Goal: Communication & Community: Answer question/provide support

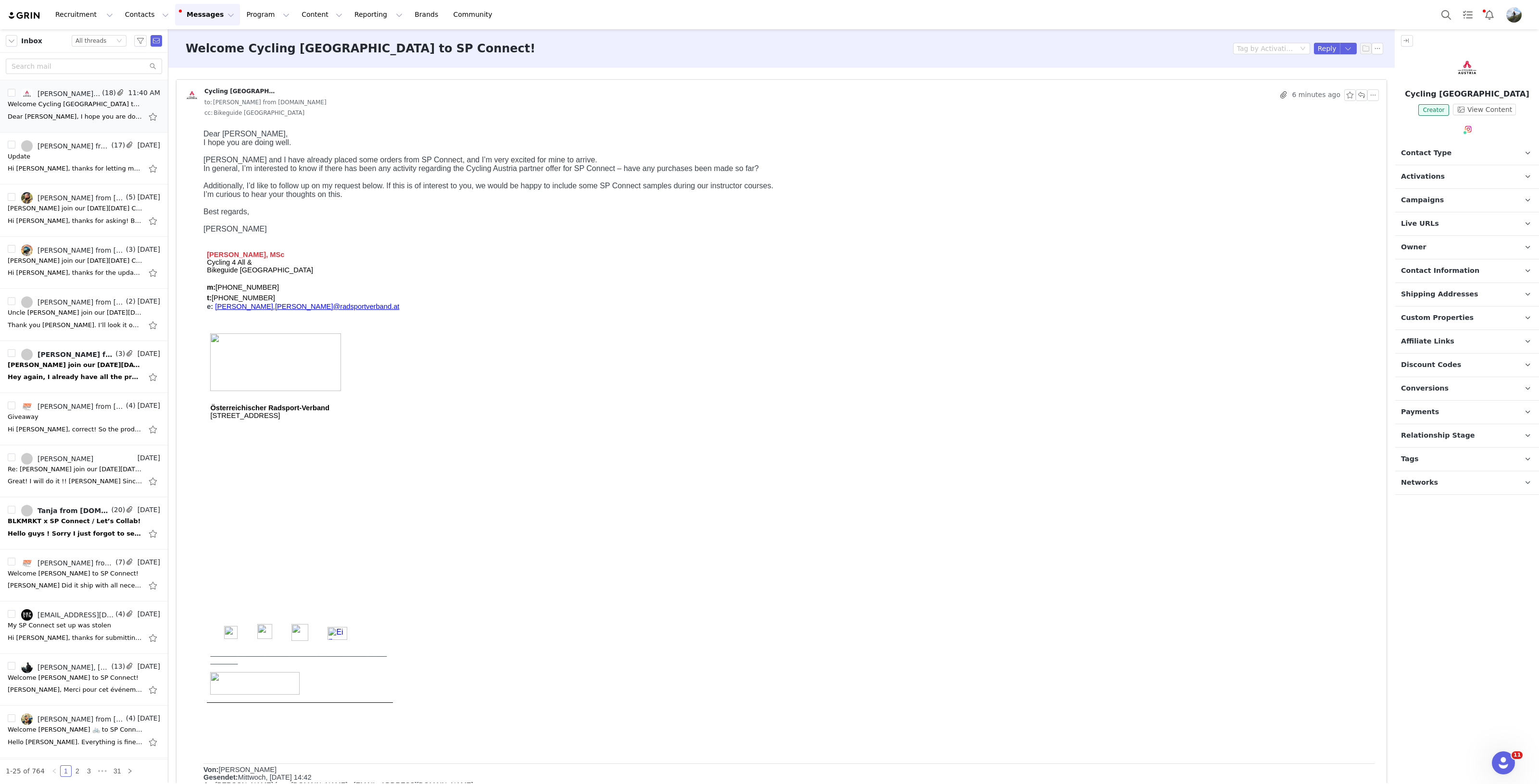
scroll to position [541, 0]
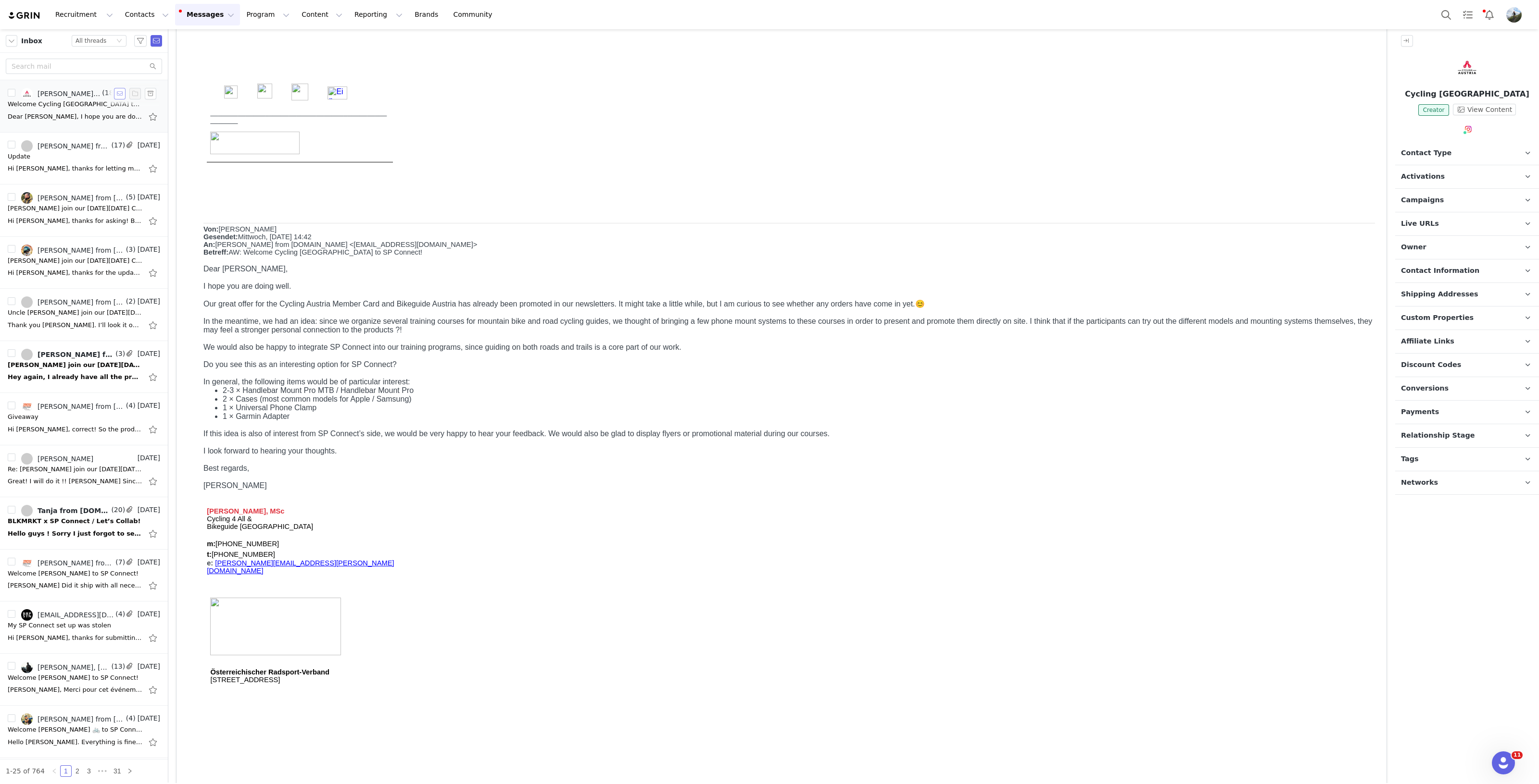
drag, startPoint x: 108, startPoint y: 97, endPoint x: 102, endPoint y: 80, distance: 18.0
click at [114, 97] on button "button" at bounding box center [120, 94] width 12 height 12
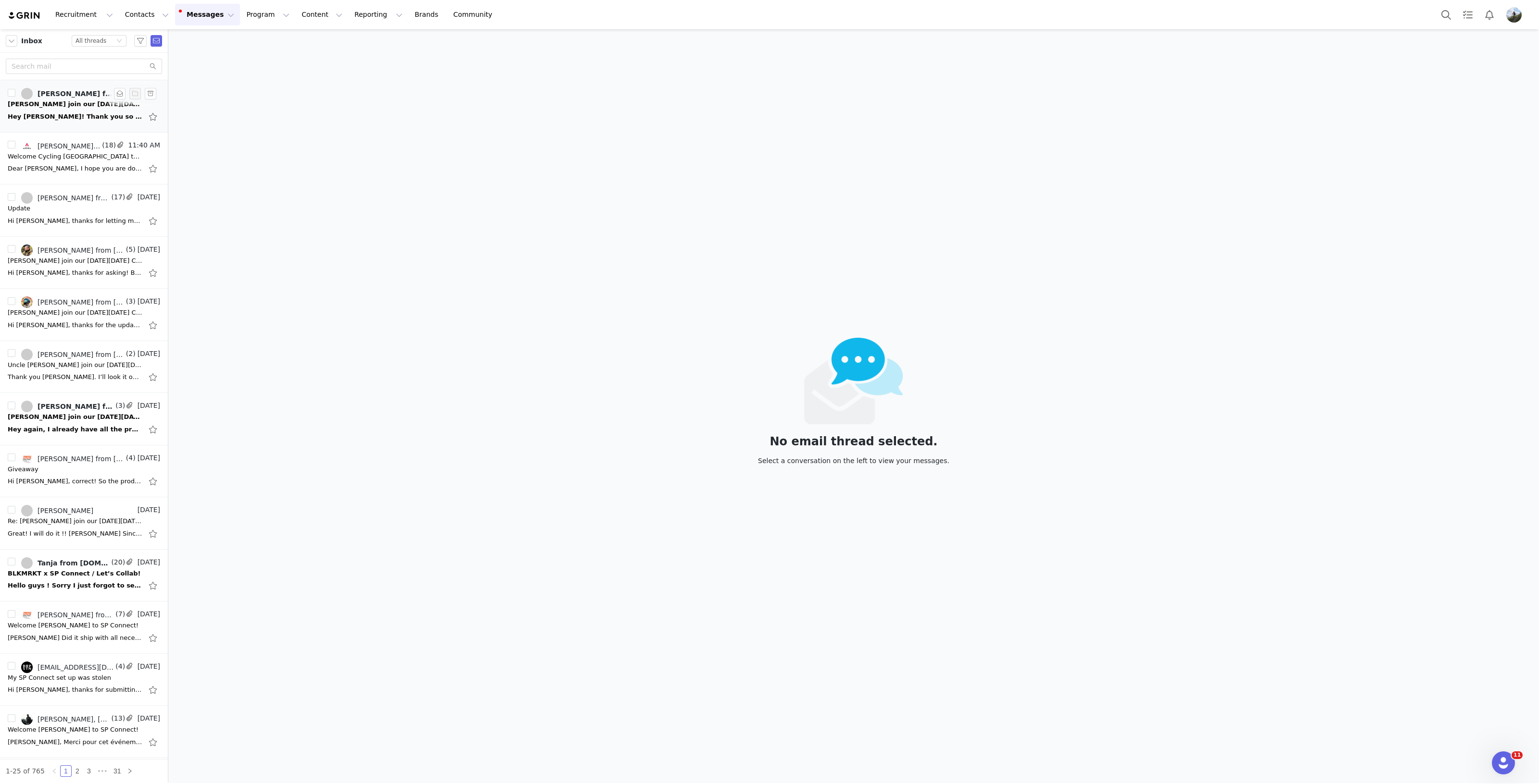
click at [54, 109] on div "Hey Tania! Thank you so much! :) Do I still need to deliver my posts manually u…" at bounding box center [84, 117] width 152 height 16
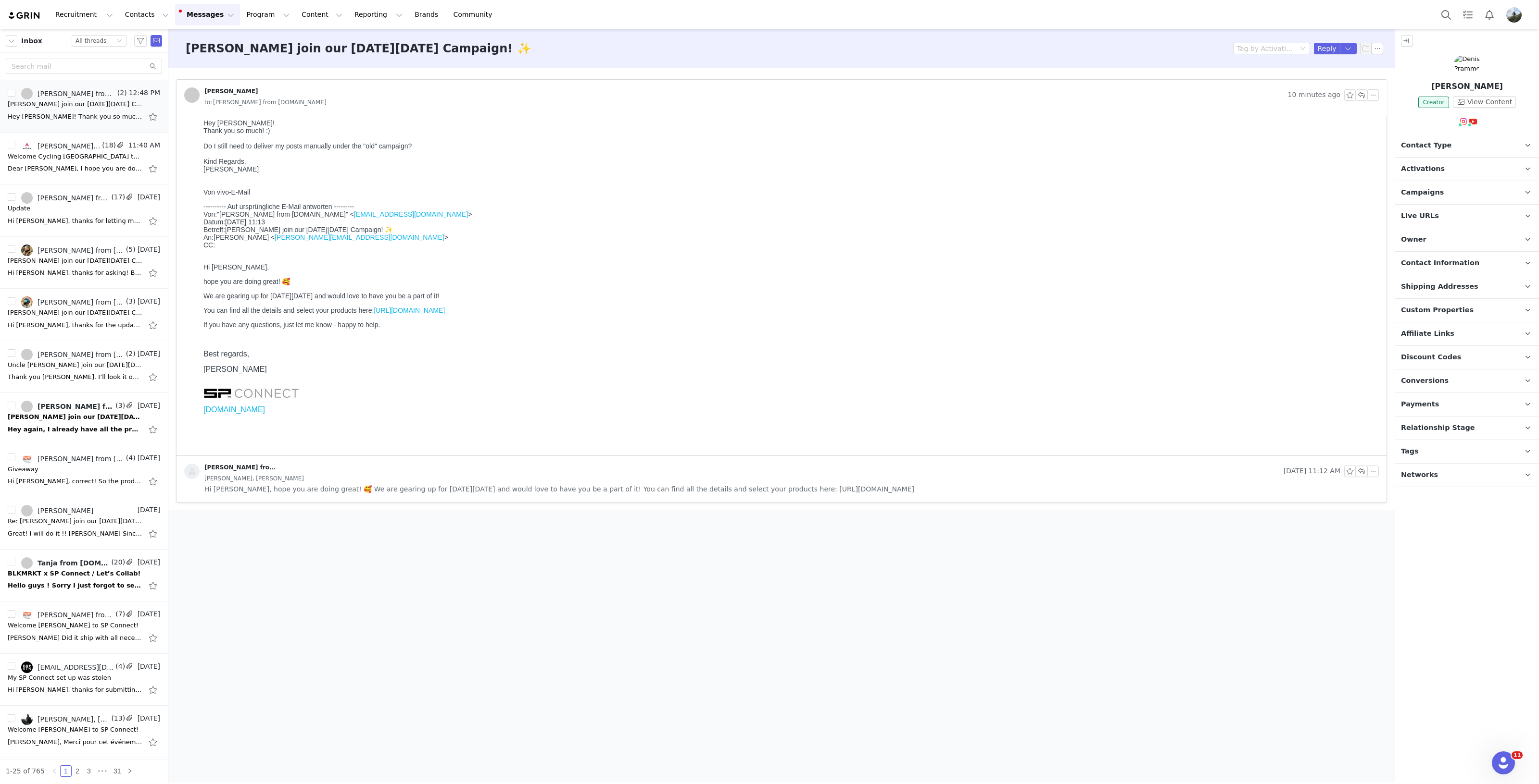
click at [1428, 191] on span "Campaigns" at bounding box center [1421, 193] width 43 height 11
click at [1473, 69] on img at bounding box center [1467, 63] width 27 height 19
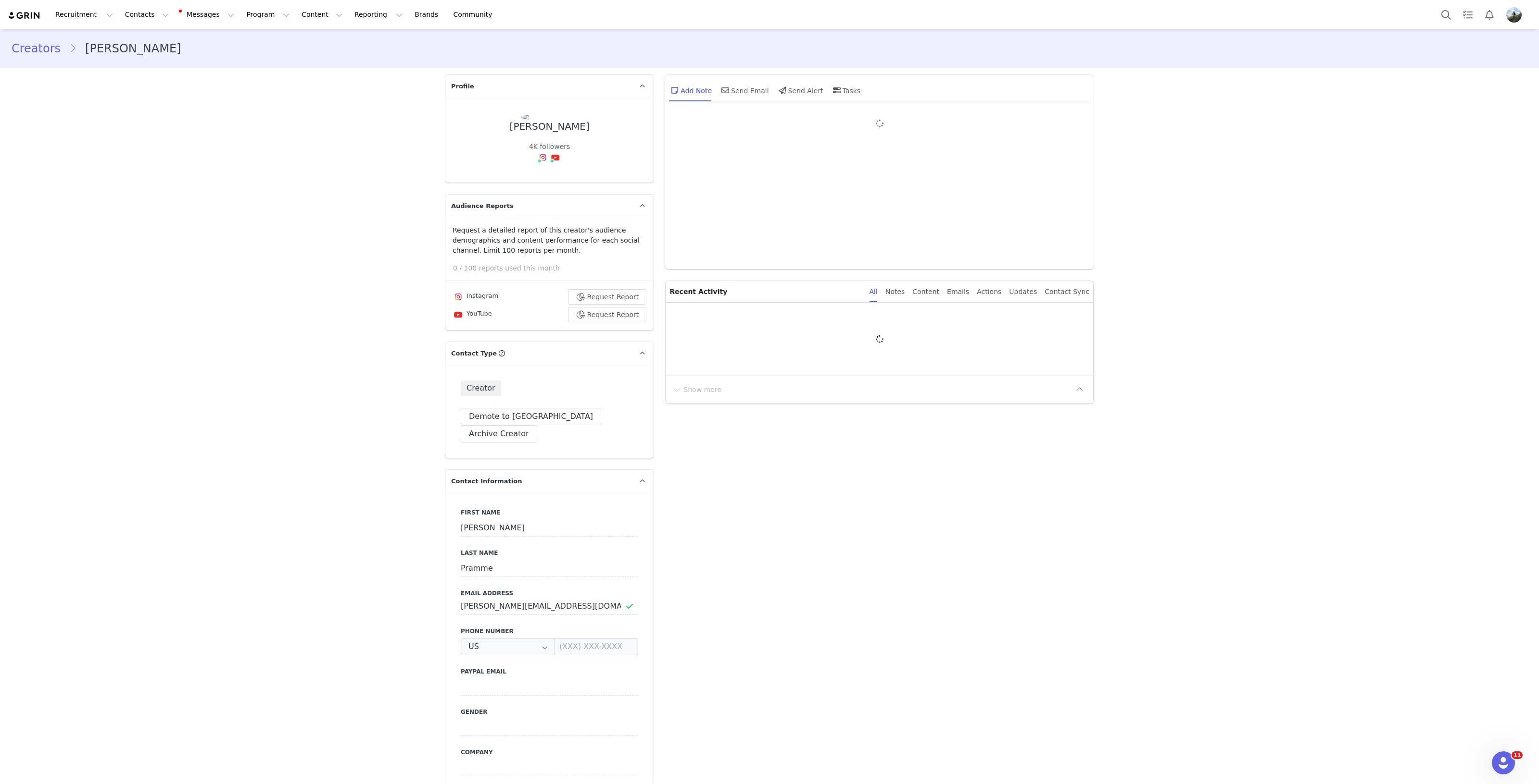
type input "+1 ([GEOGRAPHIC_DATA])"
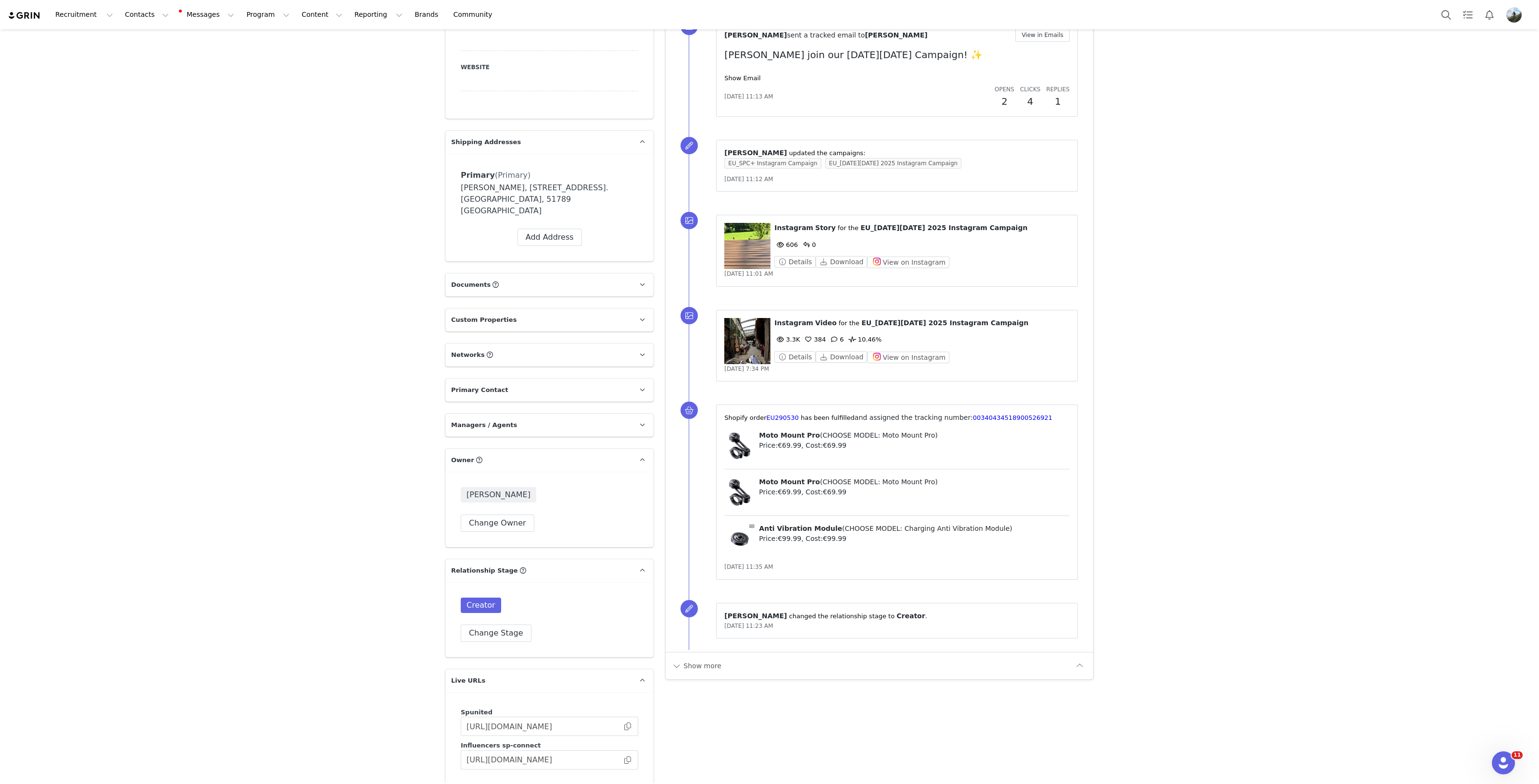
scroll to position [780, 0]
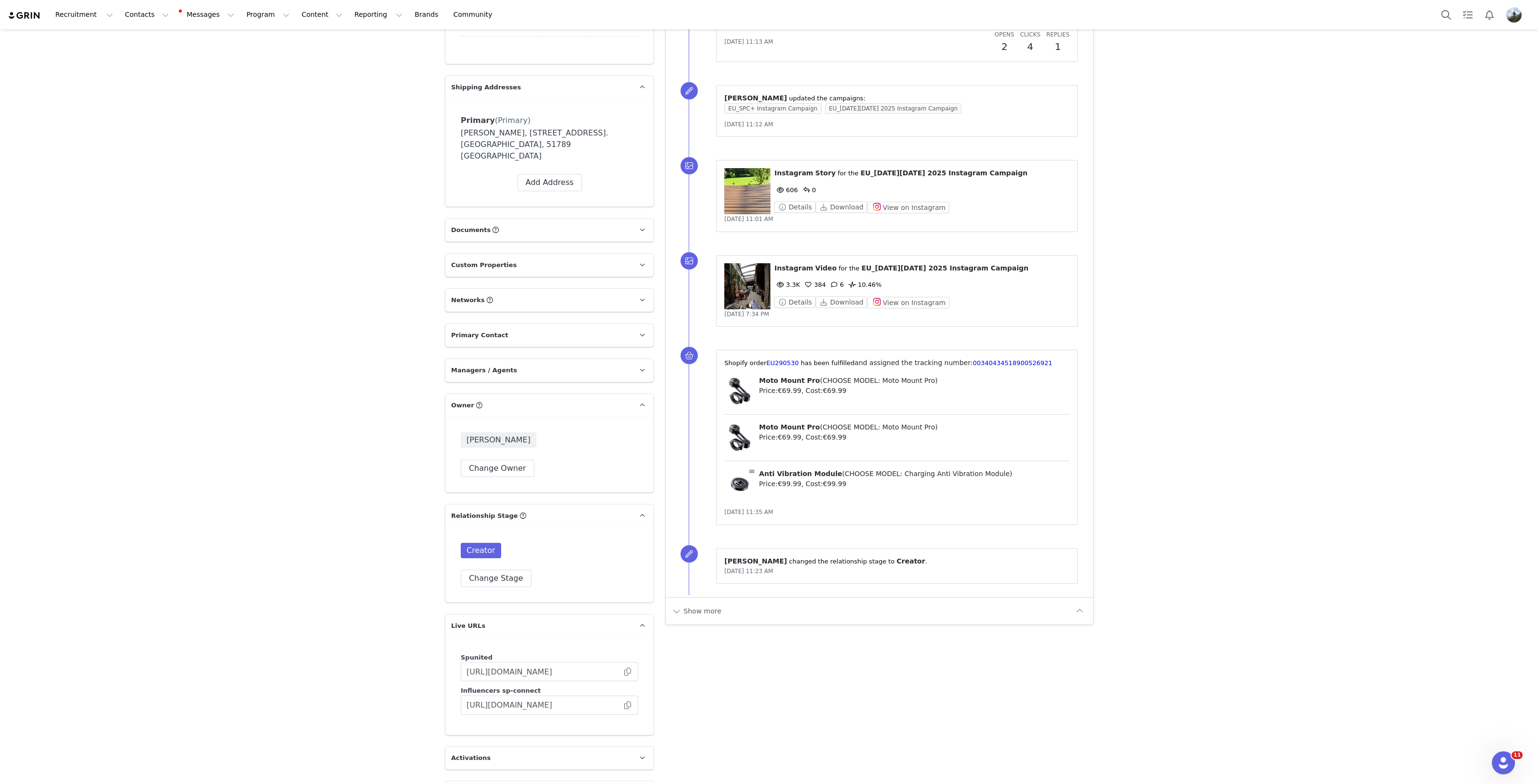
click at [758, 279] on figure at bounding box center [747, 286] width 46 height 46
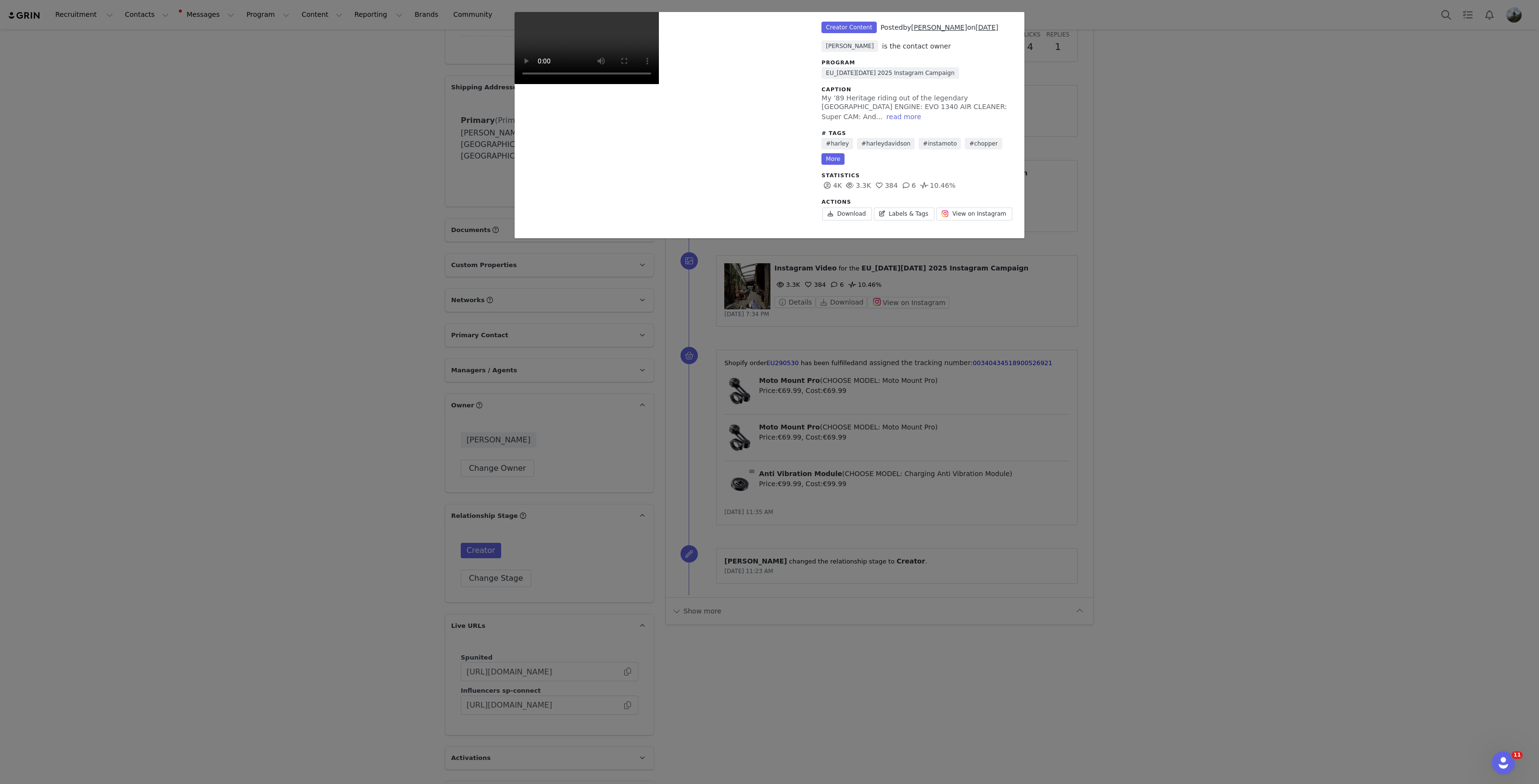
click at [1260, 459] on div "Unlabeled Creator Content Posted by Denis Pramme on Sep 28, 2025 Tatiana Engele…" at bounding box center [770, 392] width 1539 height 784
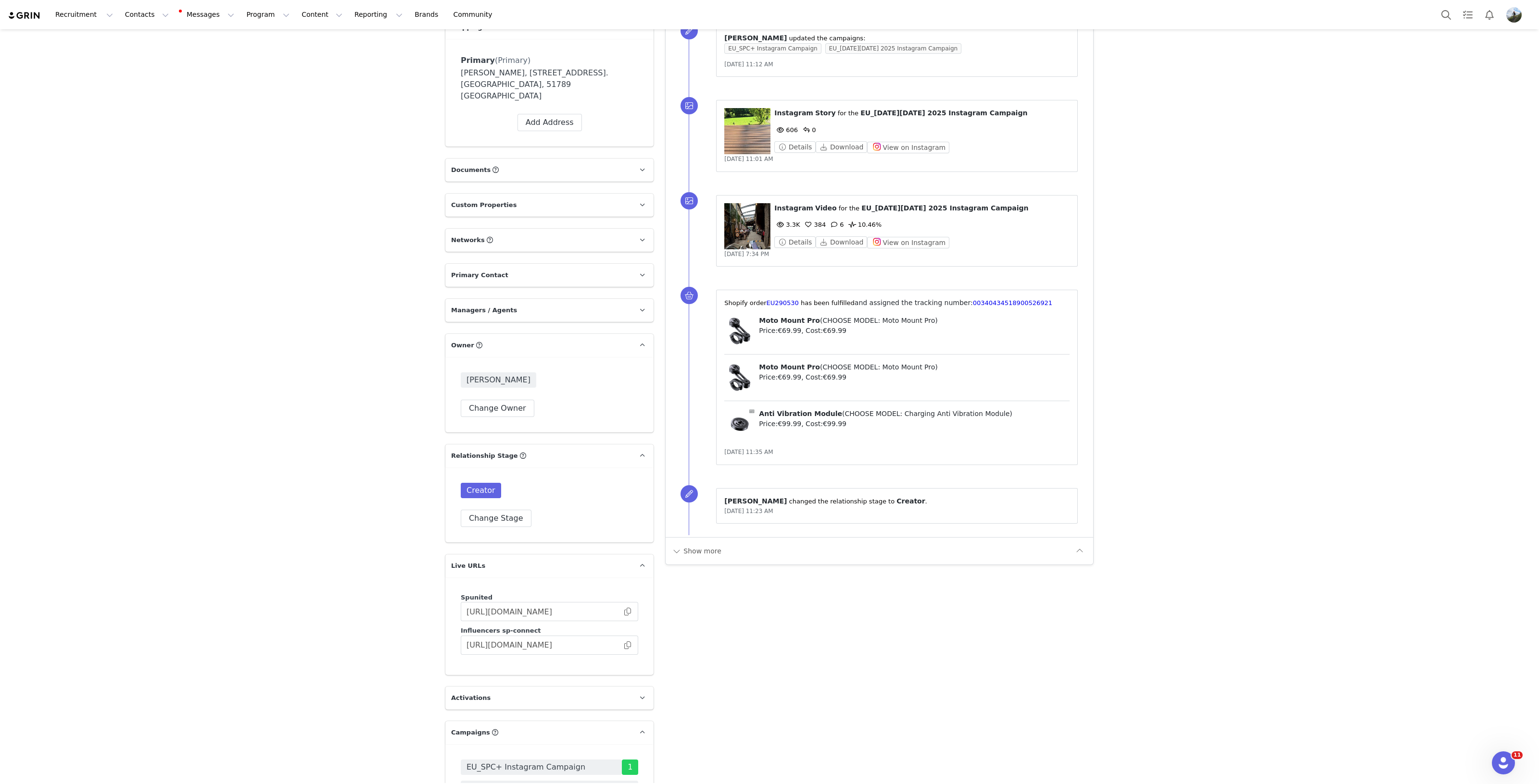
scroll to position [1021, 0]
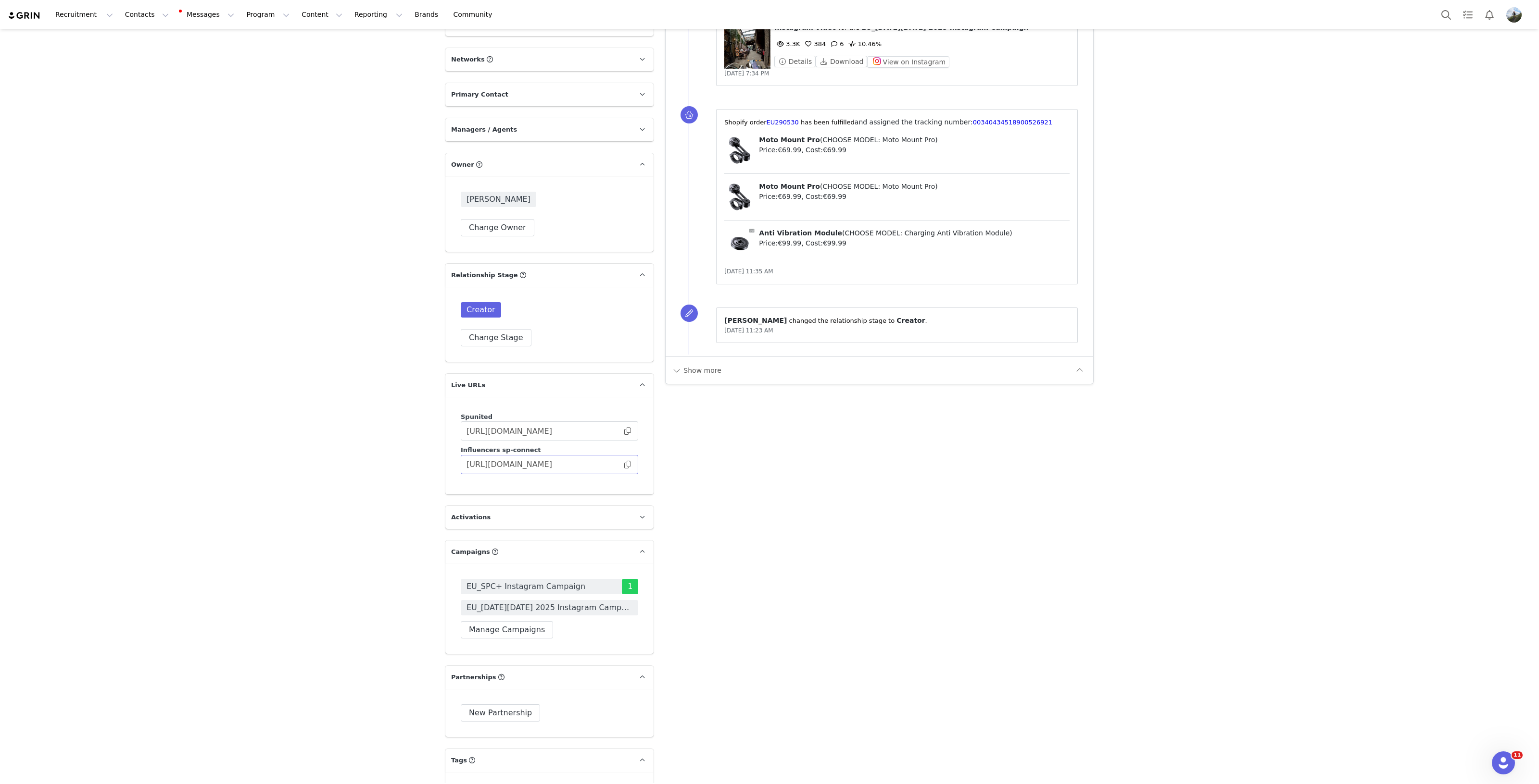
click at [623, 465] on span at bounding box center [628, 465] width 10 height 0
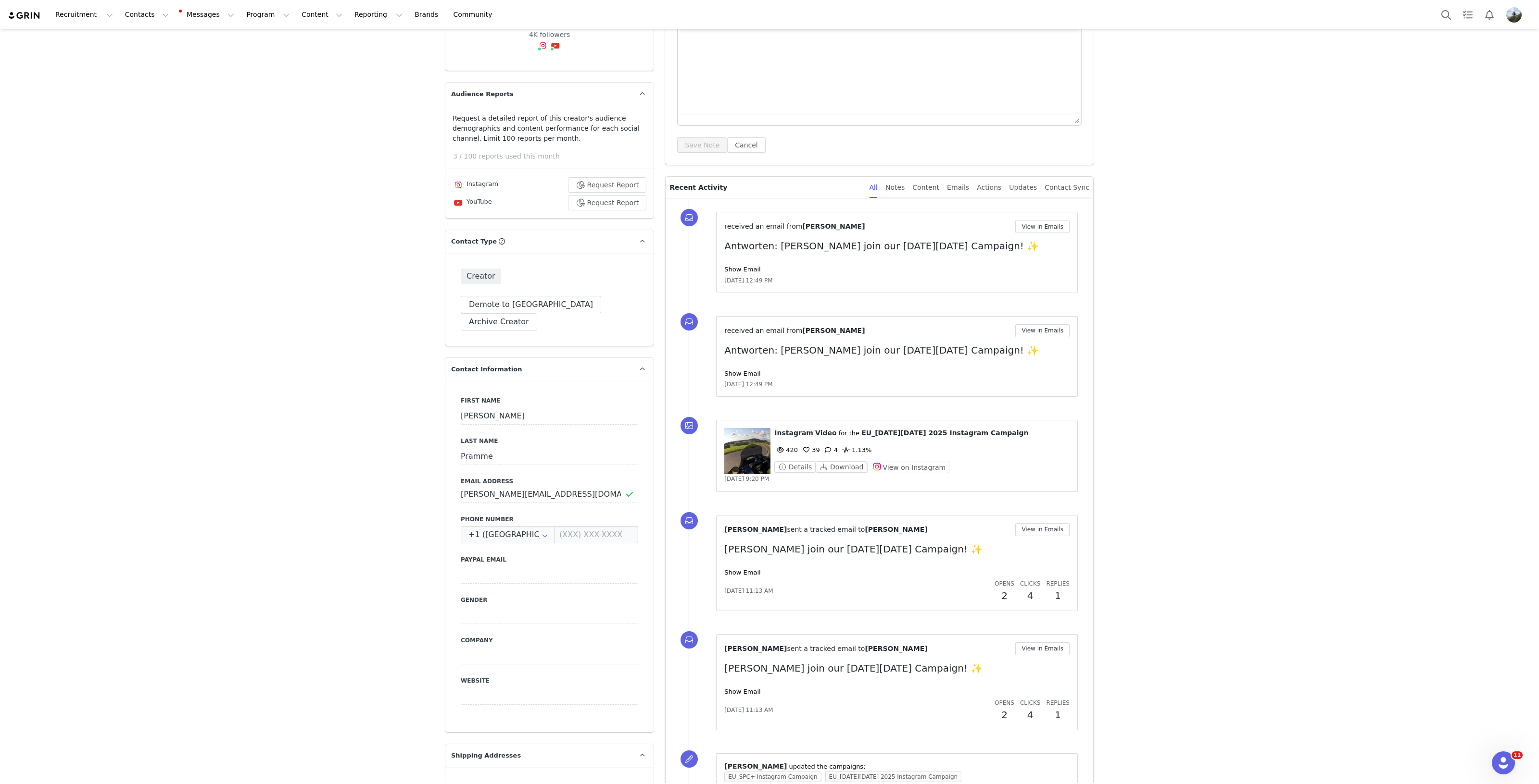
scroll to position [0, 0]
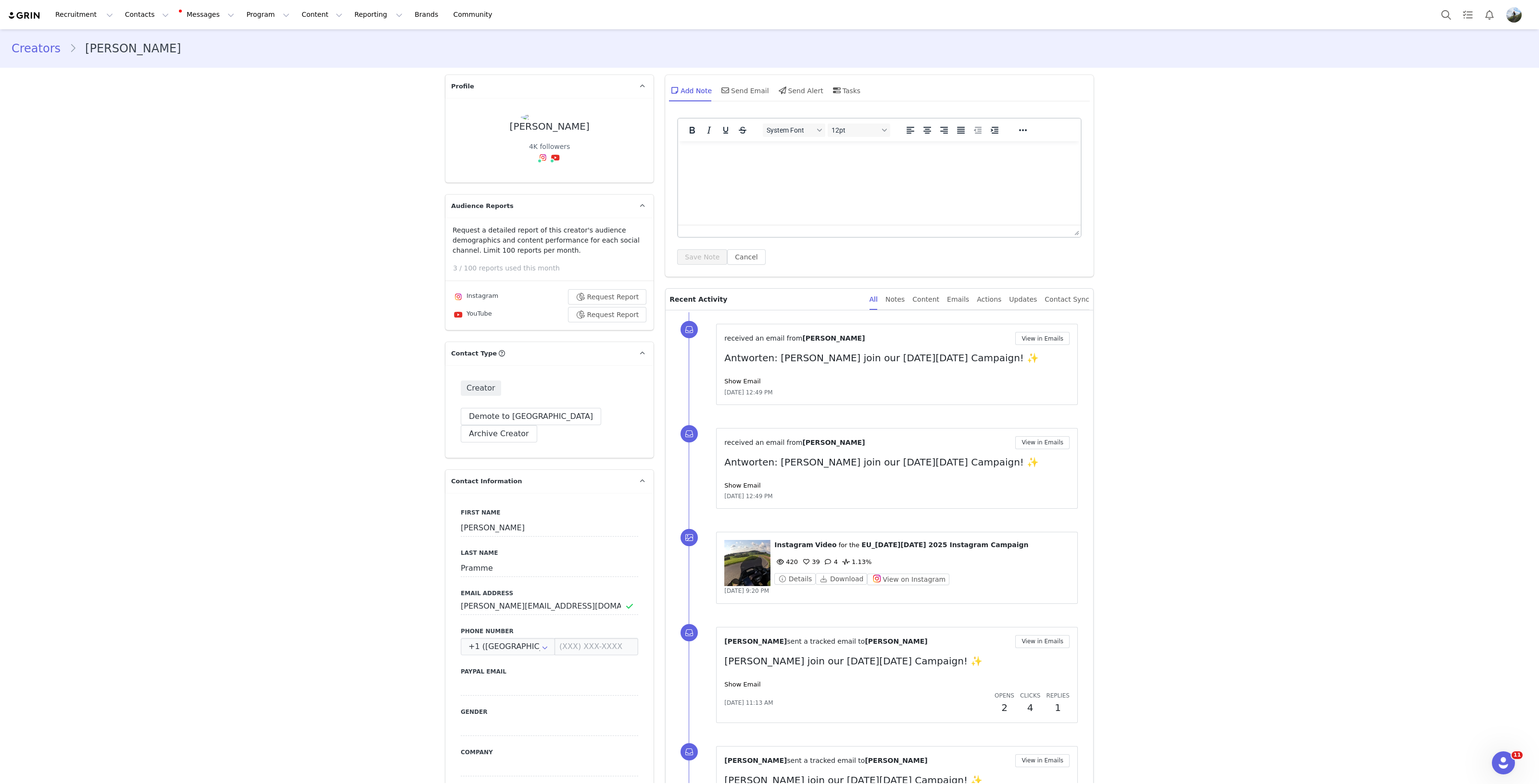
click at [1039, 345] on div "received an email from Denis Pramme View in Emails Antworten: Denis Pramme join…" at bounding box center [896, 365] width 345 height 65
click at [1041, 343] on button "View in Emails" at bounding box center [1041, 338] width 54 height 13
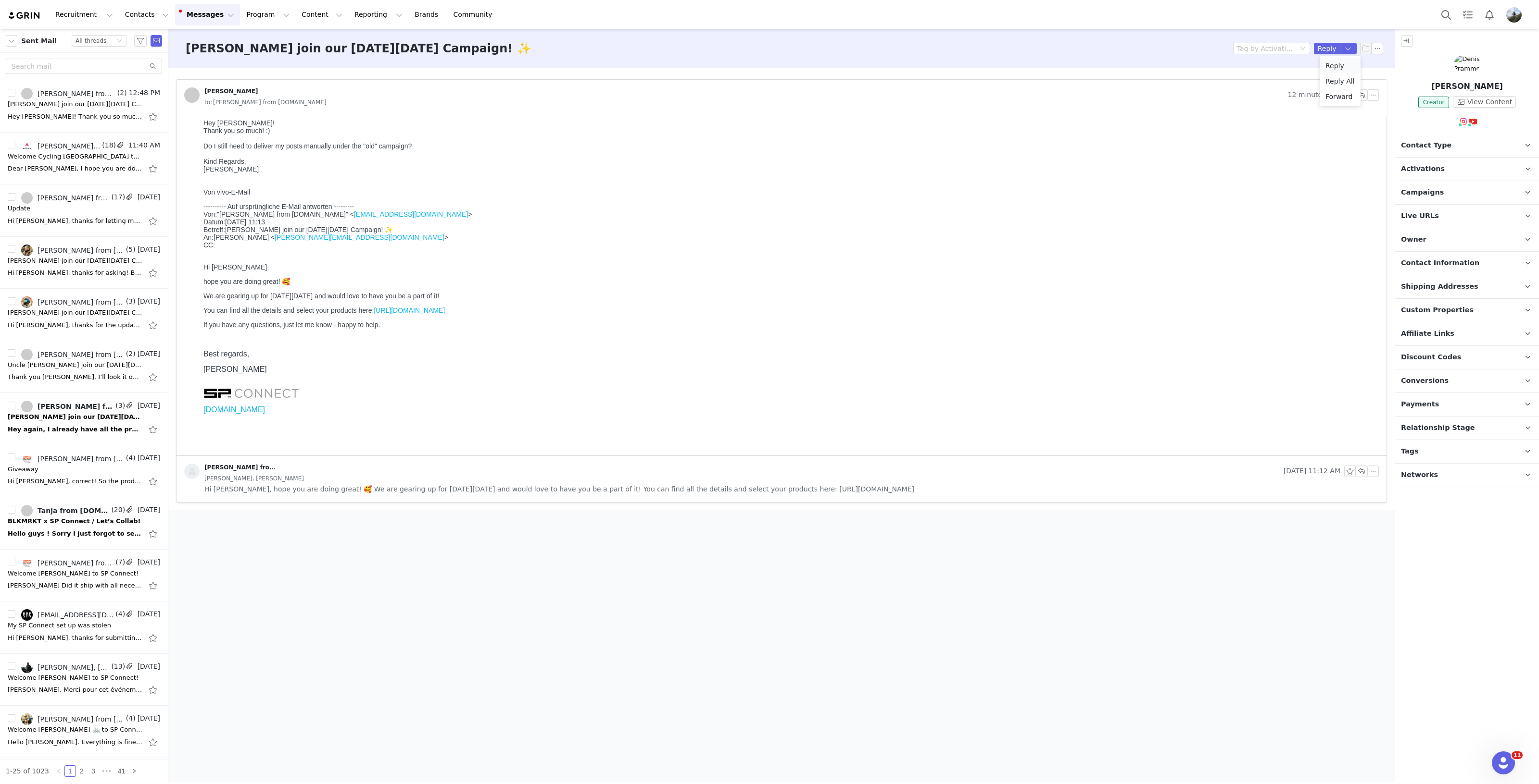
click at [1344, 64] on li "Reply" at bounding box center [1339, 66] width 41 height 16
click at [246, 626] on html at bounding box center [781, 613] width 1185 height 26
click at [229, 653] on p "To enrich screen reader interactions, please activate Accessibility in Grammarl…" at bounding box center [781, 652] width 1169 height 11
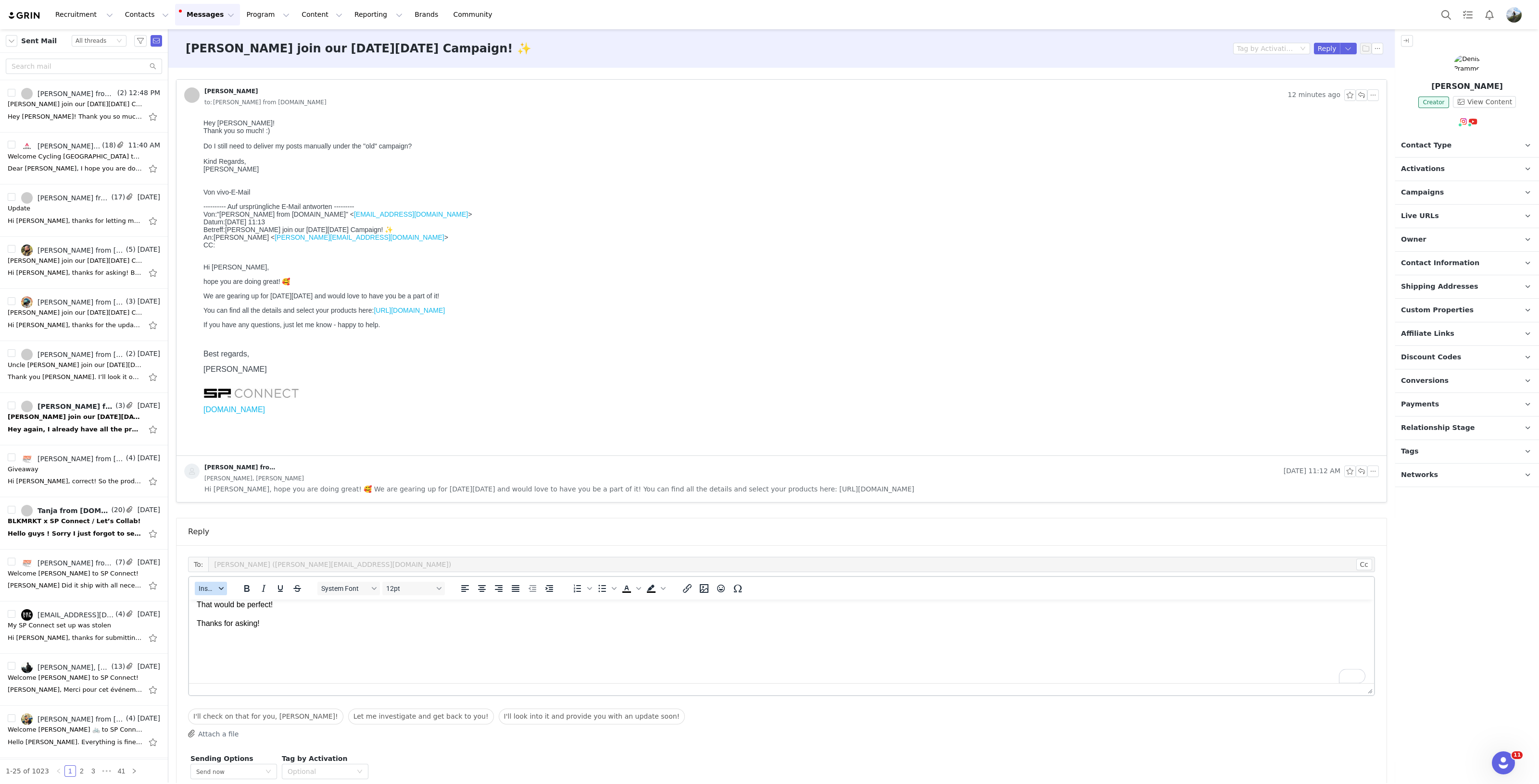
click at [219, 586] on icon "button" at bounding box center [221, 588] width 5 height 5
click at [259, 634] on div "Insert Signature" at bounding box center [246, 636] width 87 height 12
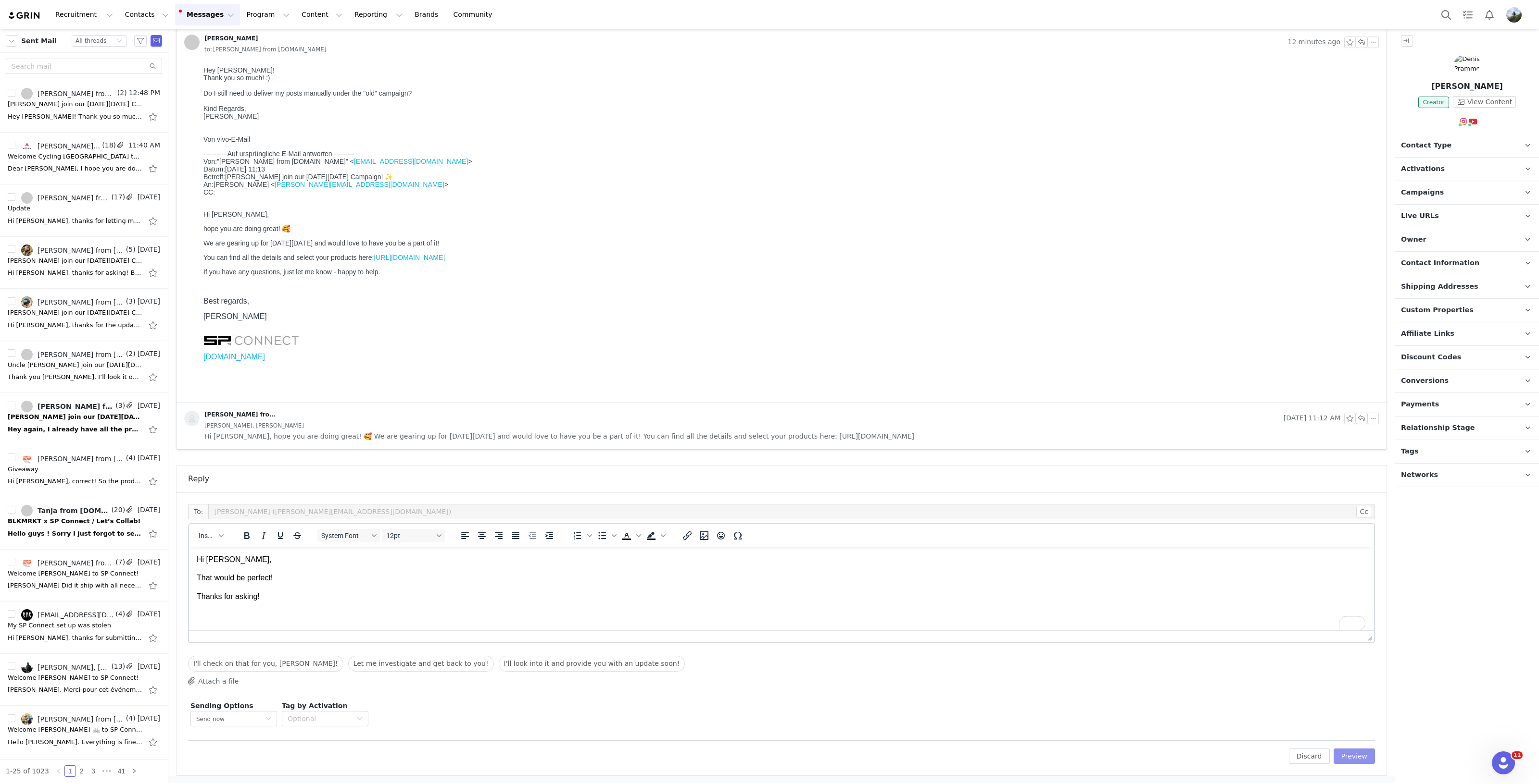
click at [1346, 758] on button "Preview" at bounding box center [1354, 756] width 42 height 16
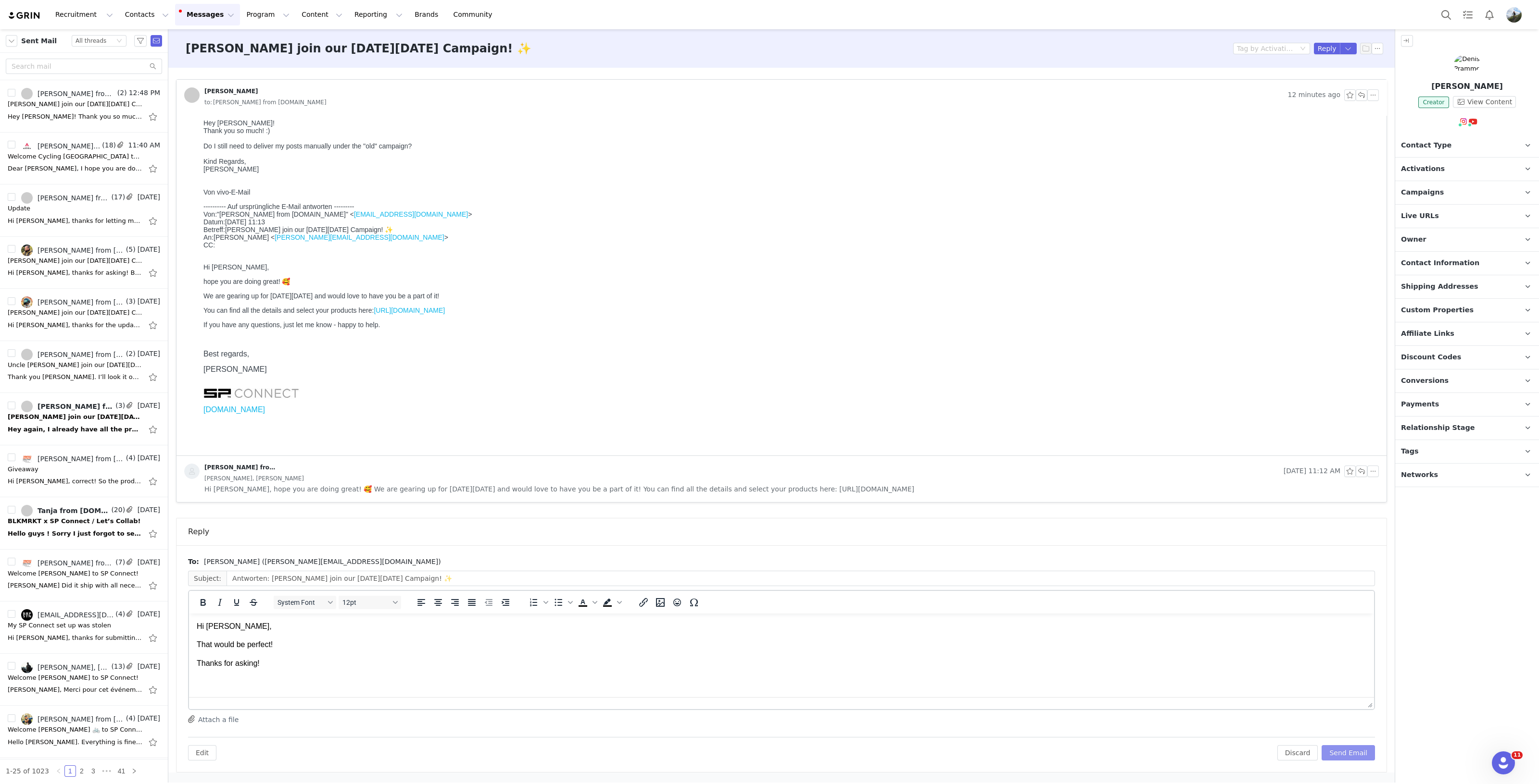
click at [1350, 755] on button "Send Email" at bounding box center [1348, 753] width 53 height 16
click at [14, 41] on button "button" at bounding box center [12, 41] width 12 height 12
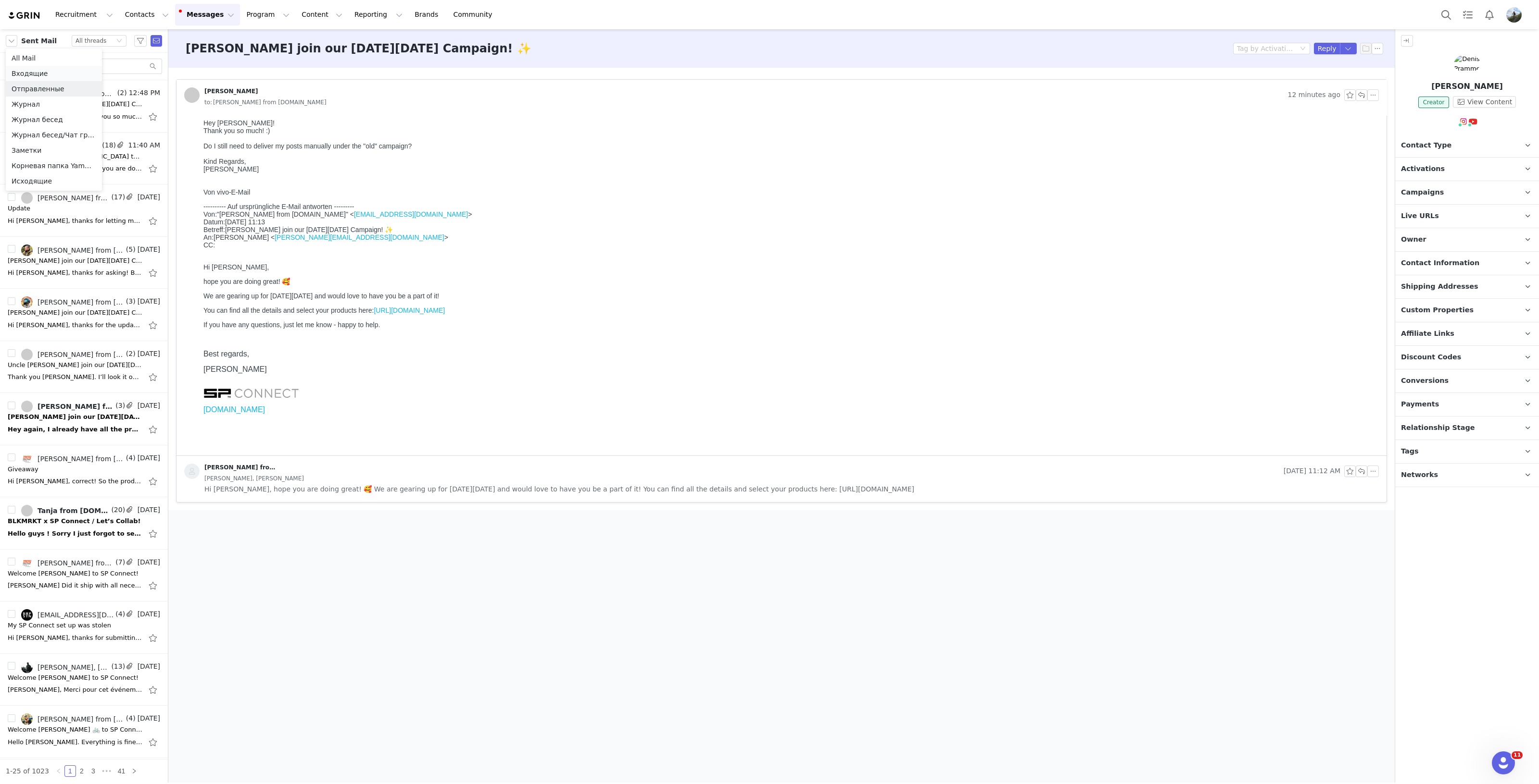
click at [28, 74] on li "Входящие" at bounding box center [53, 74] width 96 height 16
click at [260, 10] on button "Program Program" at bounding box center [267, 15] width 54 height 22
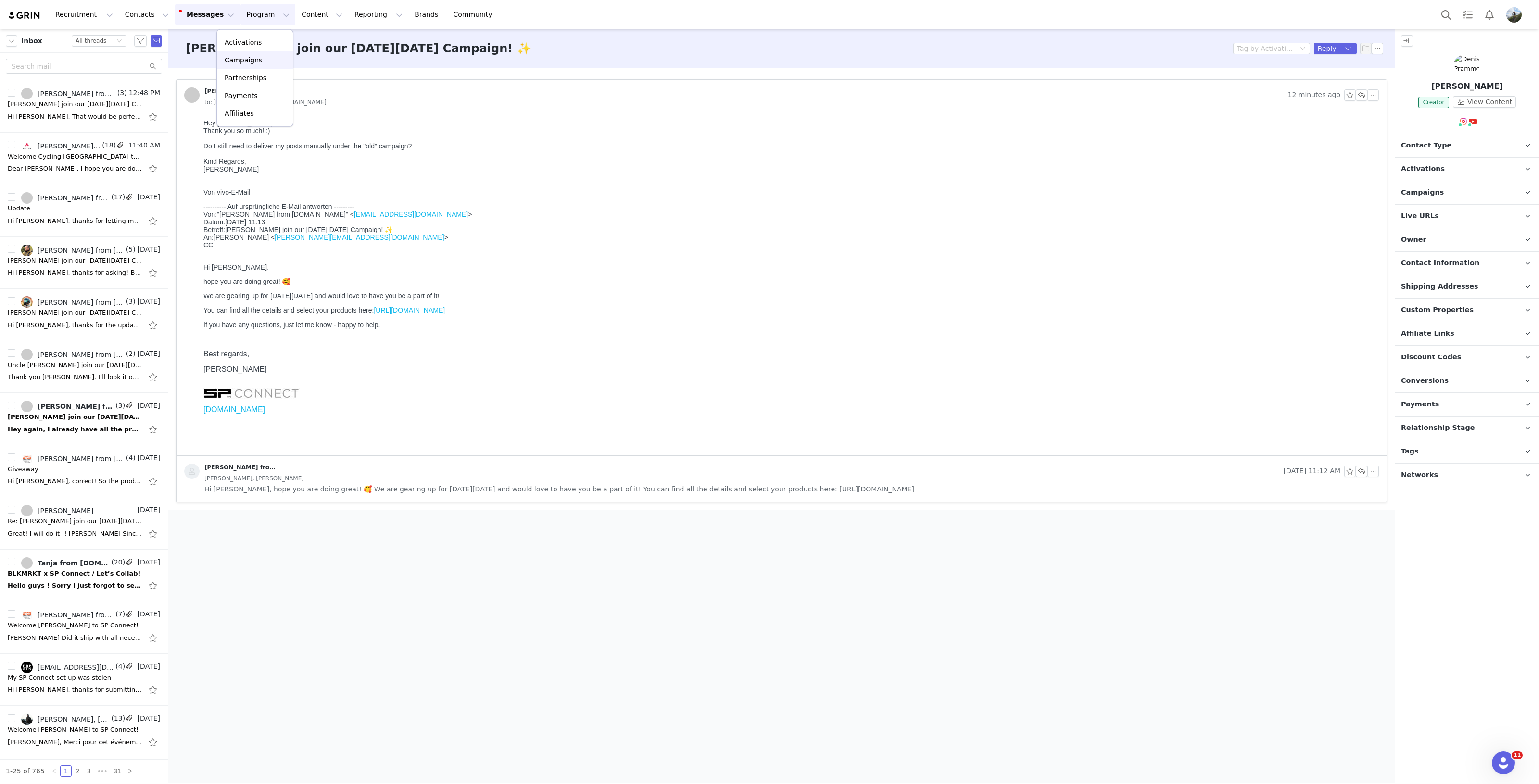
click at [265, 60] on div "Campaigns" at bounding box center [254, 60] width 64 height 10
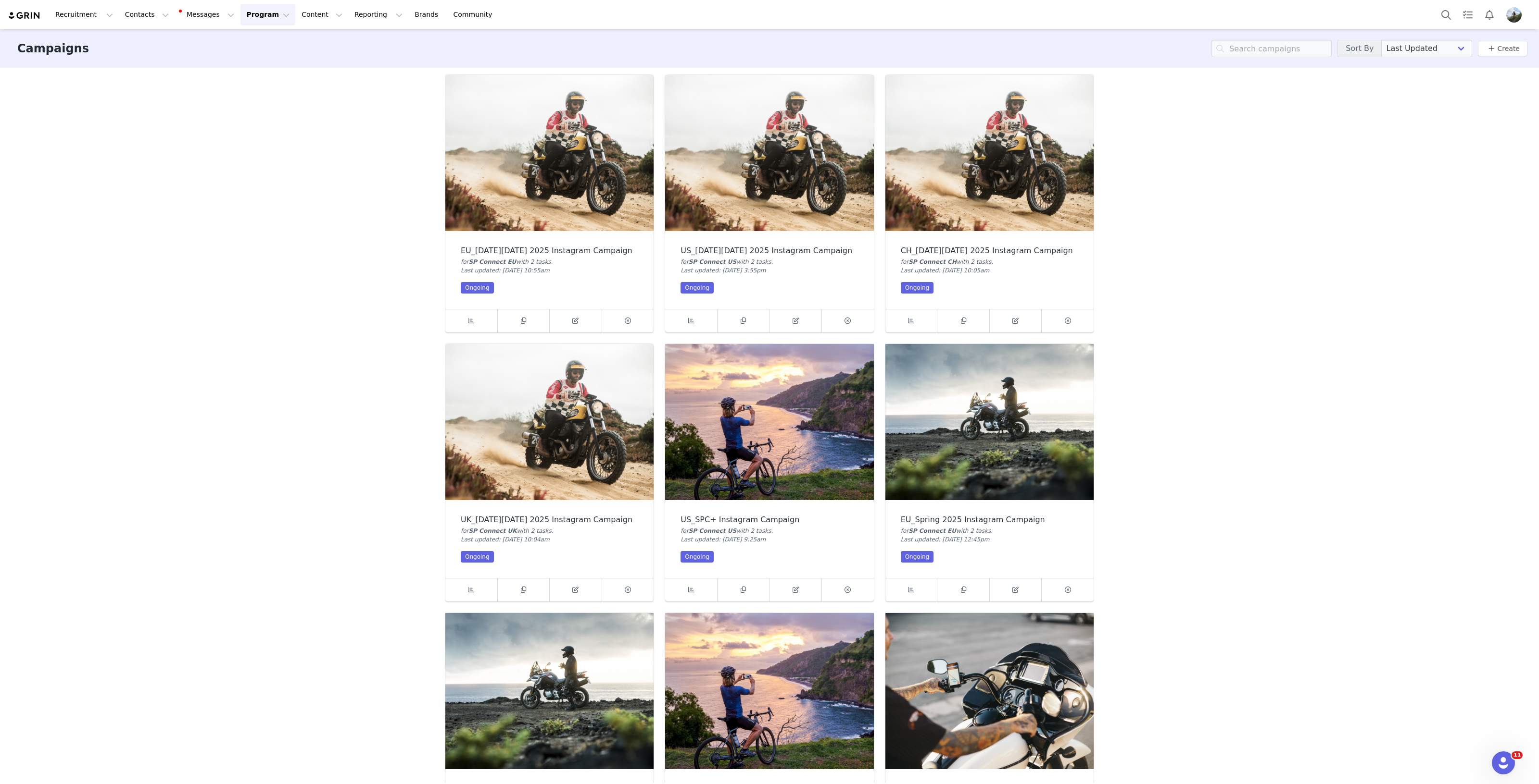
click at [578, 178] on img at bounding box center [549, 153] width 208 height 156
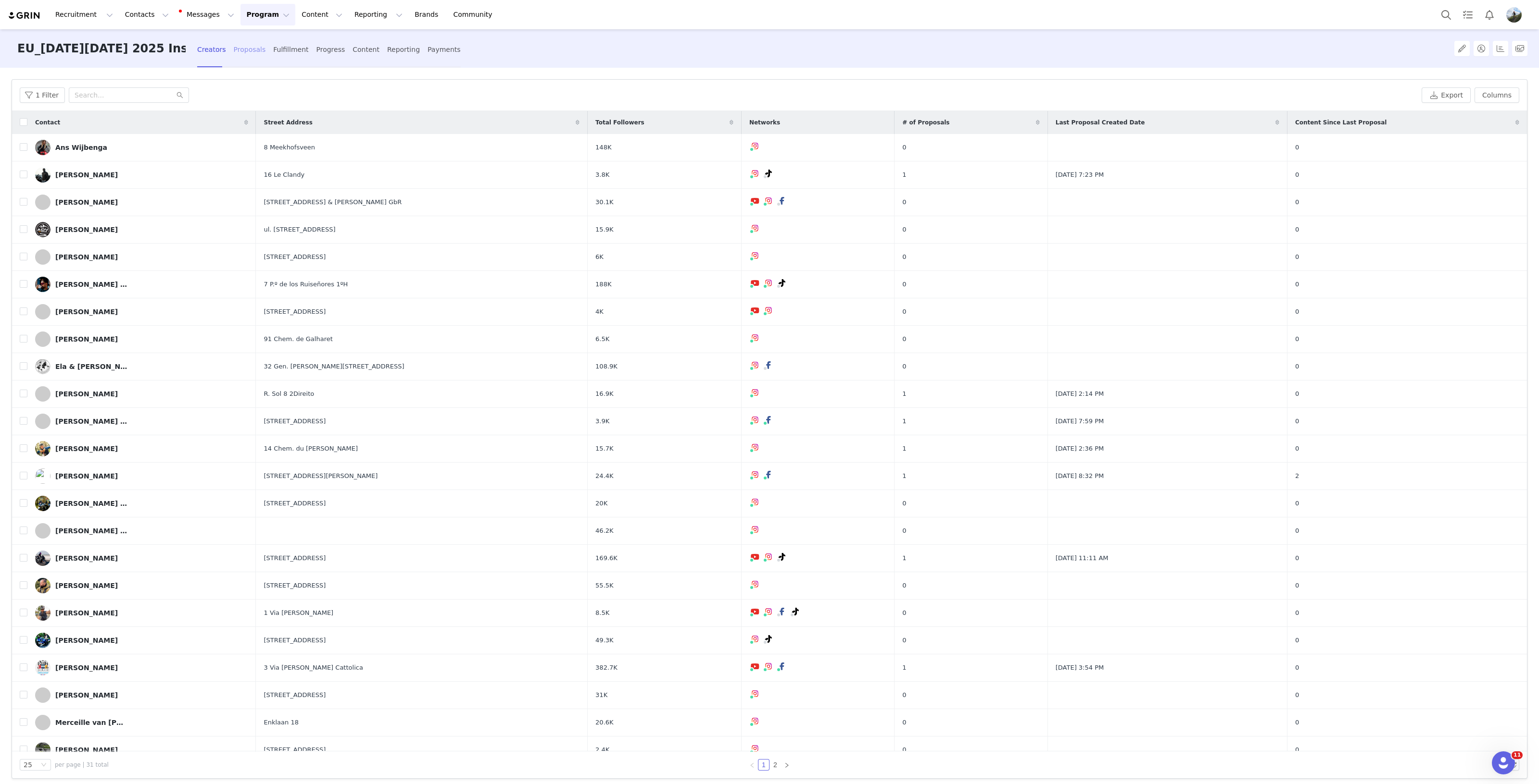
click at [243, 50] on div "Proposals" at bounding box center [249, 49] width 33 height 26
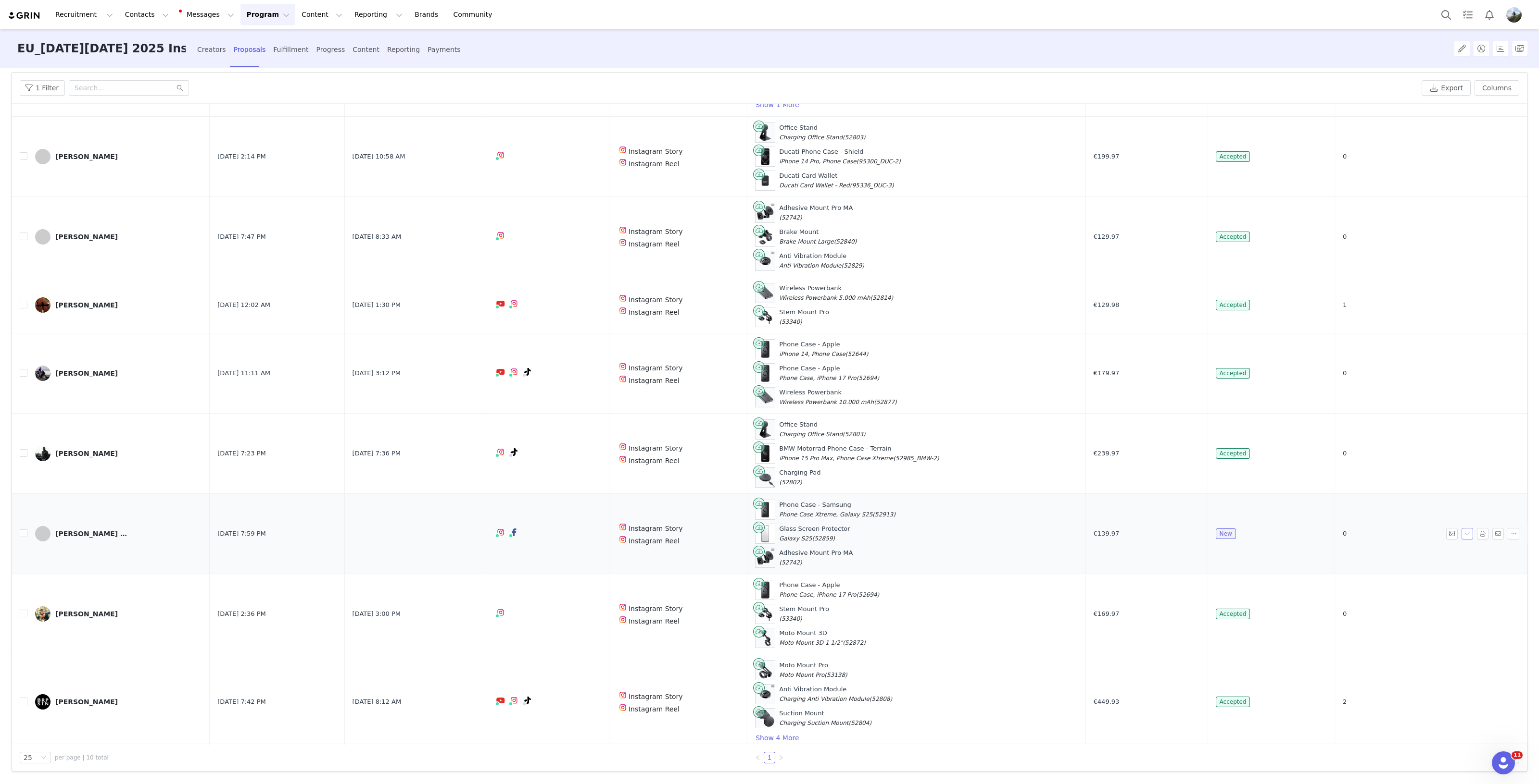
click at [1461, 531] on button "button" at bounding box center [1467, 534] width 12 height 12
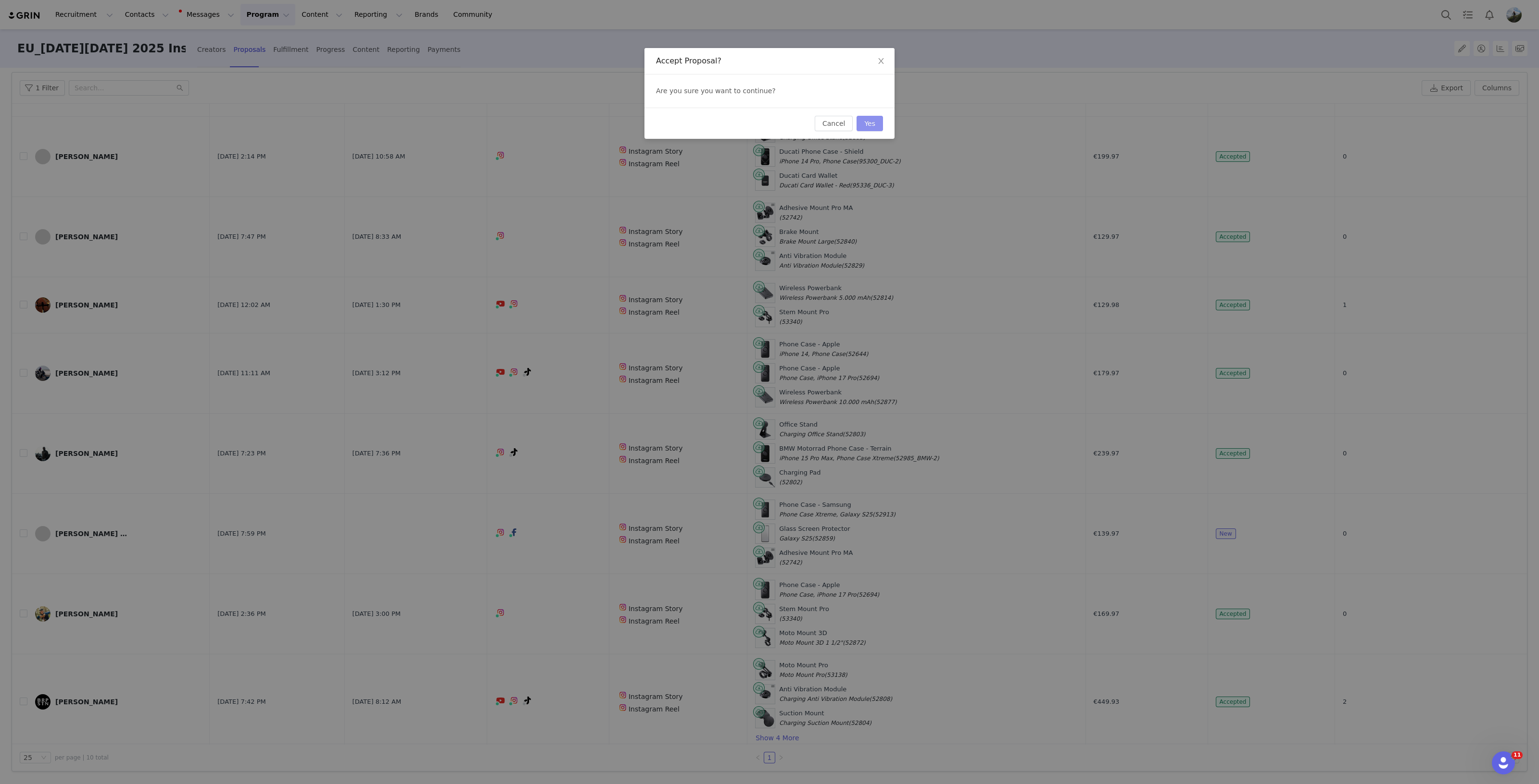
click at [875, 120] on button "Yes" at bounding box center [869, 124] width 27 height 16
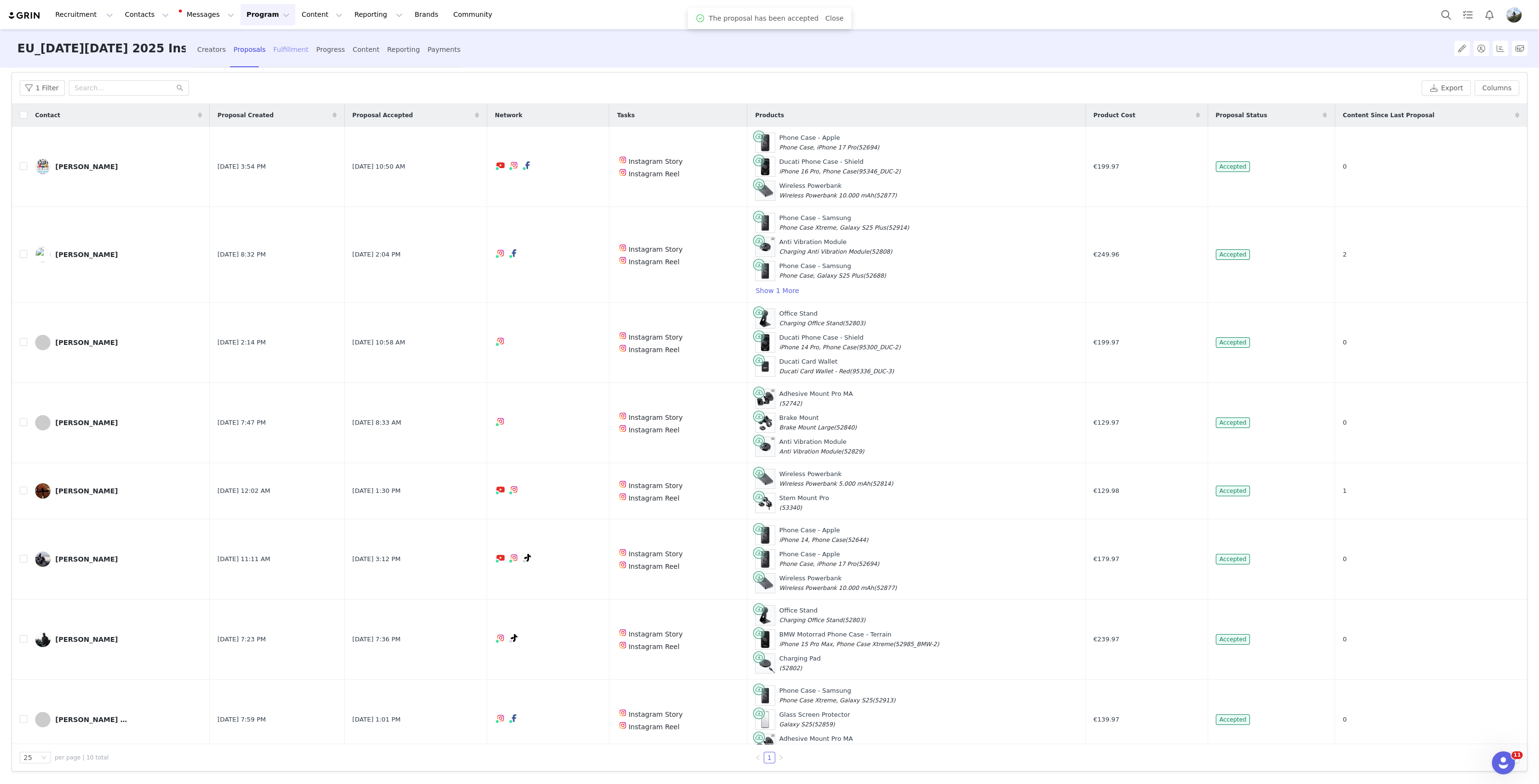
click at [281, 50] on div "Fulfillment" at bounding box center [290, 49] width 35 height 26
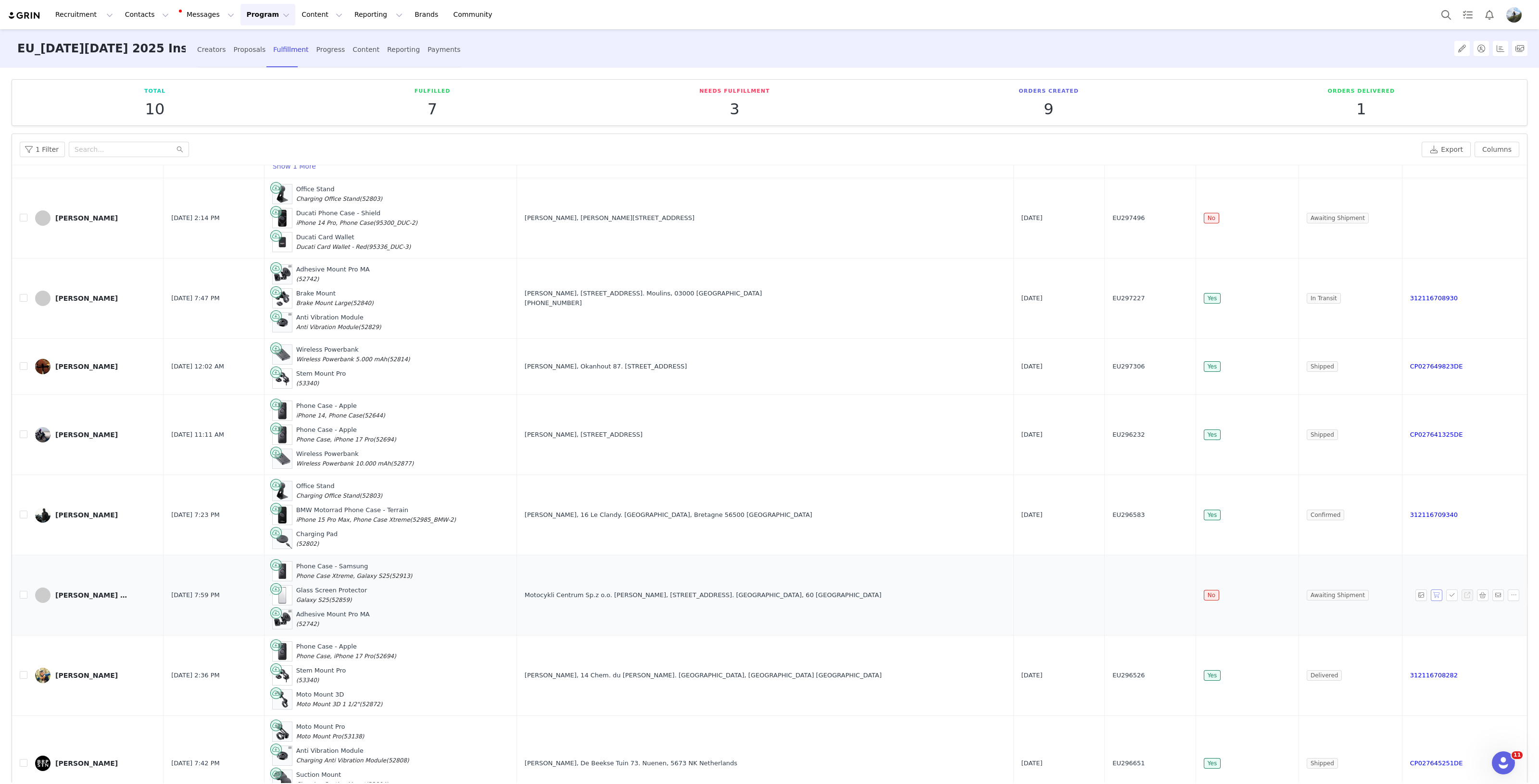
click at [1430, 594] on button "button" at bounding box center [1436, 595] width 12 height 12
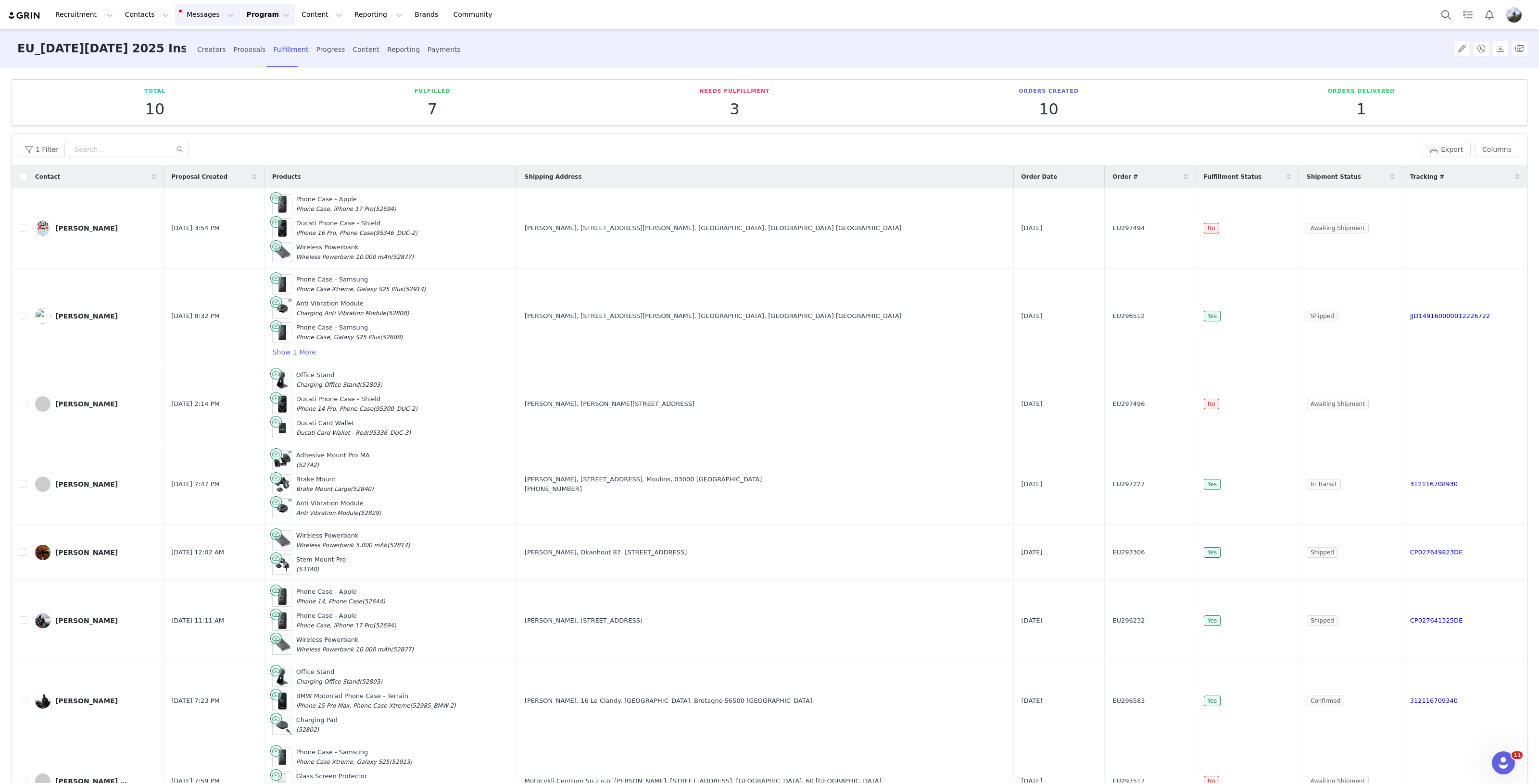
click at [180, 16] on button "Messages Messages" at bounding box center [208, 15] width 65 height 22
click at [183, 61] on div "Inbox 28" at bounding box center [184, 60] width 35 height 10
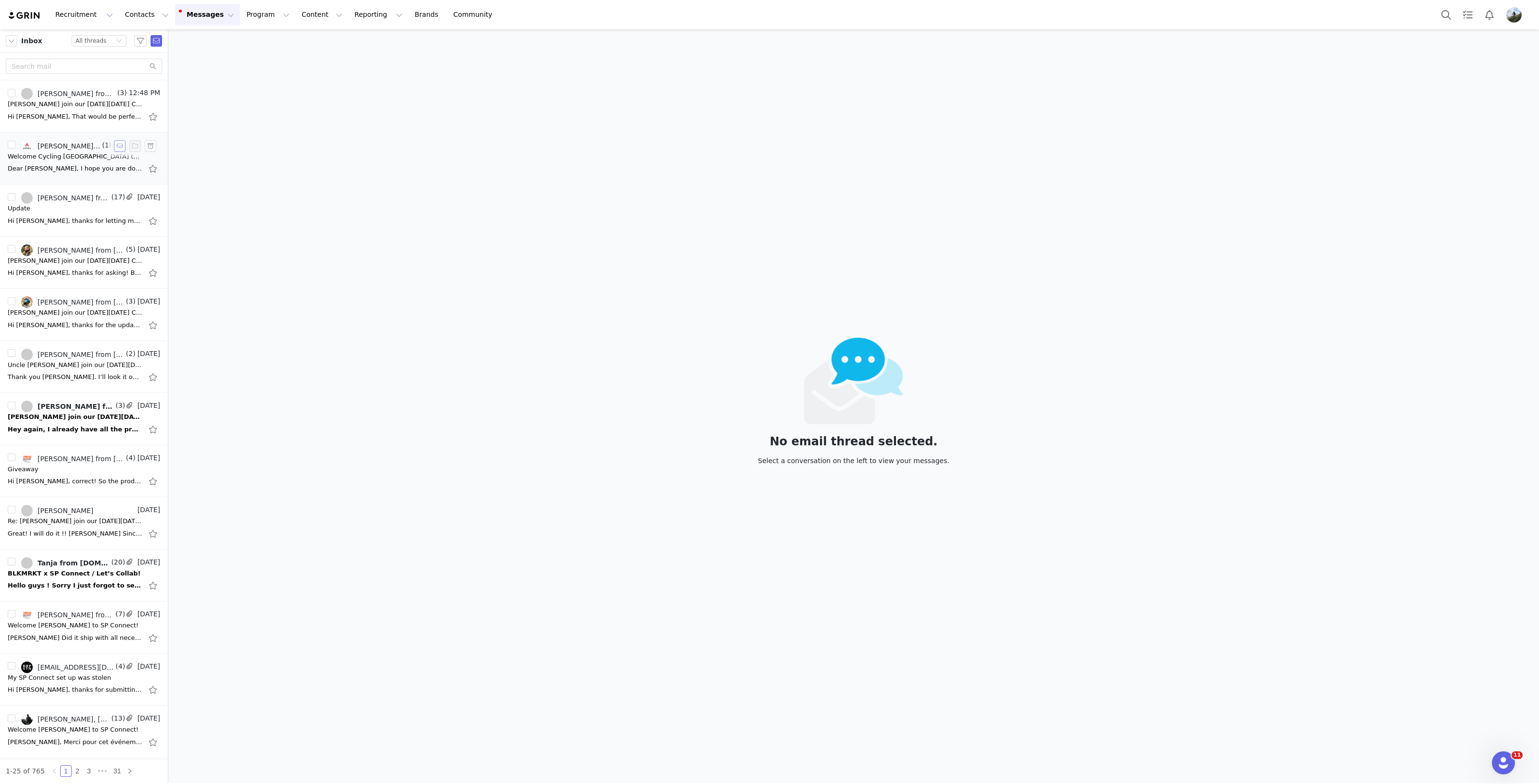
click at [114, 143] on button "button" at bounding box center [120, 146] width 12 height 12
click at [240, 8] on button "Program Program" at bounding box center [267, 15] width 54 height 22
click at [252, 58] on p "Campaigns" at bounding box center [243, 60] width 38 height 10
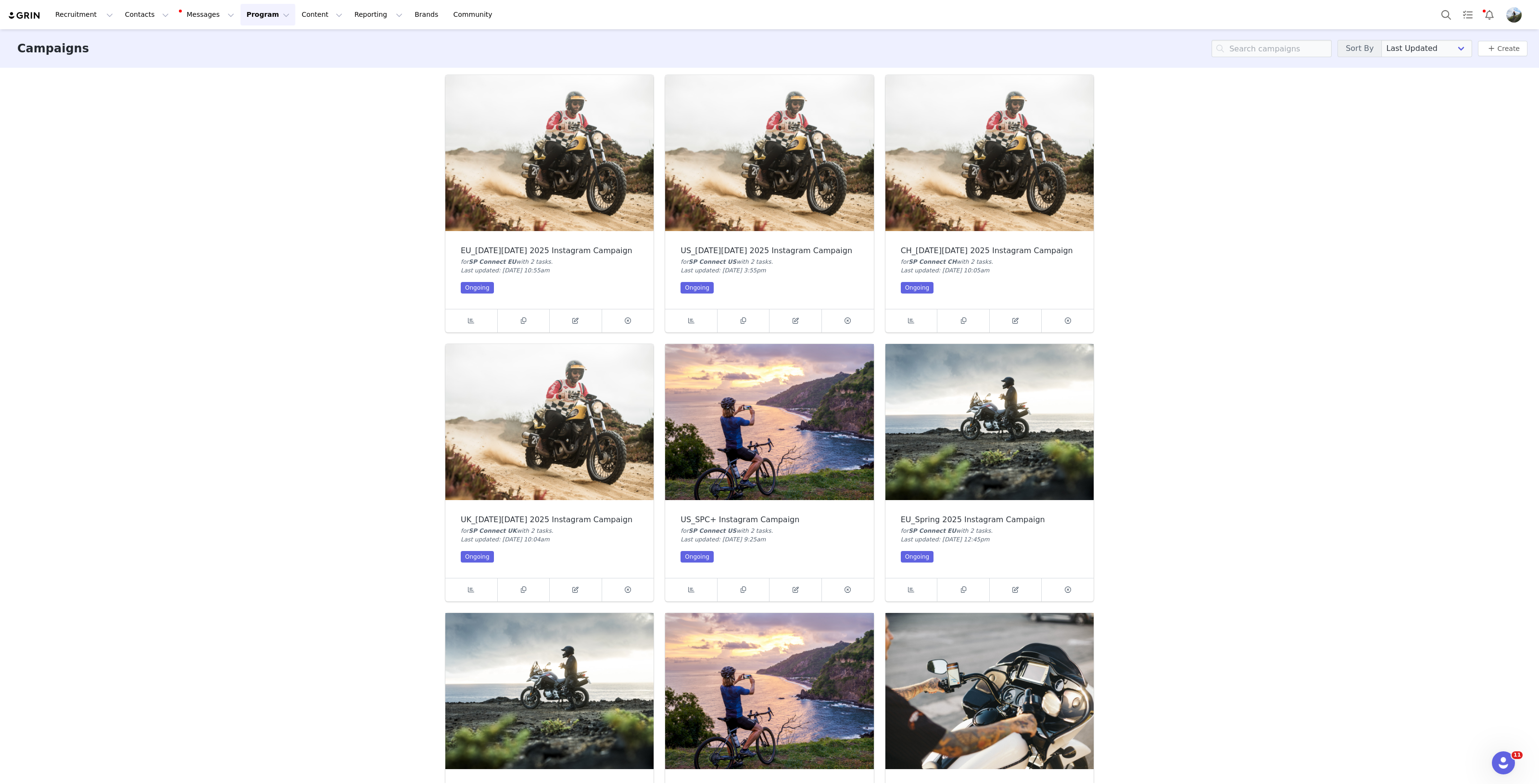
click at [760, 193] on img at bounding box center [769, 153] width 208 height 156
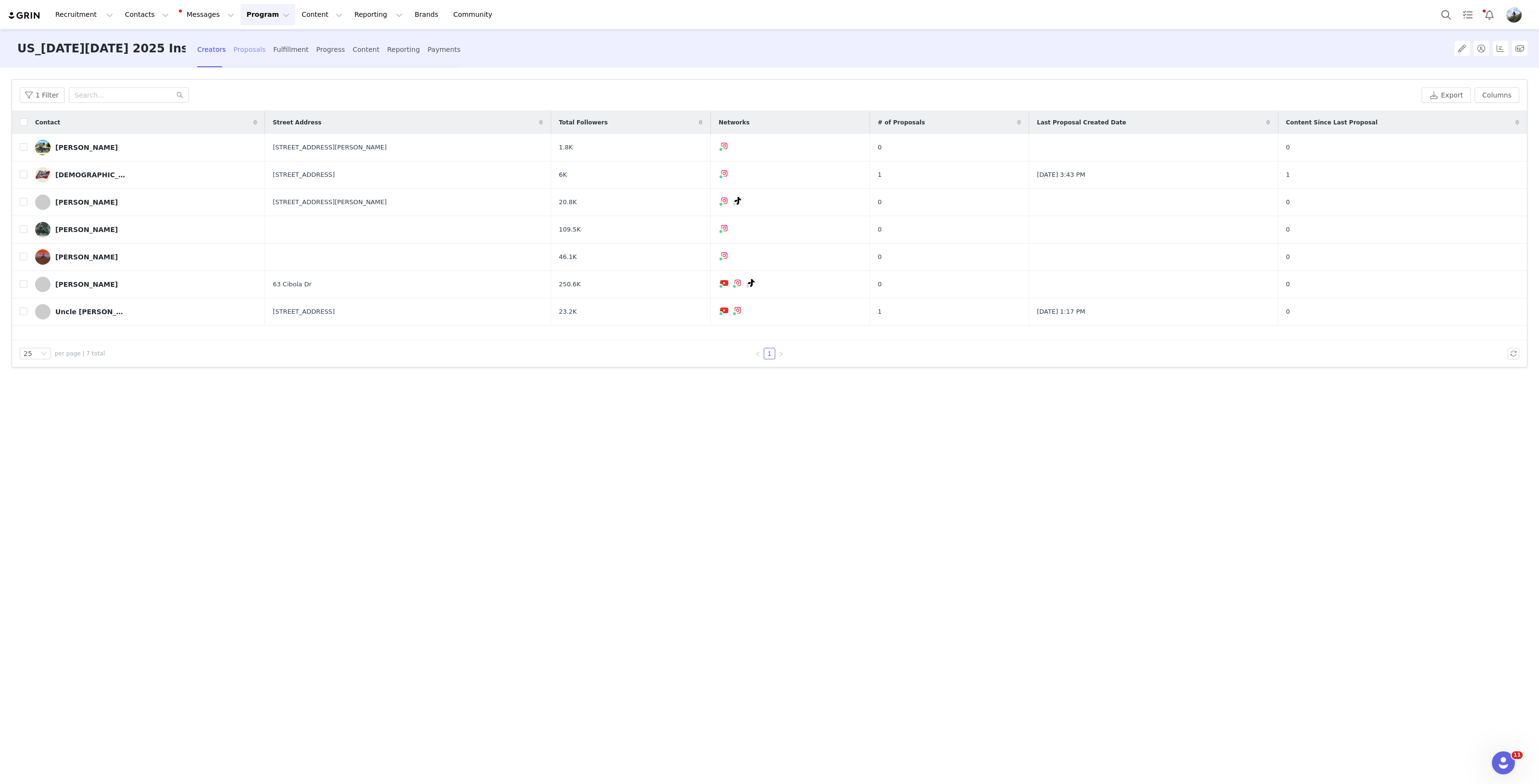
click at [250, 45] on div "Proposals" at bounding box center [249, 49] width 33 height 26
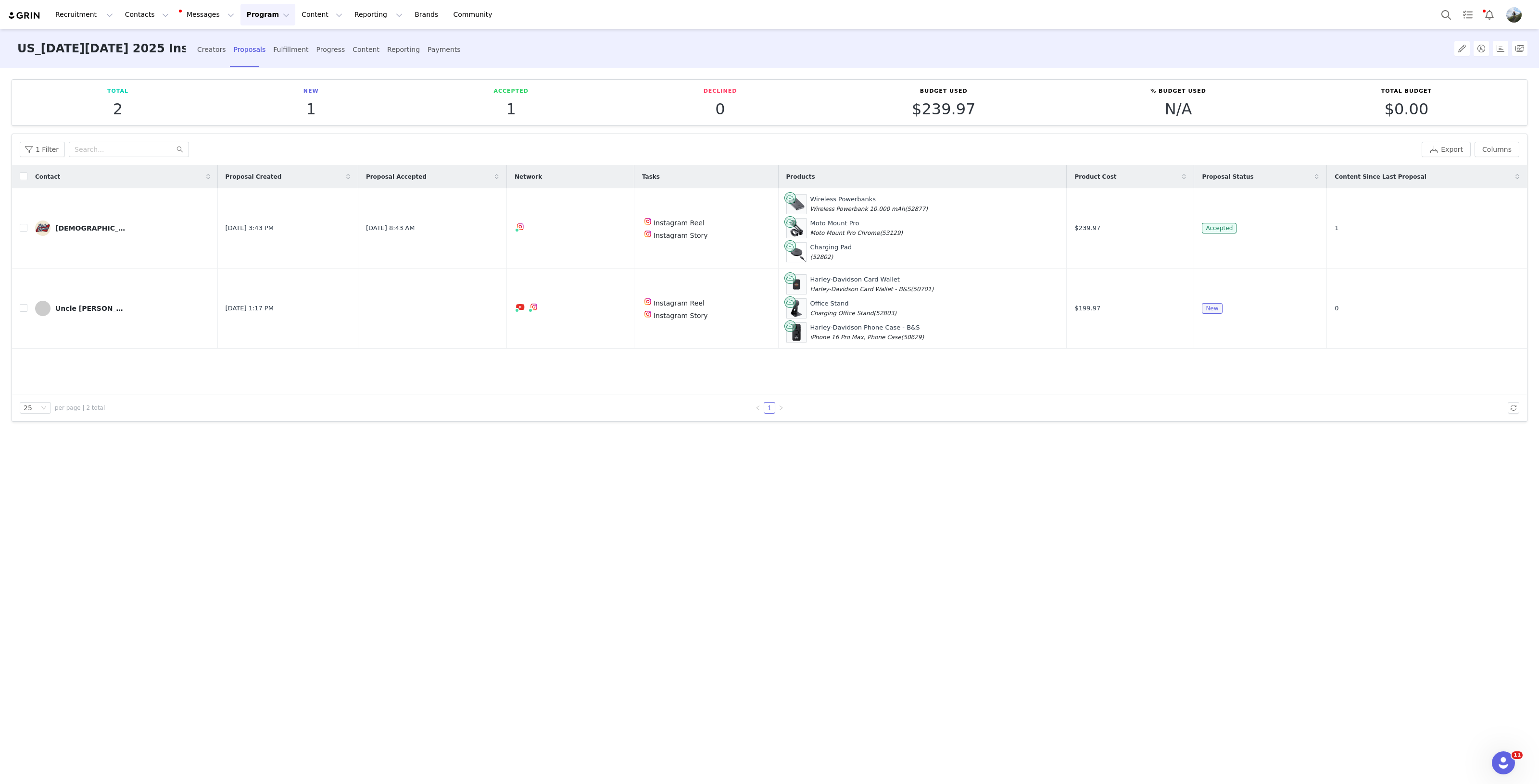
drag, startPoint x: 98, startPoint y: 305, endPoint x: 151, endPoint y: 299, distance: 53.3
click at [98, 305] on div "Uncle Bogator" at bounding box center [91, 308] width 72 height 8
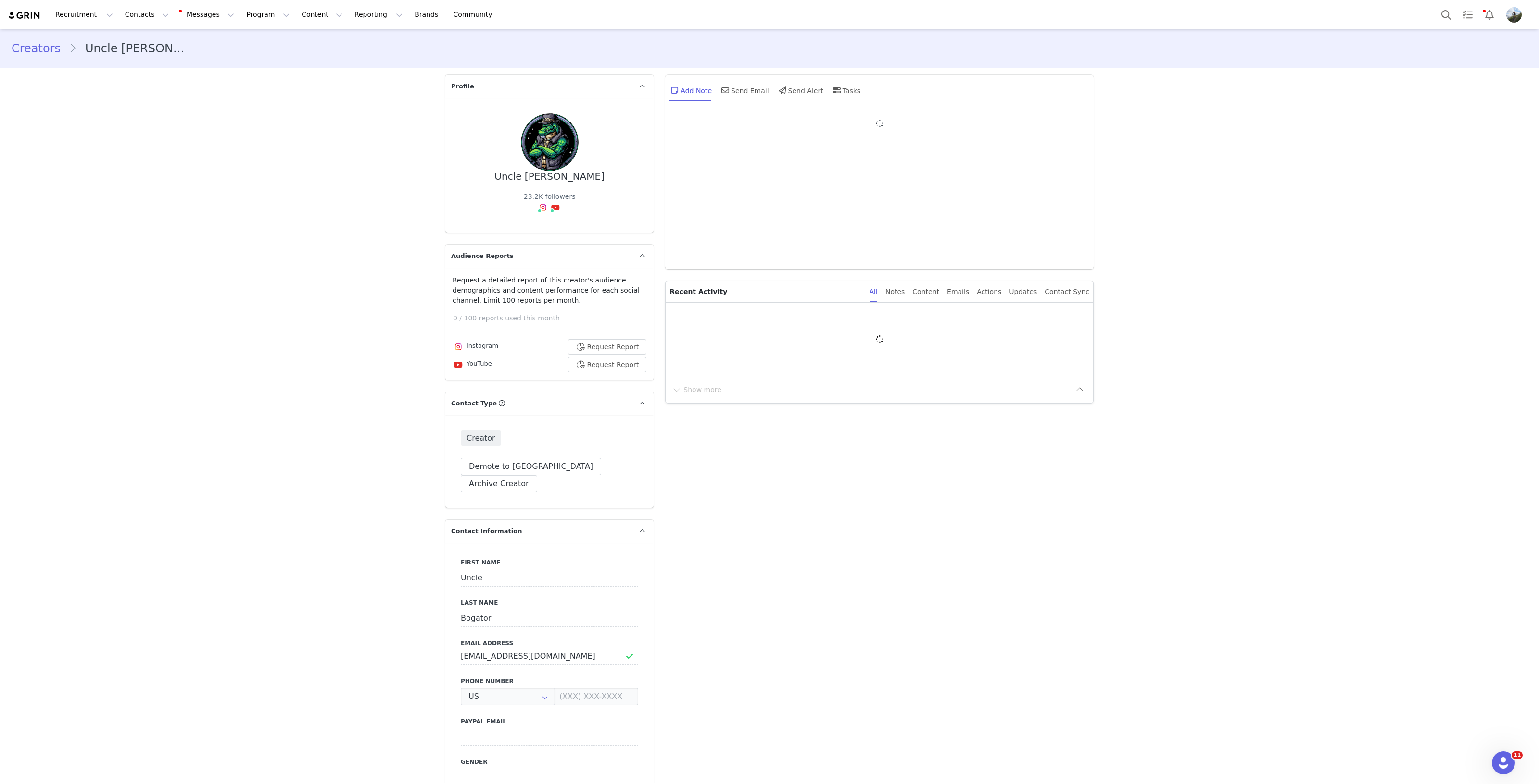
type input "+1 ([GEOGRAPHIC_DATA])"
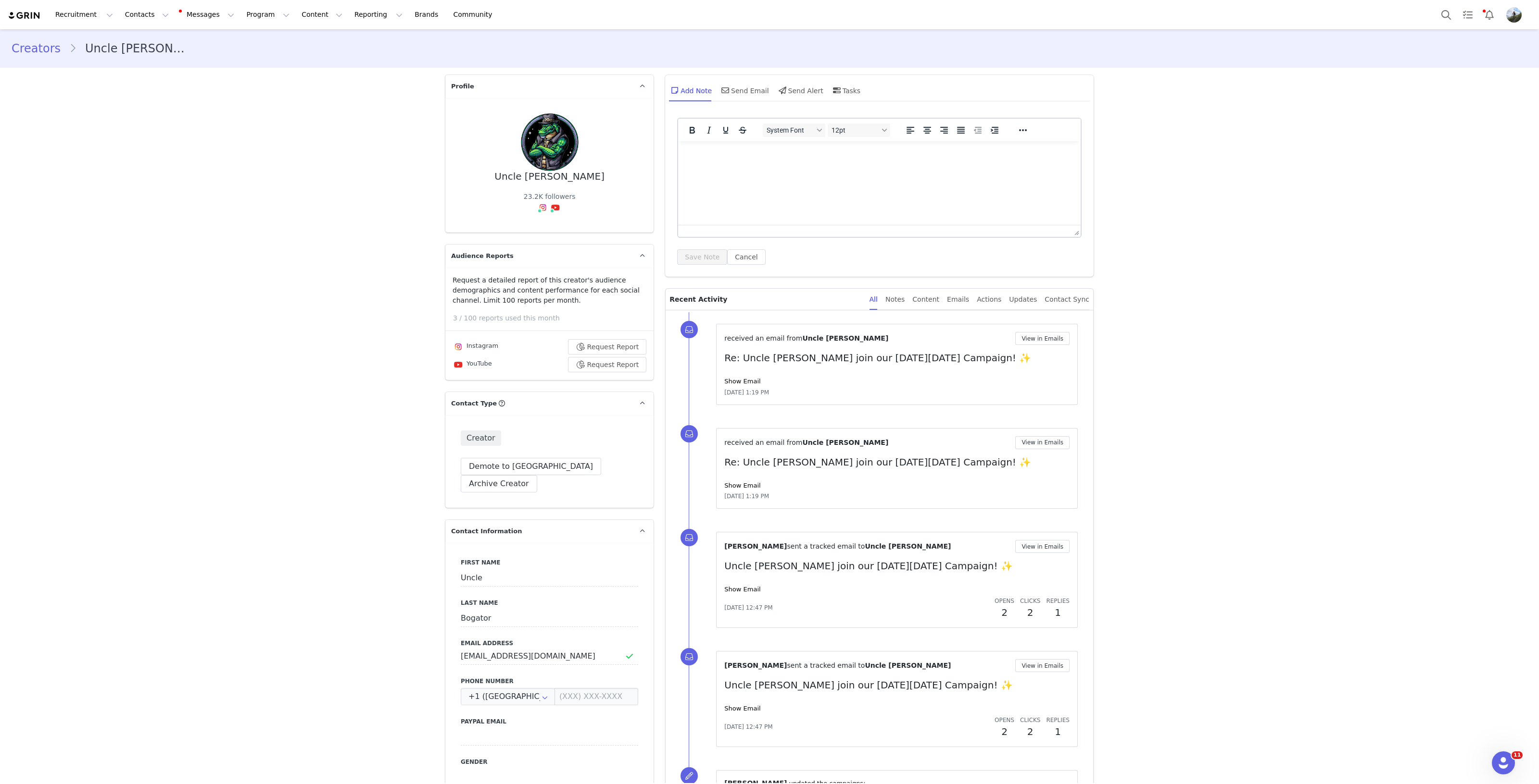
click at [736, 593] on div "Tatiana Engeler sent a tracked email to Uncle Bogator View in Emails Uncle Boga…" at bounding box center [896, 579] width 345 height 80
click at [746, 585] on div "Show Email" at bounding box center [896, 590] width 345 height 10
click at [744, 587] on link "Show Email" at bounding box center [742, 589] width 36 height 7
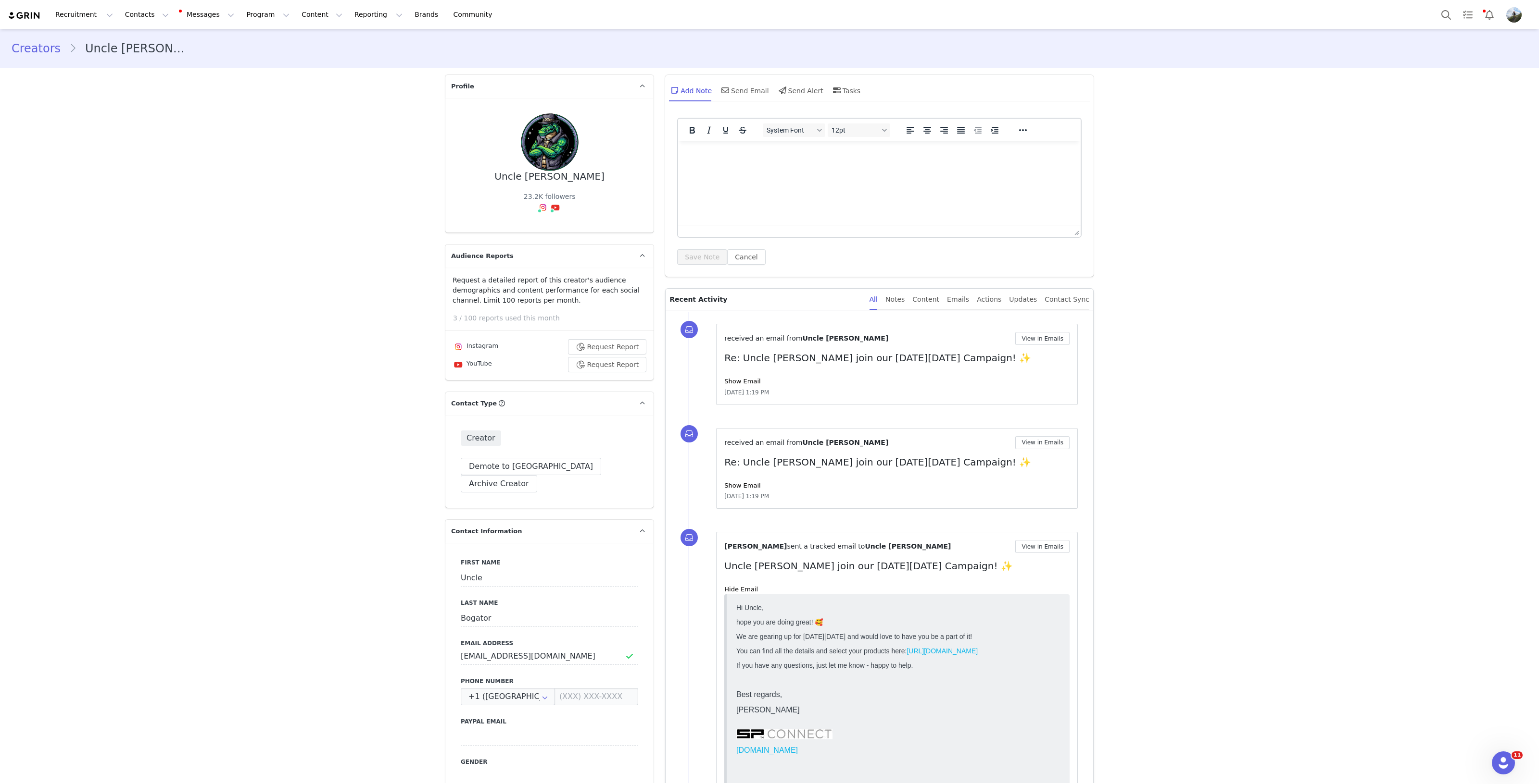
drag, startPoint x: 722, startPoint y: 482, endPoint x: 757, endPoint y: 480, distance: 35.1
click at [724, 482] on link "Show Email" at bounding box center [742, 485] width 36 height 7
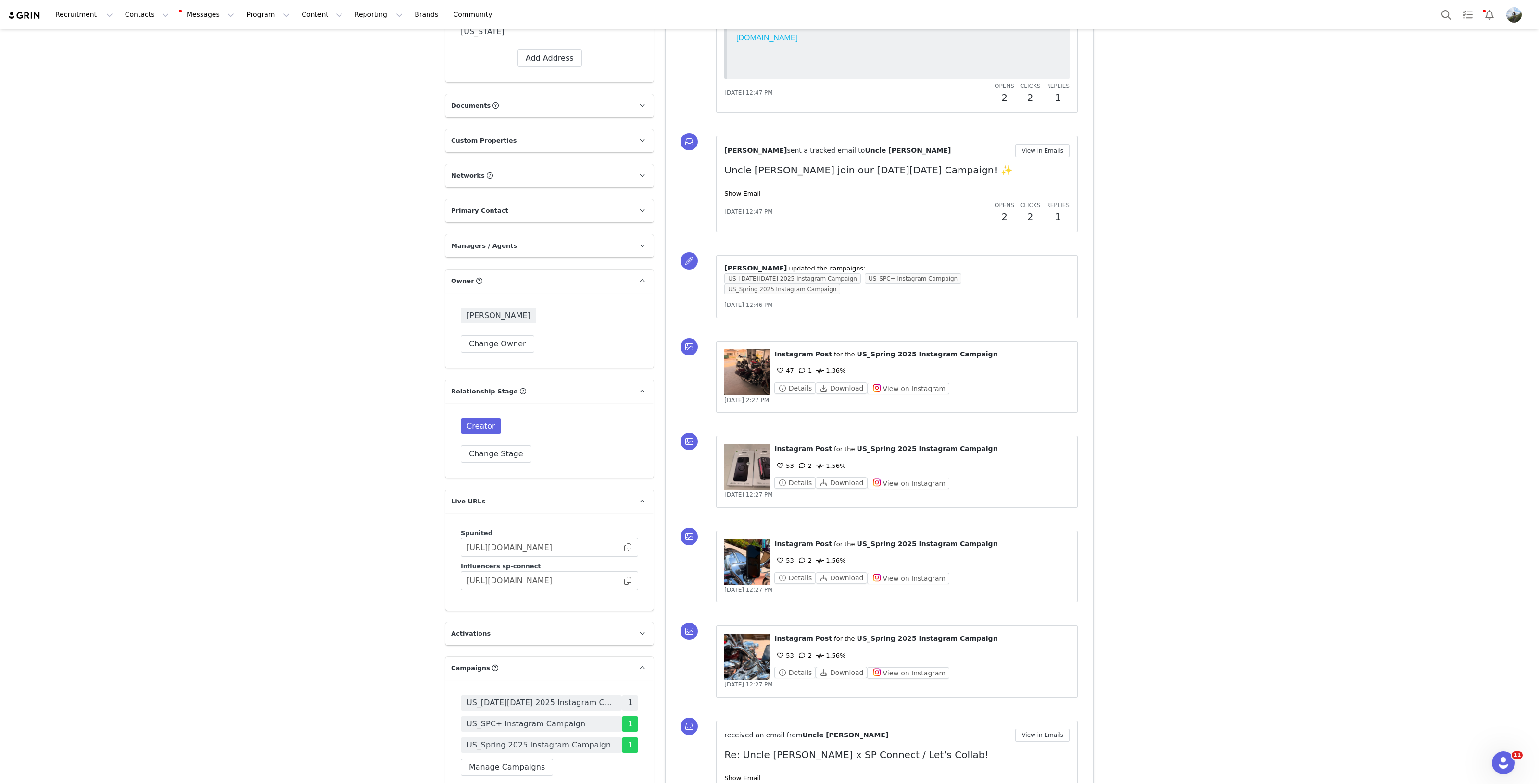
scroll to position [961, 0]
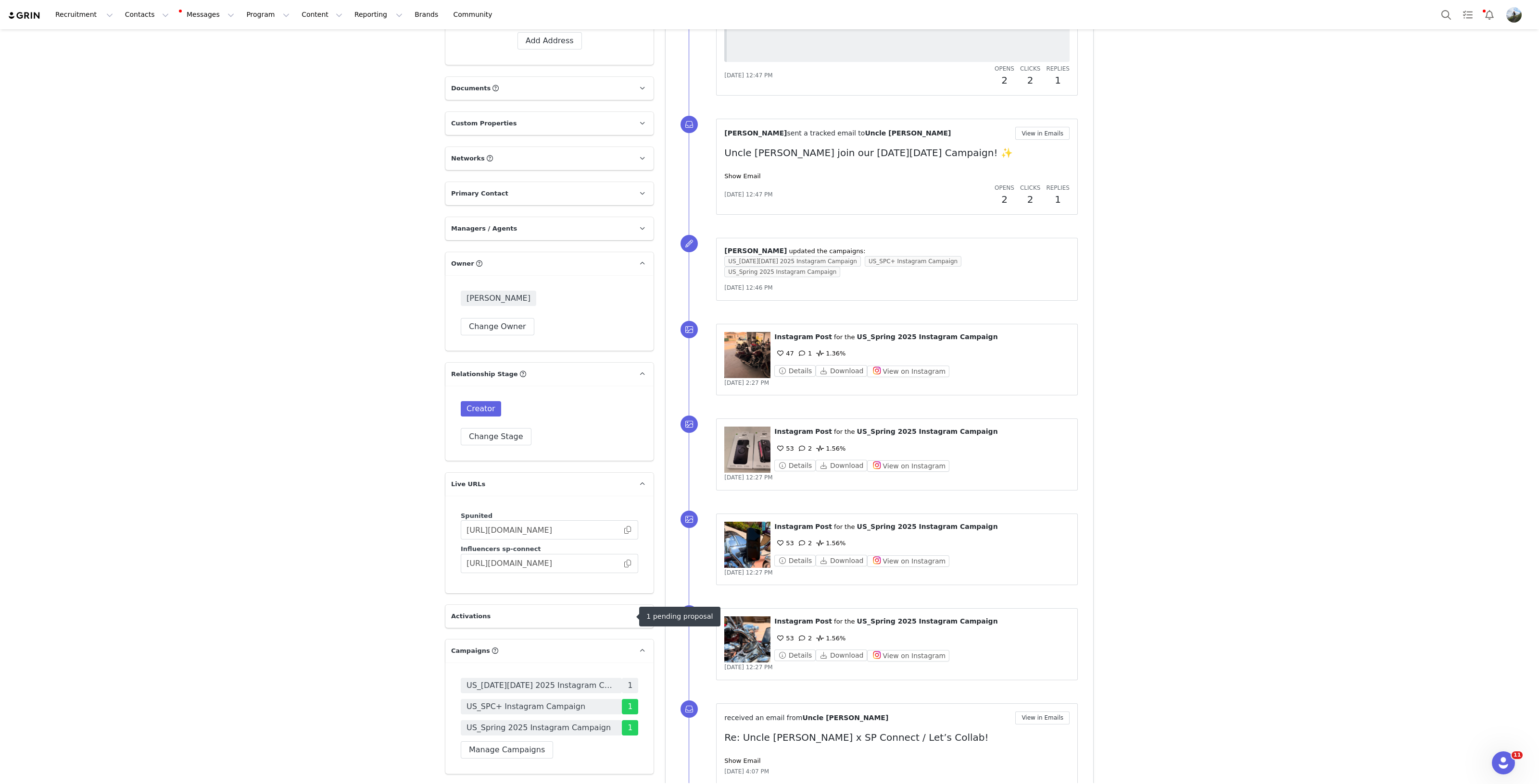
click at [603, 680] on span "US_Black Friday 2025 Instagram Campaign" at bounding box center [541, 686] width 149 height 12
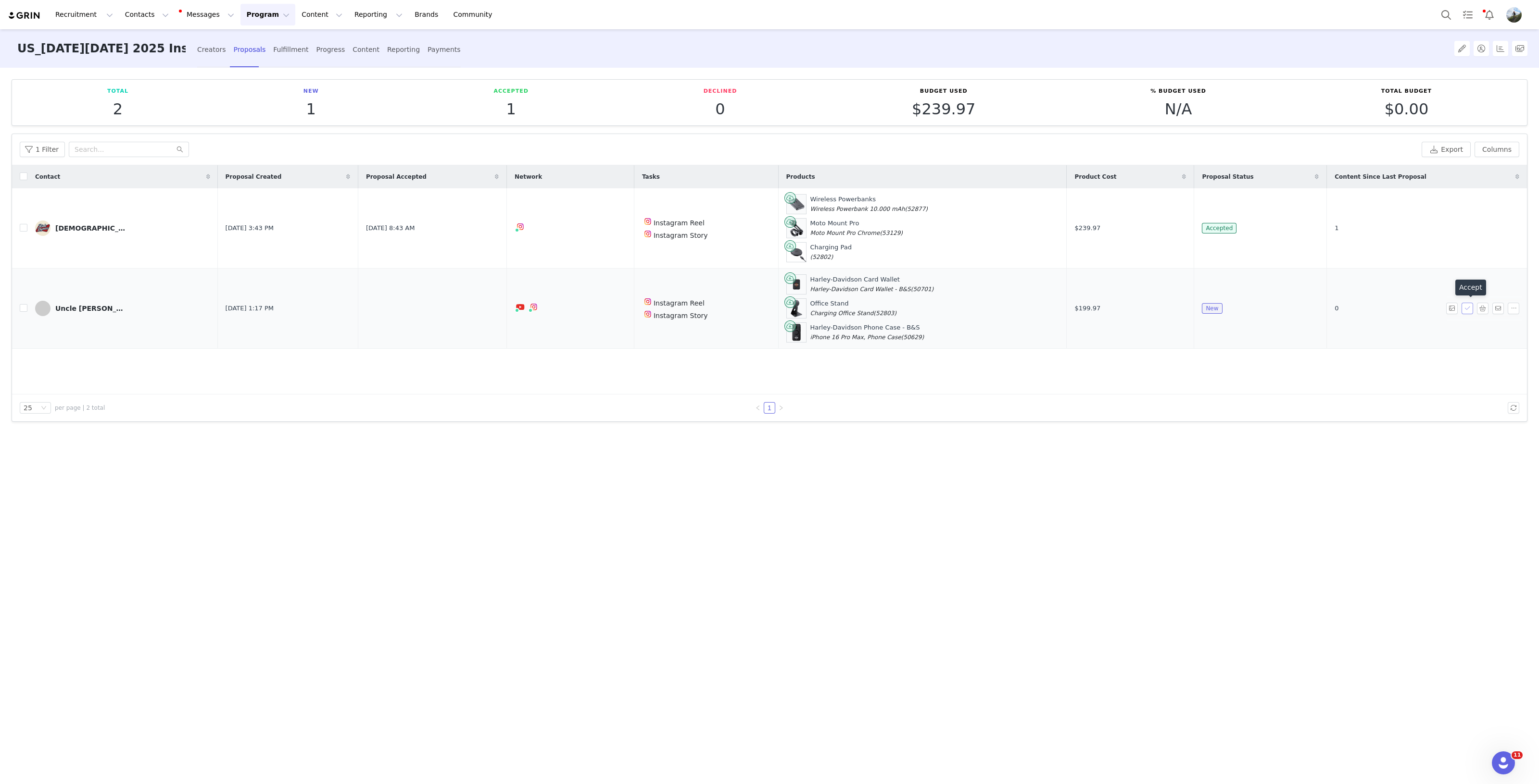
click at [1465, 308] on button "button" at bounding box center [1467, 308] width 12 height 12
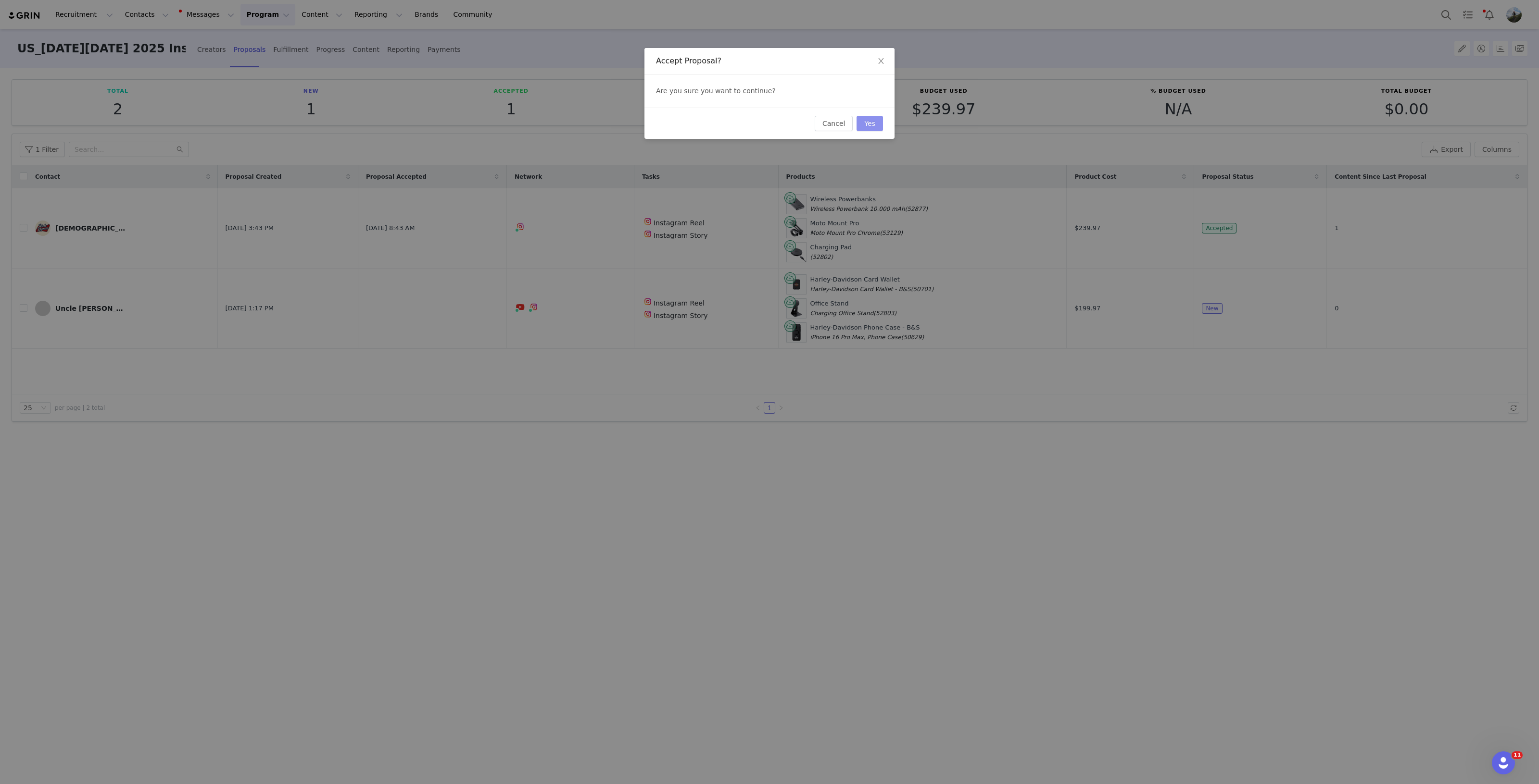
click at [872, 119] on button "Yes" at bounding box center [869, 124] width 27 height 16
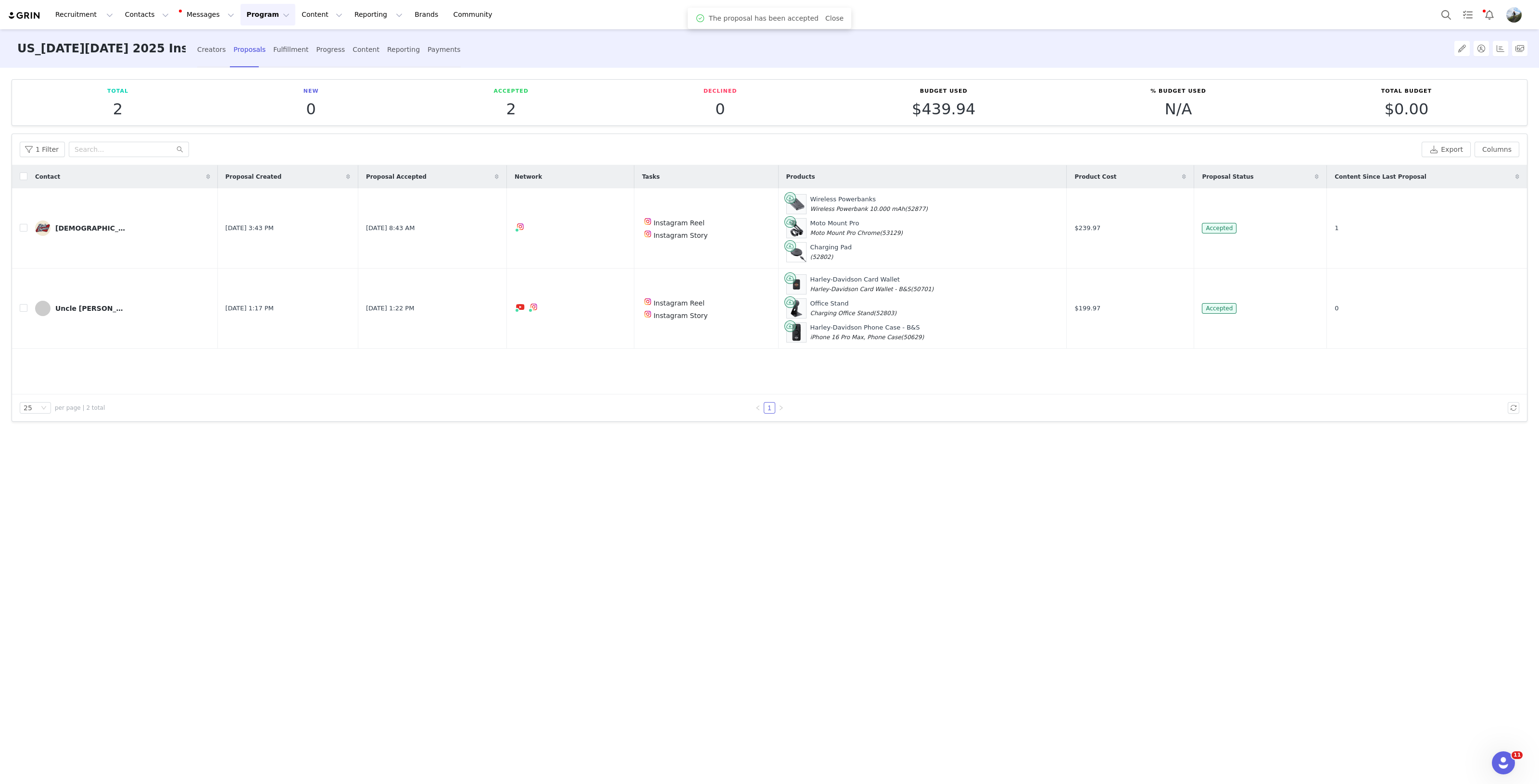
click at [261, 49] on div "Creators Proposals Fulfillment Progress Content Reporting Payments" at bounding box center [328, 49] width 263 height 26
click at [289, 46] on div "Fulfillment" at bounding box center [290, 49] width 35 height 26
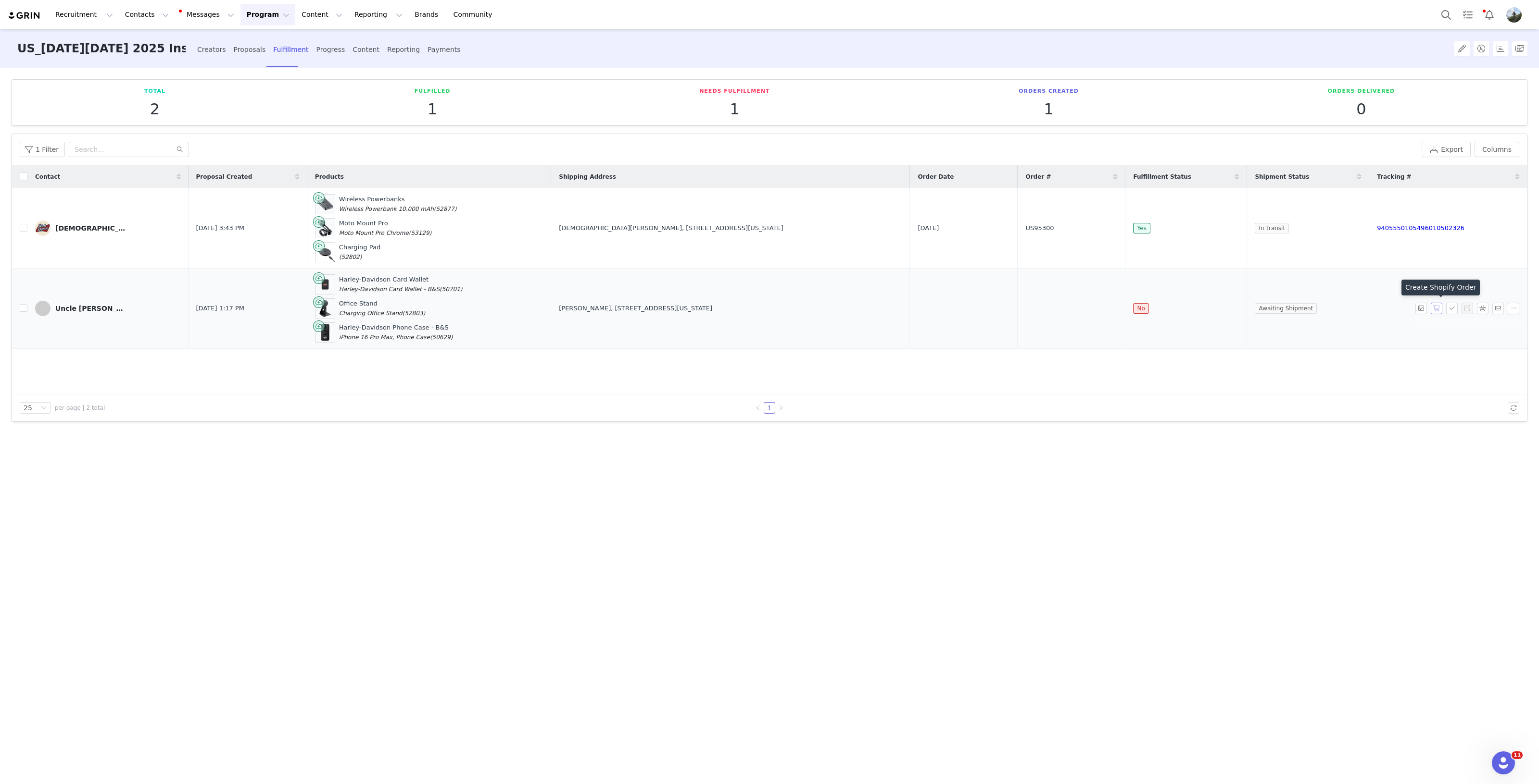
click at [1437, 306] on button "button" at bounding box center [1436, 308] width 12 height 12
click at [244, 16] on button "Program Program" at bounding box center [267, 15] width 54 height 22
click at [191, 15] on button "Messages Messages" at bounding box center [208, 15] width 65 height 22
drag, startPoint x: 208, startPoint y: 60, endPoint x: 214, endPoint y: 54, distance: 8.5
click at [209, 59] on div "Inbox 30" at bounding box center [197, 60] width 64 height 10
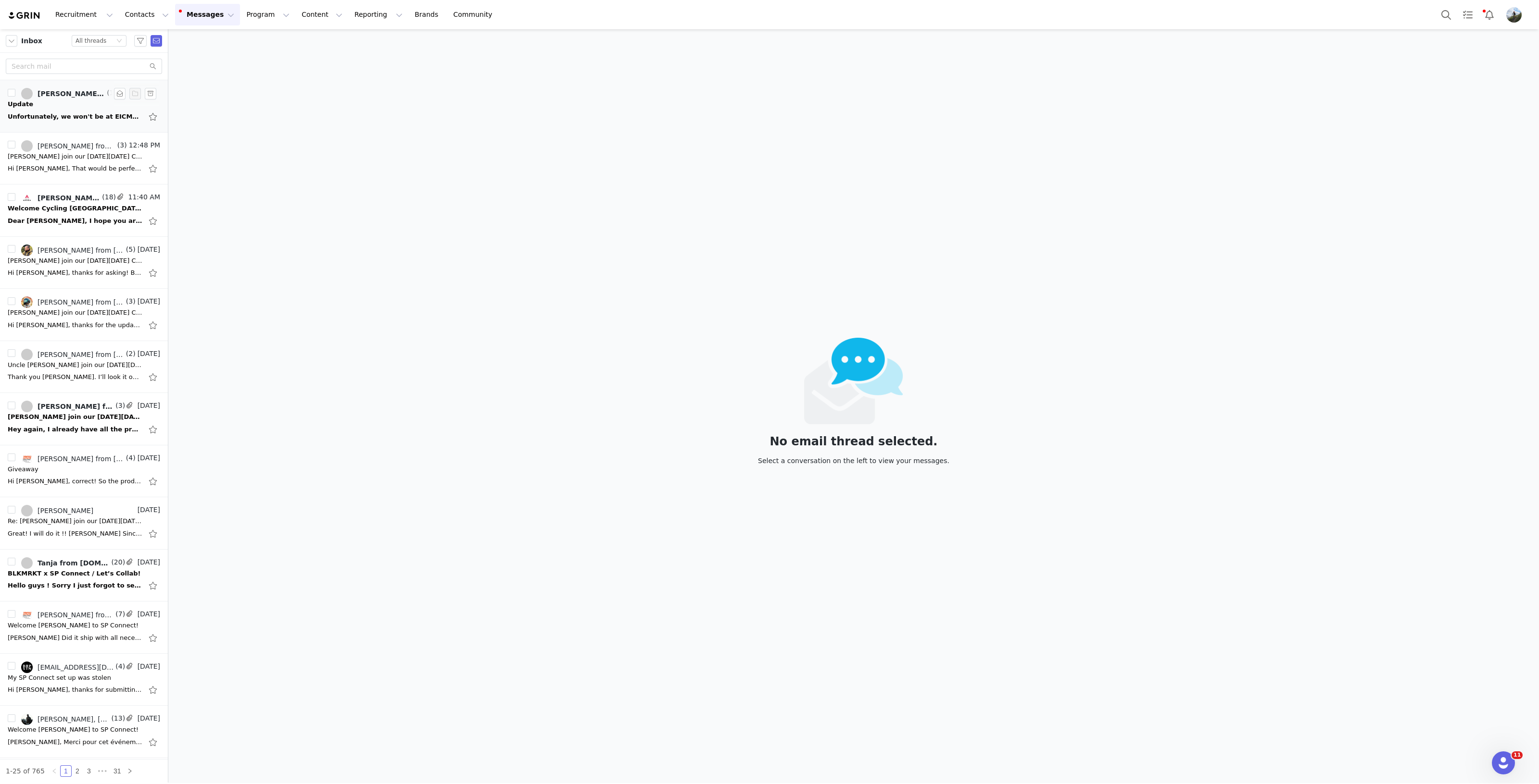
click at [96, 108] on div "Update" at bounding box center [84, 105] width 152 height 10
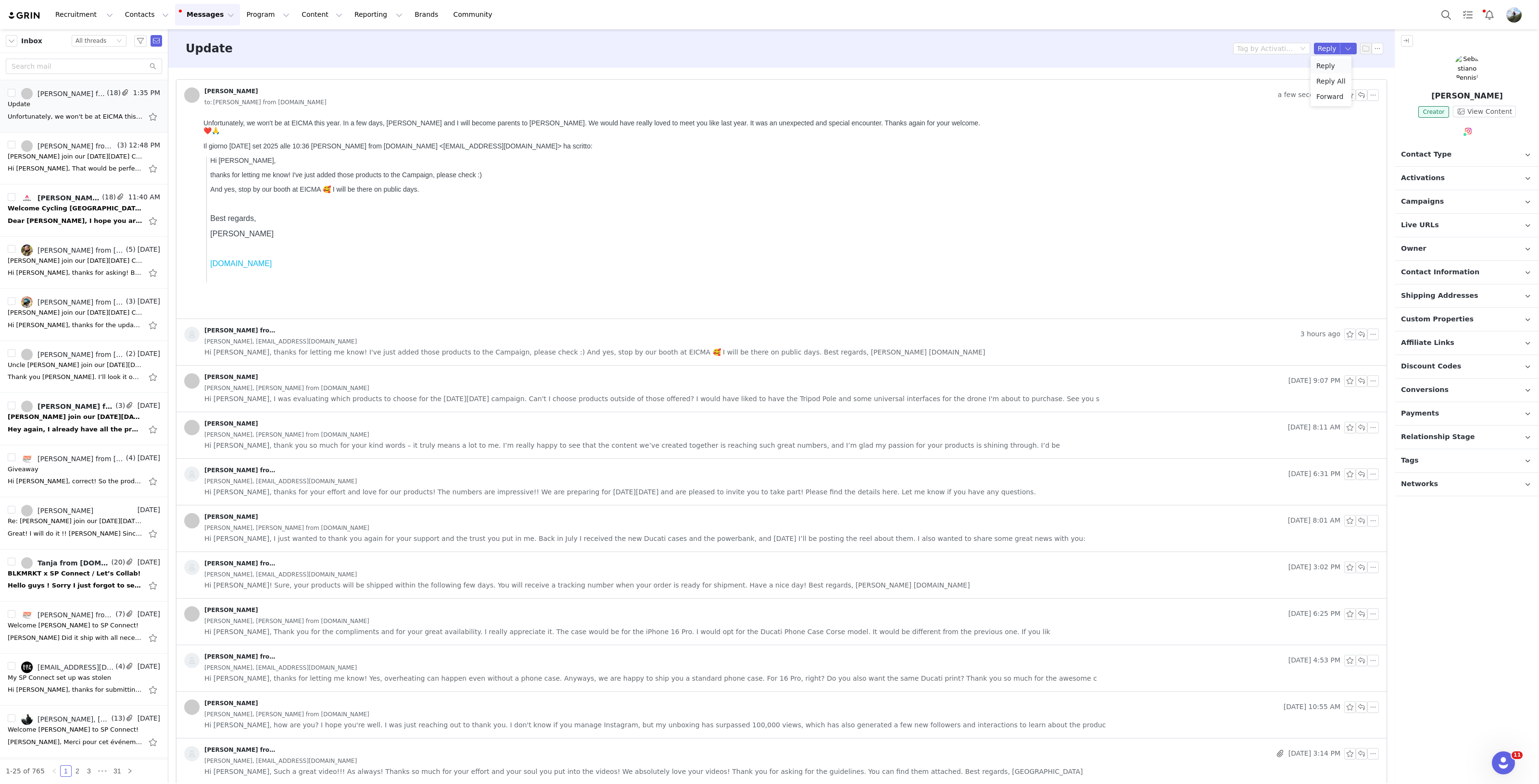
click at [1327, 65] on li "Reply" at bounding box center [1330, 66] width 41 height 16
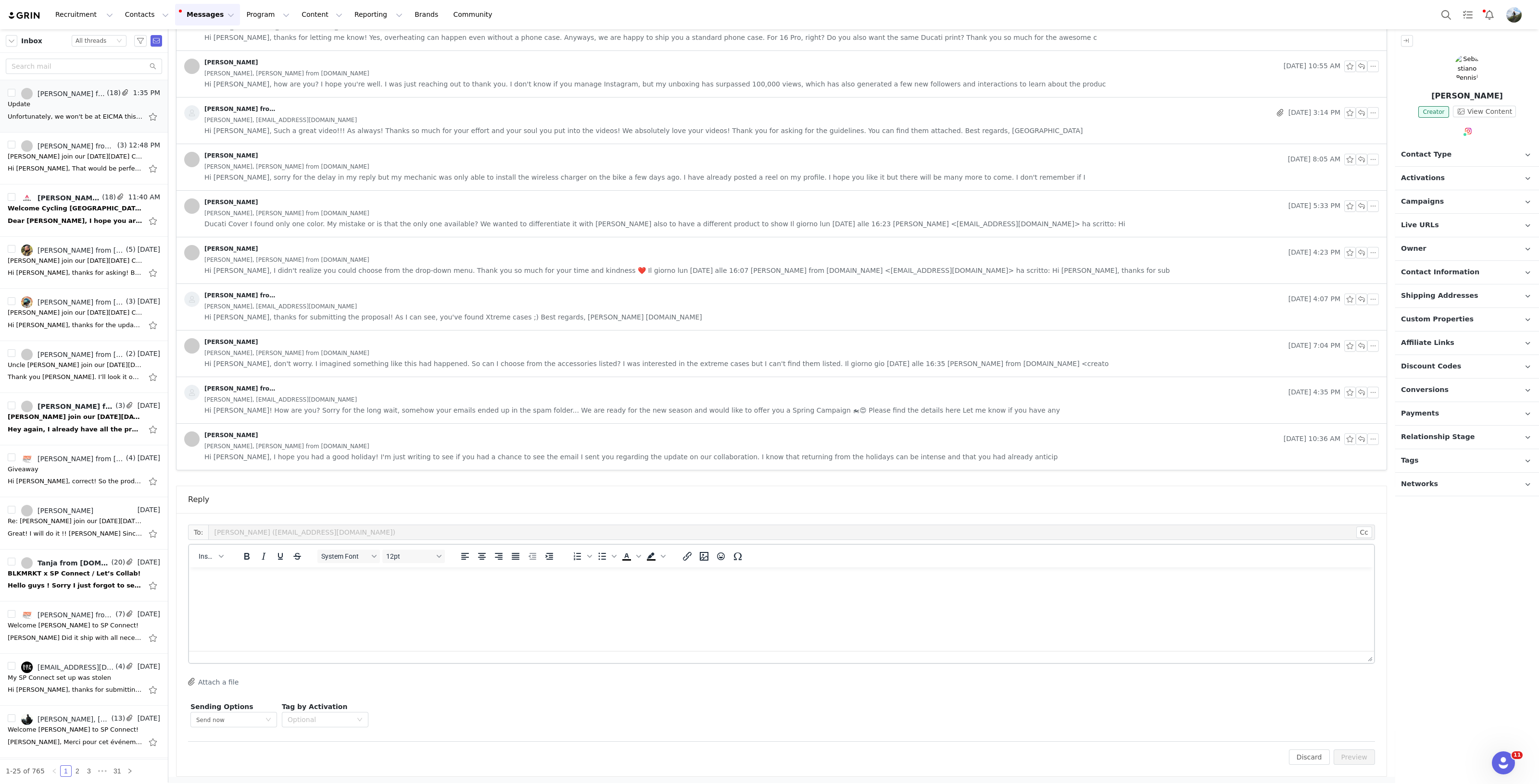
click at [843, 593] on html at bounding box center [781, 580] width 1185 height 26
click at [719, 554] on icon "Emojis" at bounding box center [721, 557] width 12 height 12
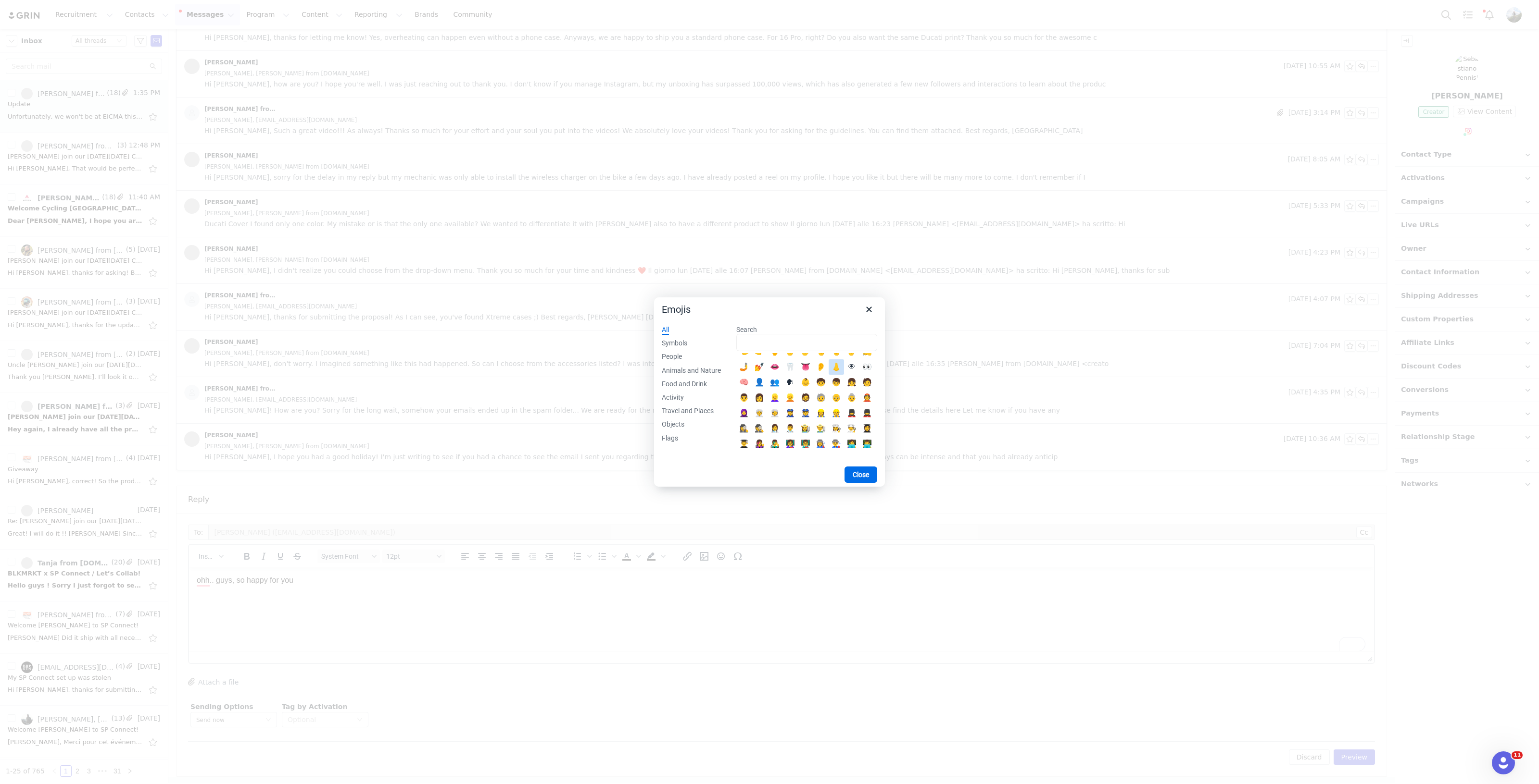
scroll to position [301, 0]
click at [678, 341] on div "Symbols" at bounding box center [675, 344] width 26 height 10
click at [780, 373] on div "💕" at bounding box center [774, 377] width 12 height 12
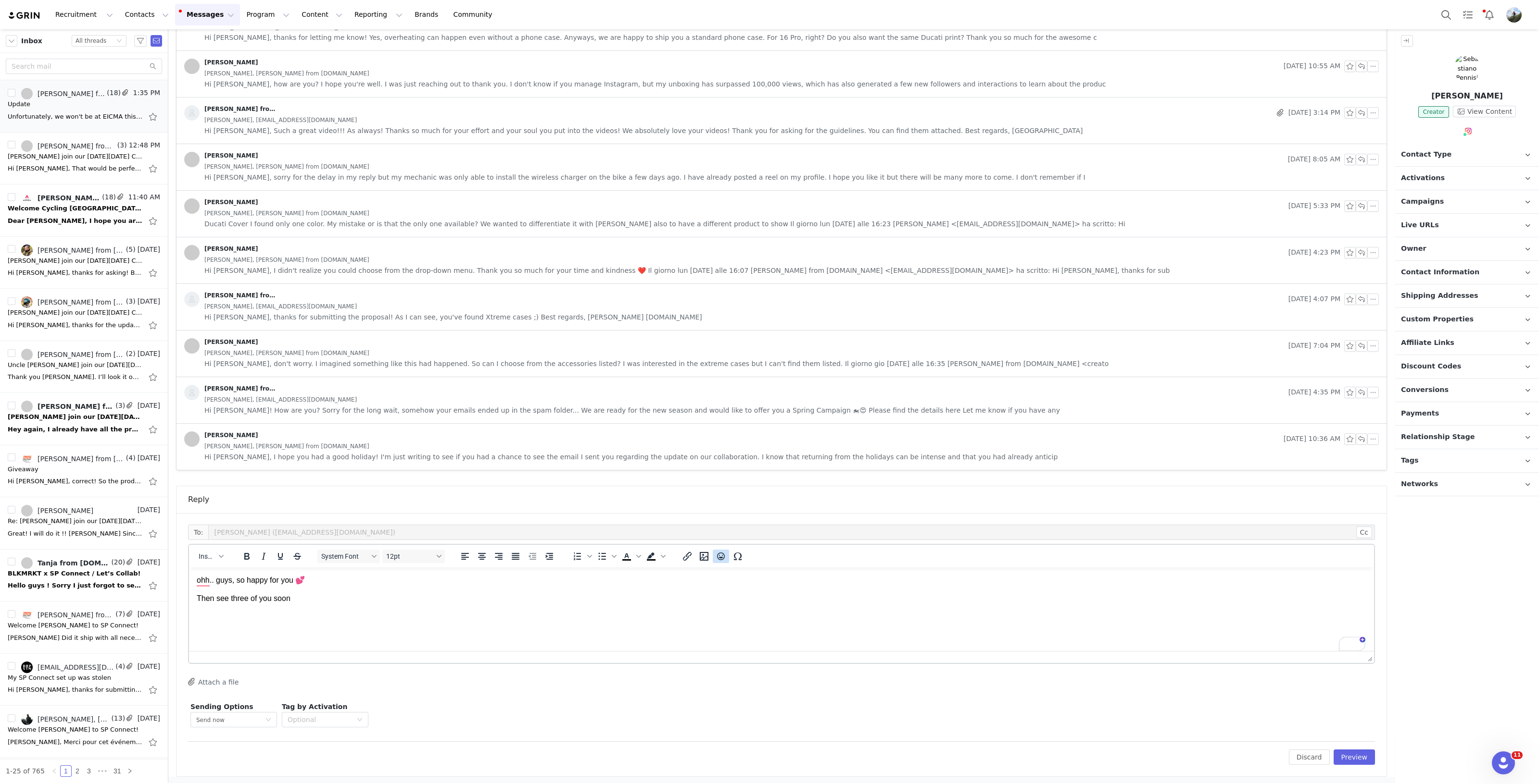
click at [721, 555] on icon "Emojis" at bounding box center [721, 557] width 8 height 8
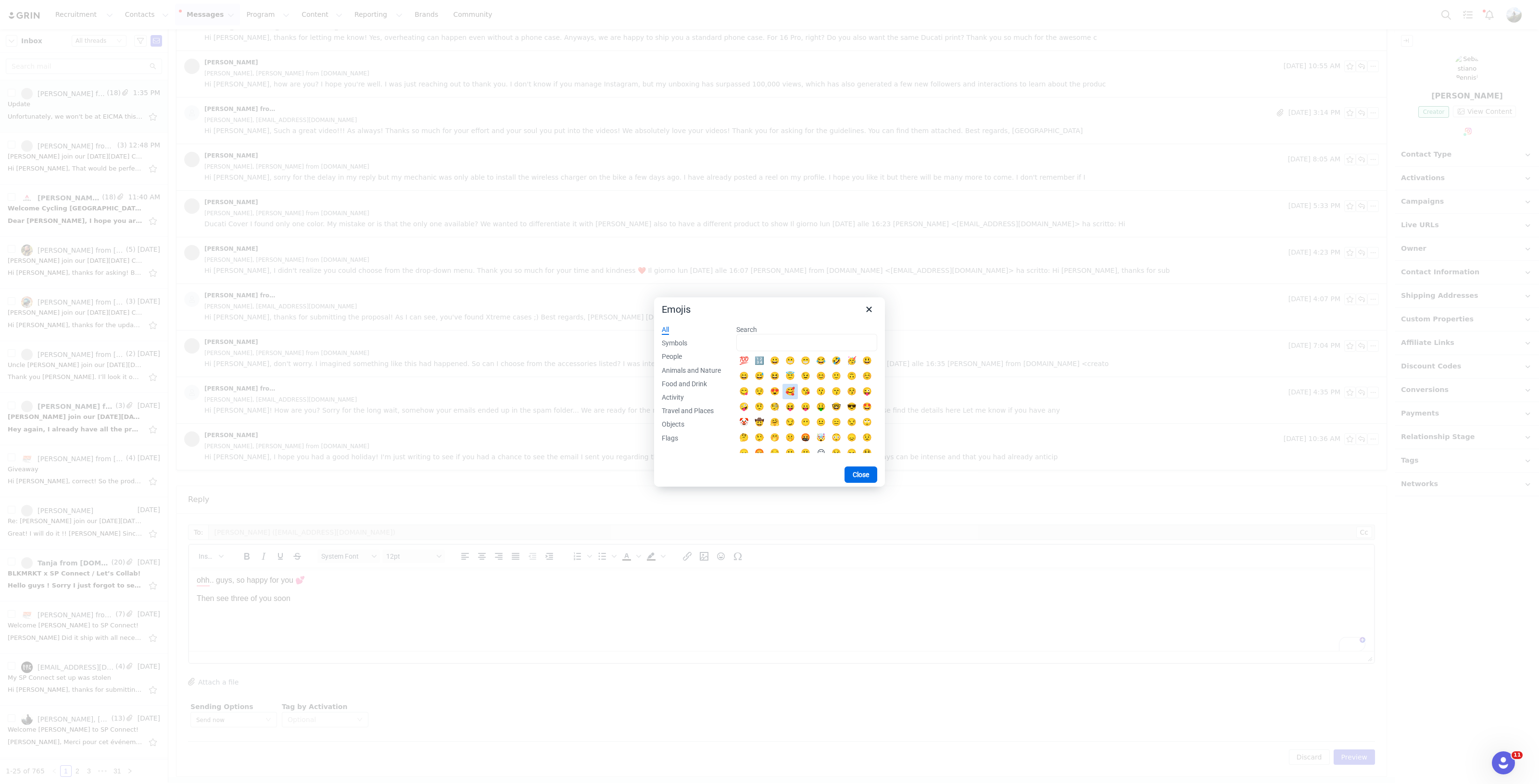
click at [796, 392] on div "🥰" at bounding box center [790, 392] width 12 height 12
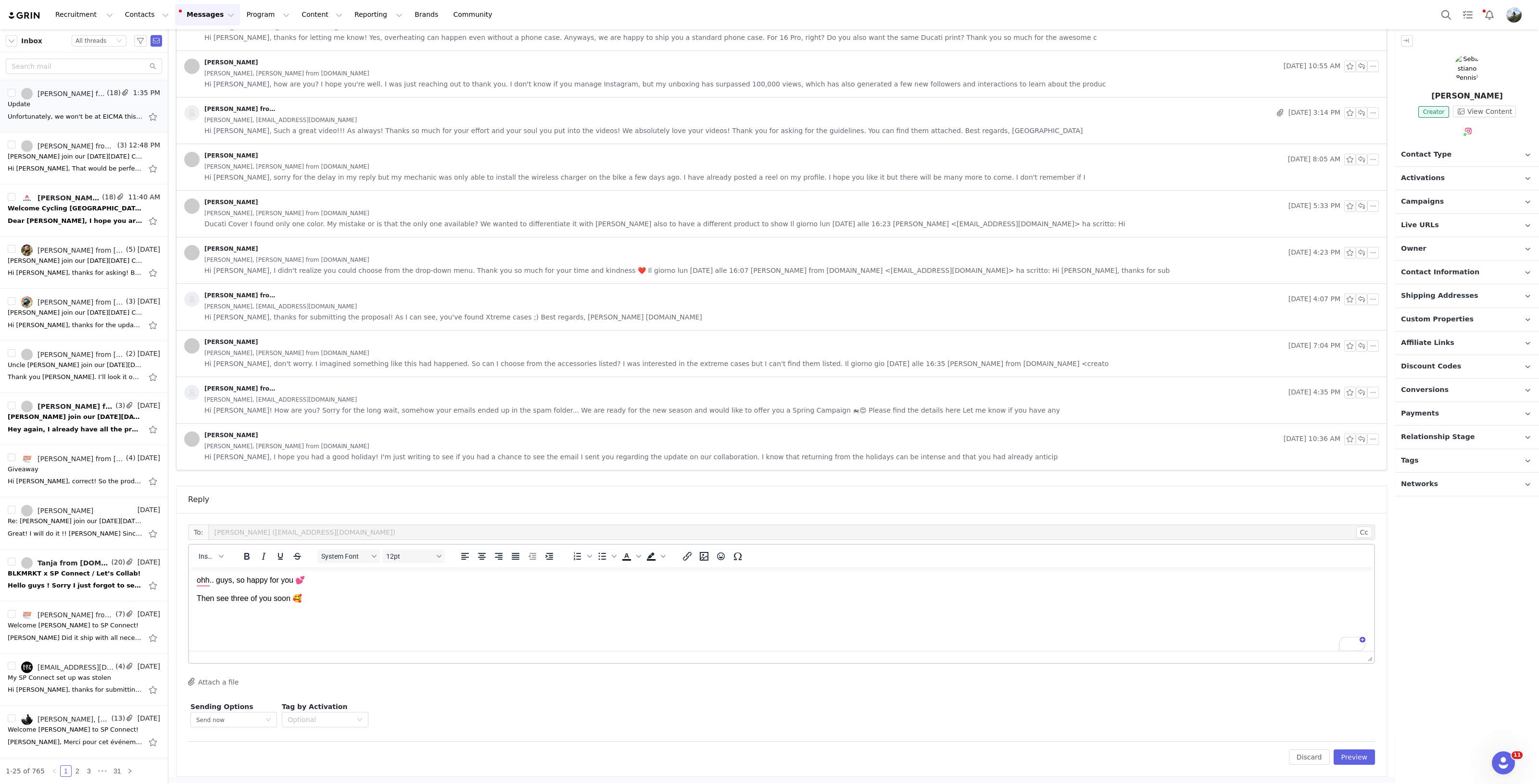
click at [213, 617] on p "To enrich screen reader interactions, please activate Accessibility in Grammarl…" at bounding box center [781, 617] width 1169 height 11
click at [206, 639] on p "To enrich screen reader interactions, please activate Accessibility in Grammarl…" at bounding box center [781, 639] width 1169 height 11
click at [225, 556] on button "Insert" at bounding box center [211, 557] width 33 height 14
click at [238, 603] on div "Insert Signature" at bounding box center [246, 602] width 87 height 12
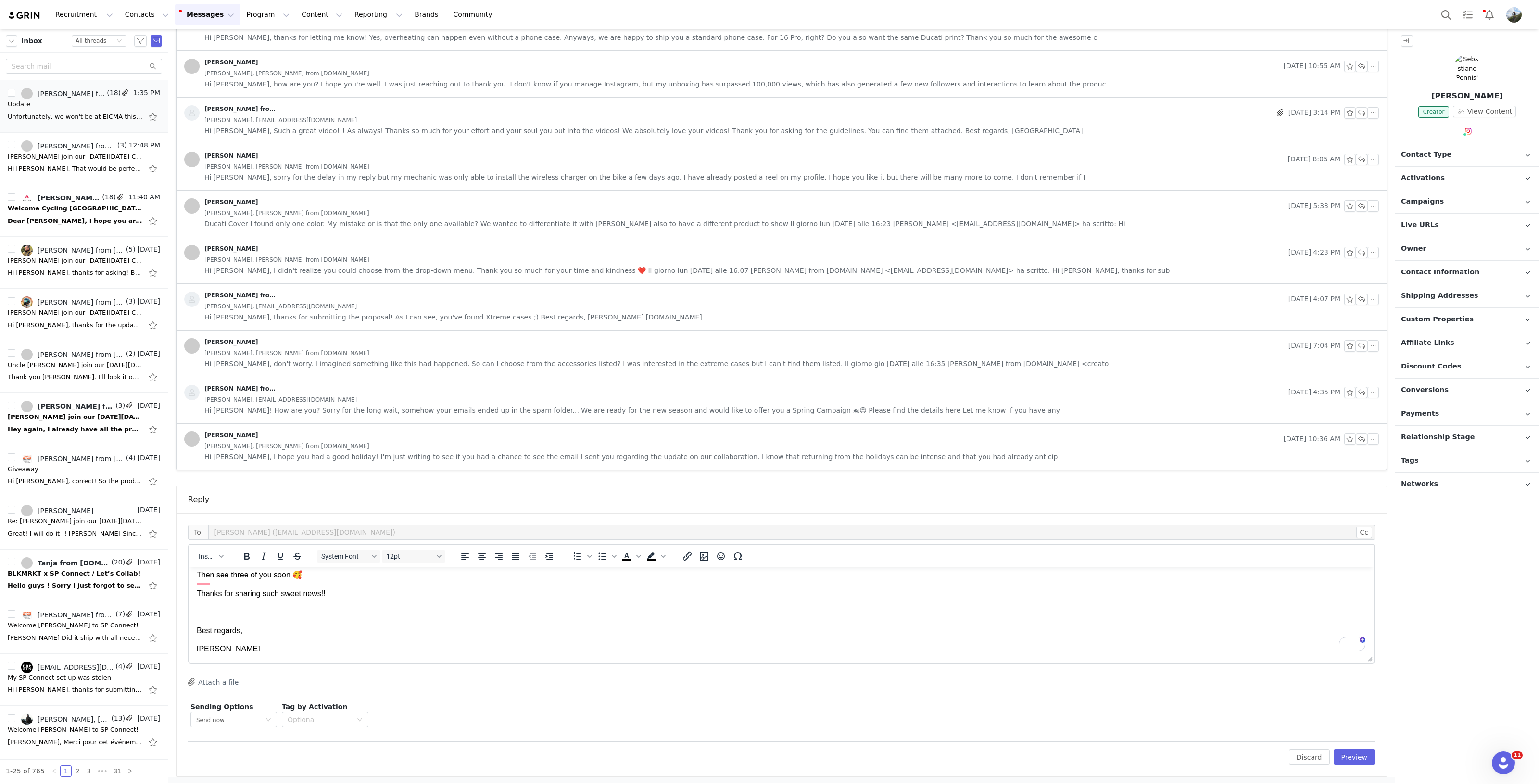
scroll to position [0, 0]
click at [1350, 758] on button "Preview" at bounding box center [1354, 757] width 42 height 16
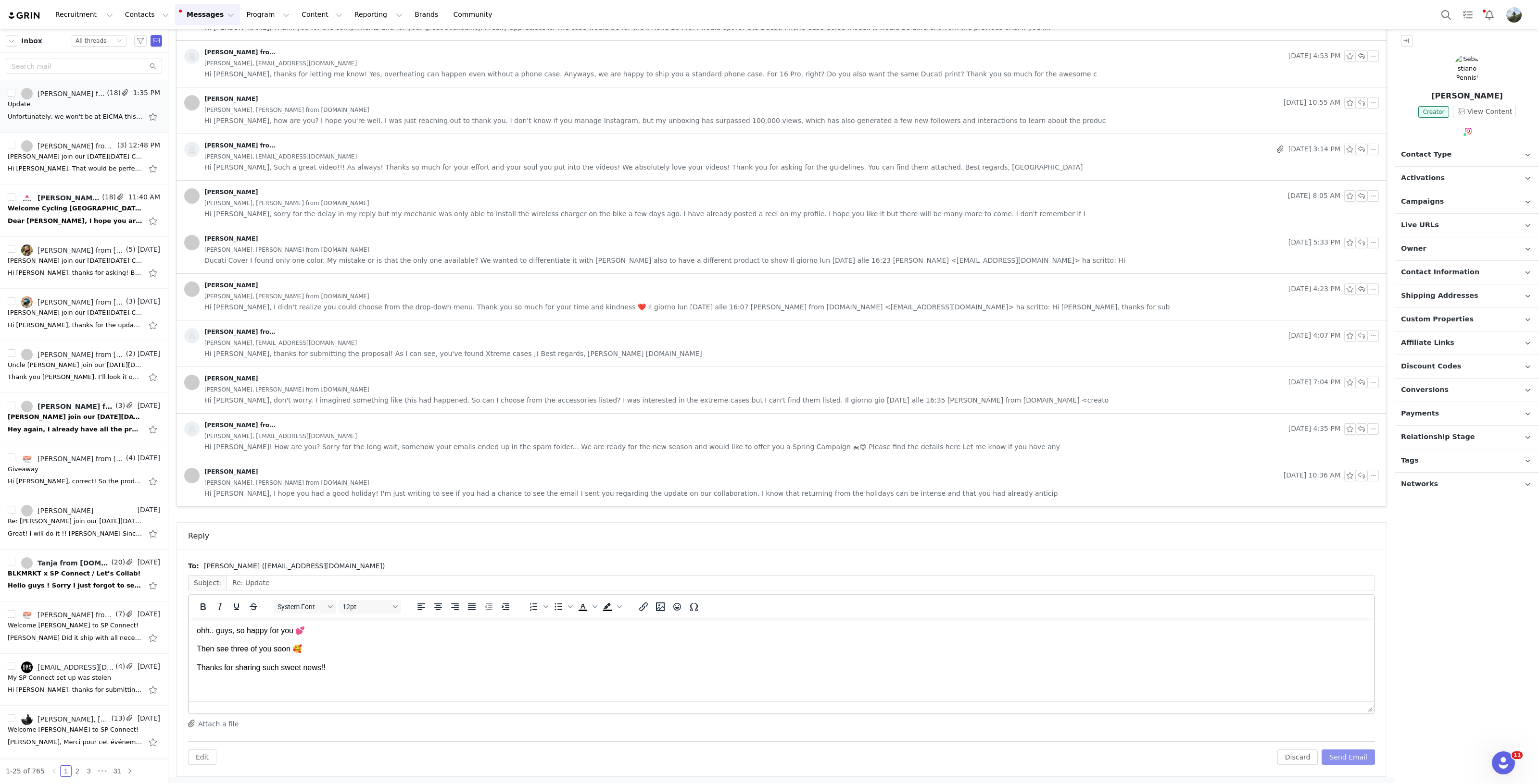
click at [1349, 758] on button "Send Email" at bounding box center [1348, 757] width 53 height 16
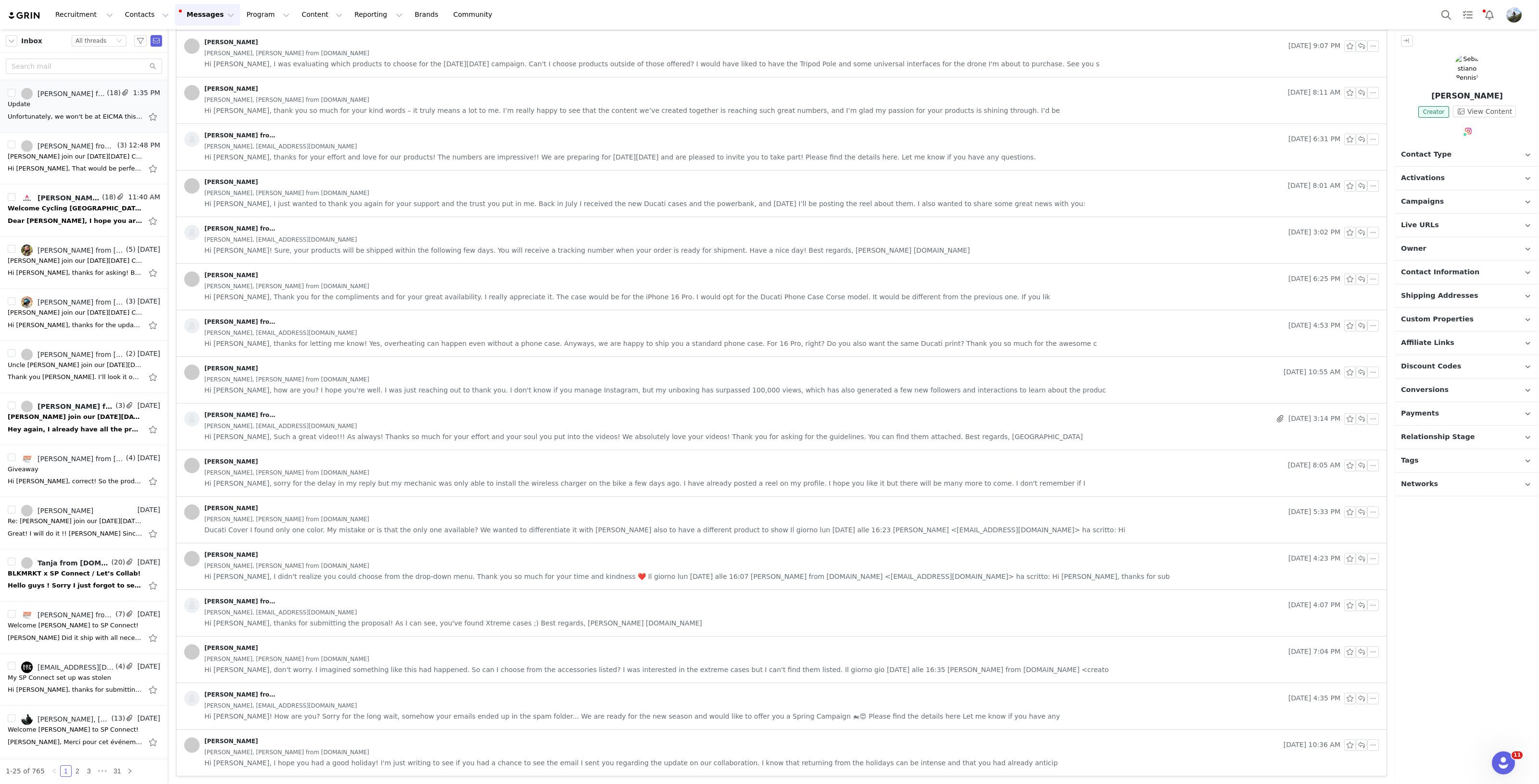
scroll to position [35, 0]
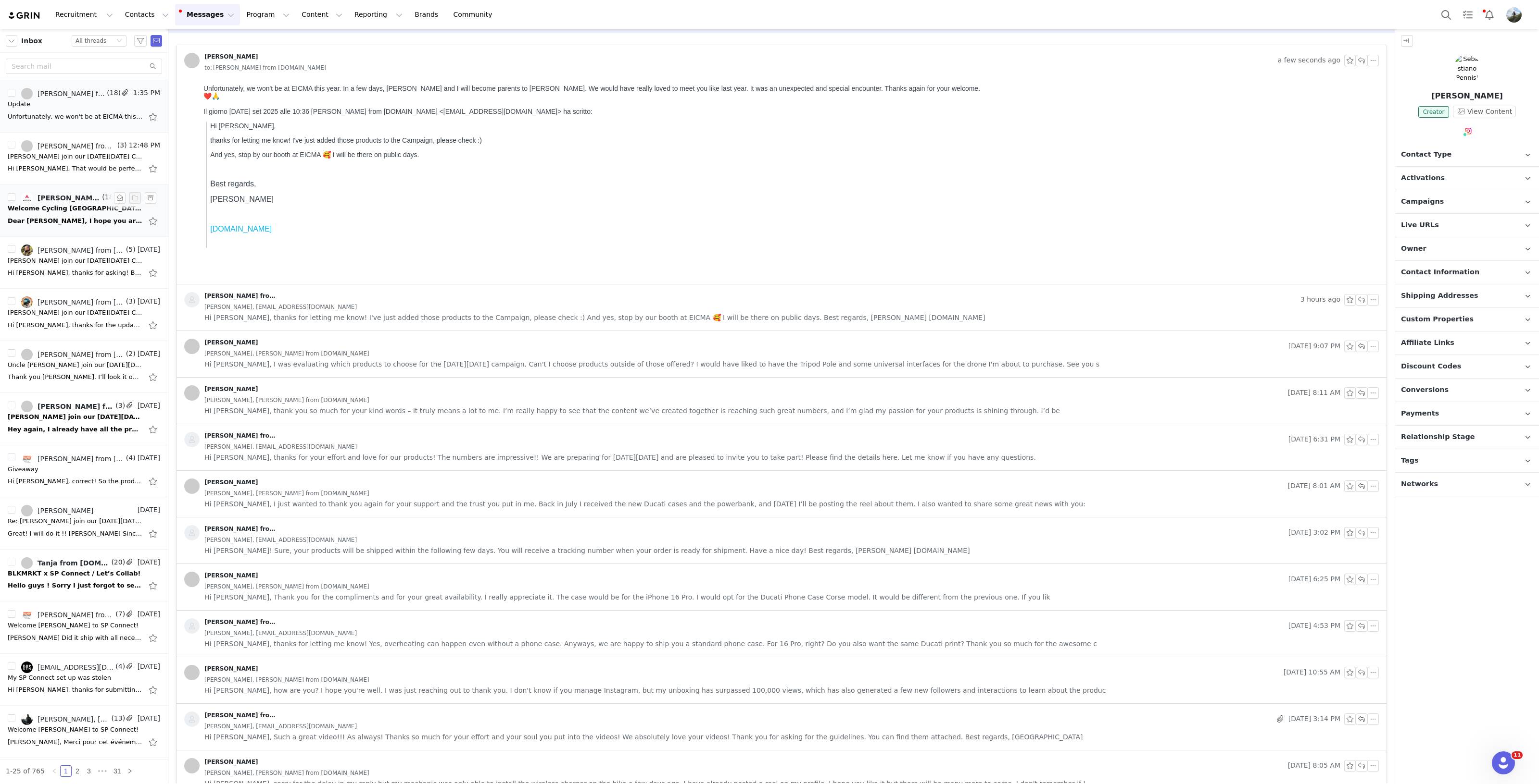
click at [55, 205] on div "Welcome Cycling Austria to SP Connect!" at bounding box center [75, 209] width 135 height 10
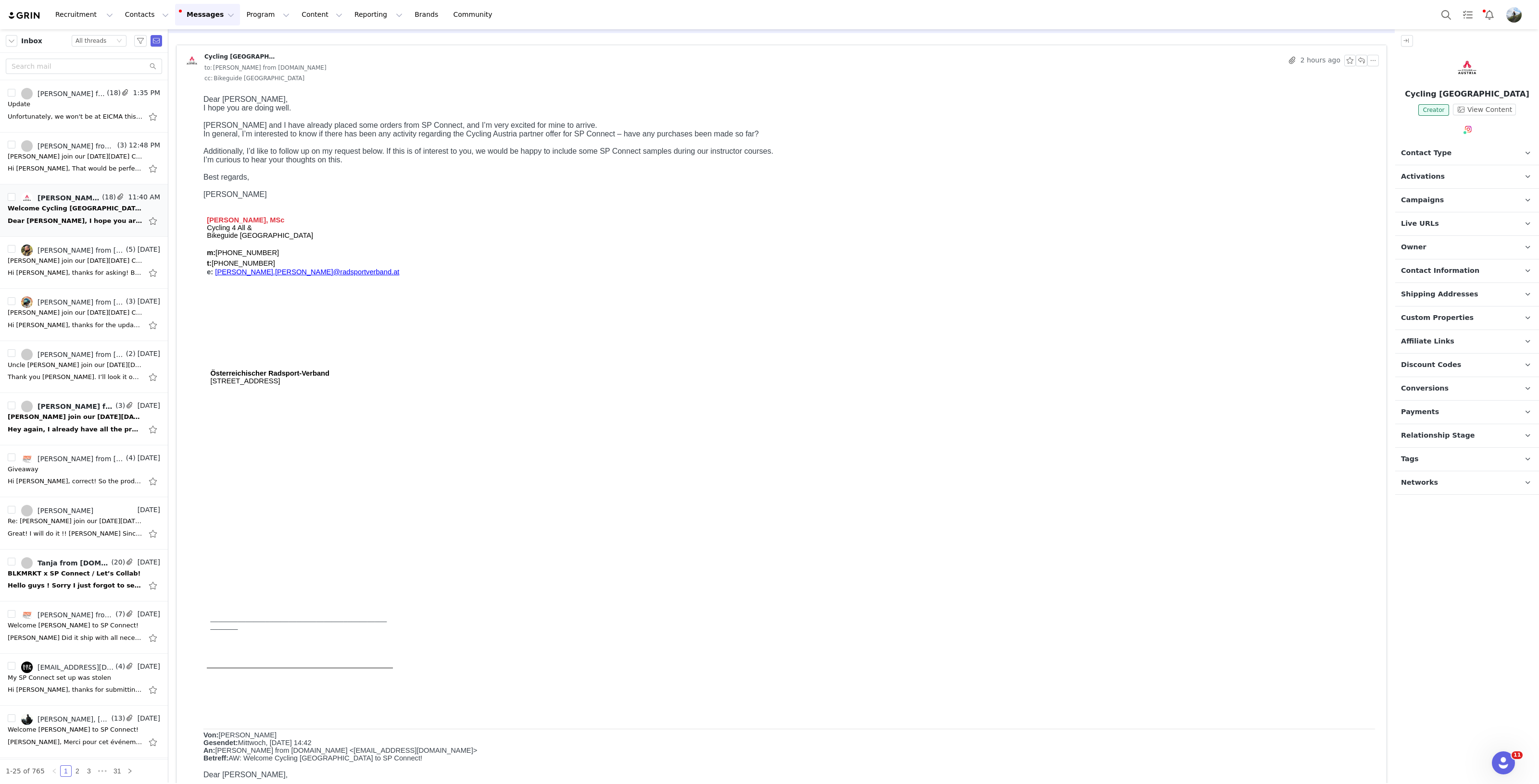
scroll to position [0, 0]
click at [77, 260] on div "Jose Plaza join our Black Friday Campaign! ✨" at bounding box center [75, 261] width 135 height 10
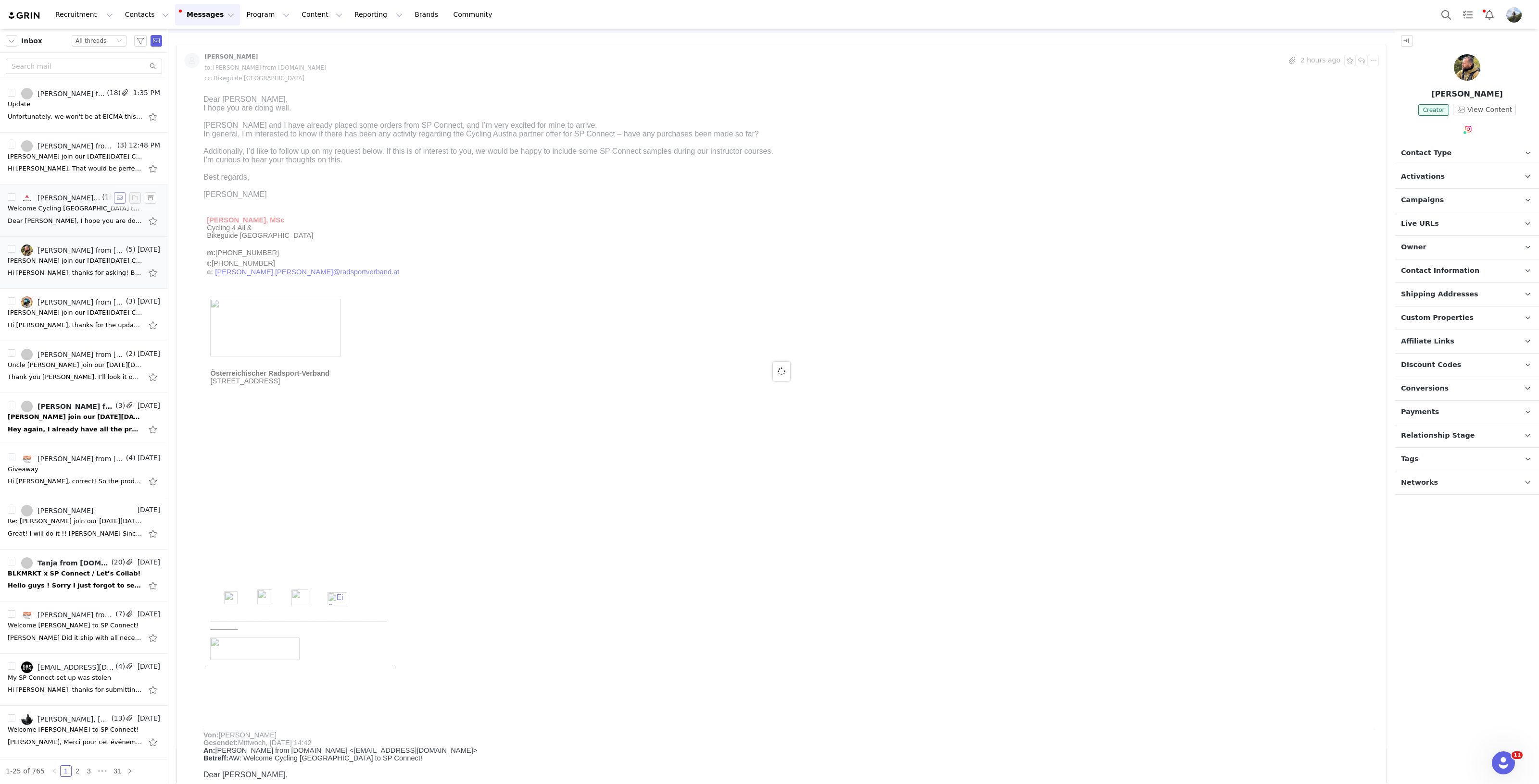
click at [114, 198] on button "button" at bounding box center [120, 198] width 12 height 12
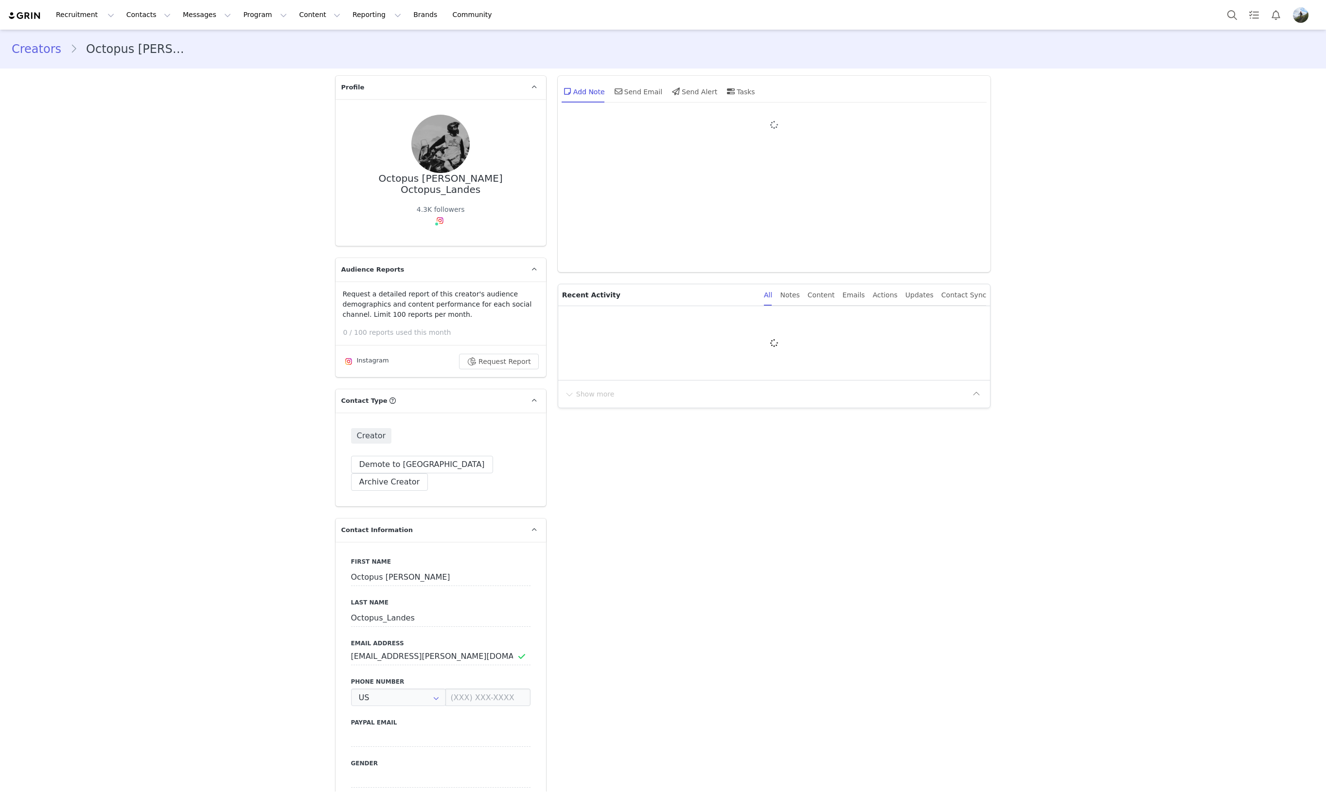
type input "+1 ([GEOGRAPHIC_DATA])"
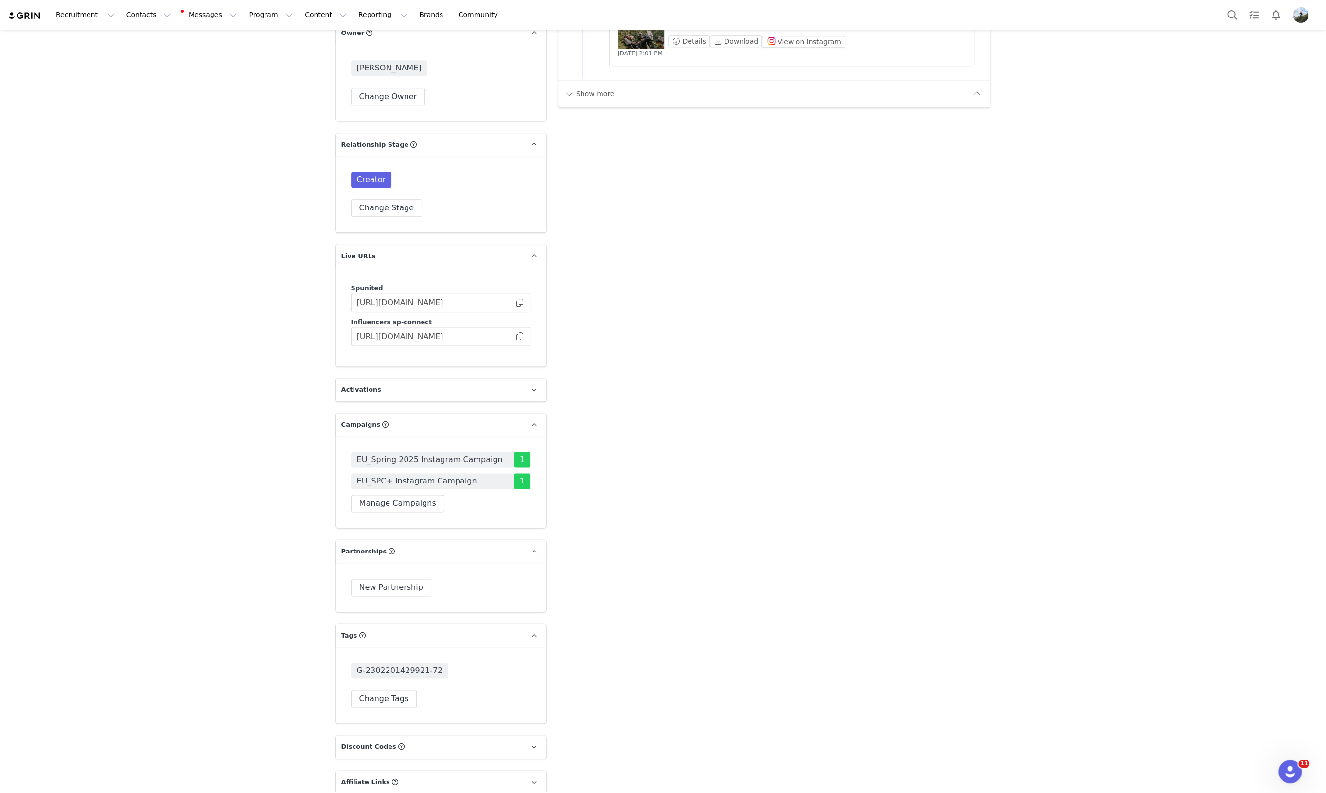
scroll to position [1199, 0]
click at [401, 494] on button "Manage Campaigns" at bounding box center [397, 503] width 93 height 18
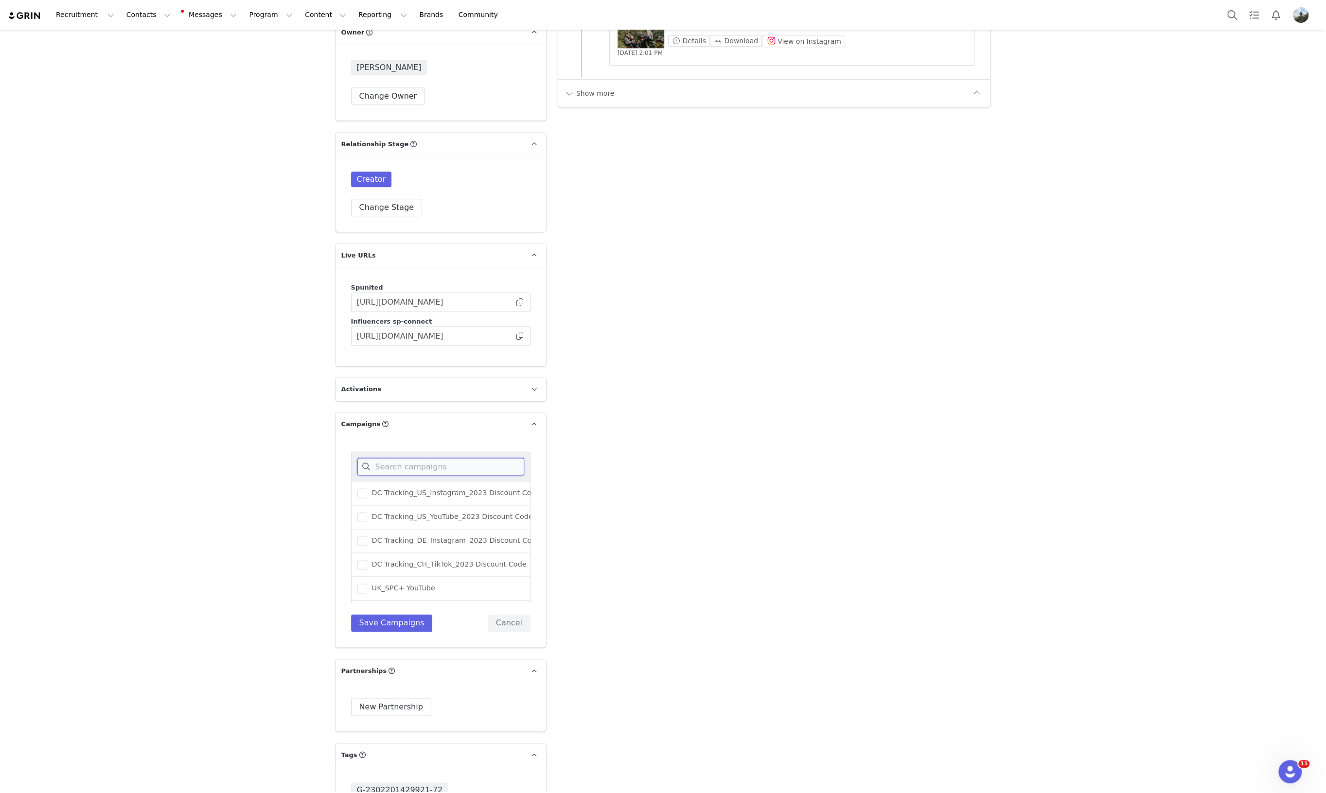
click at [403, 458] on input at bounding box center [440, 467] width 167 height 18
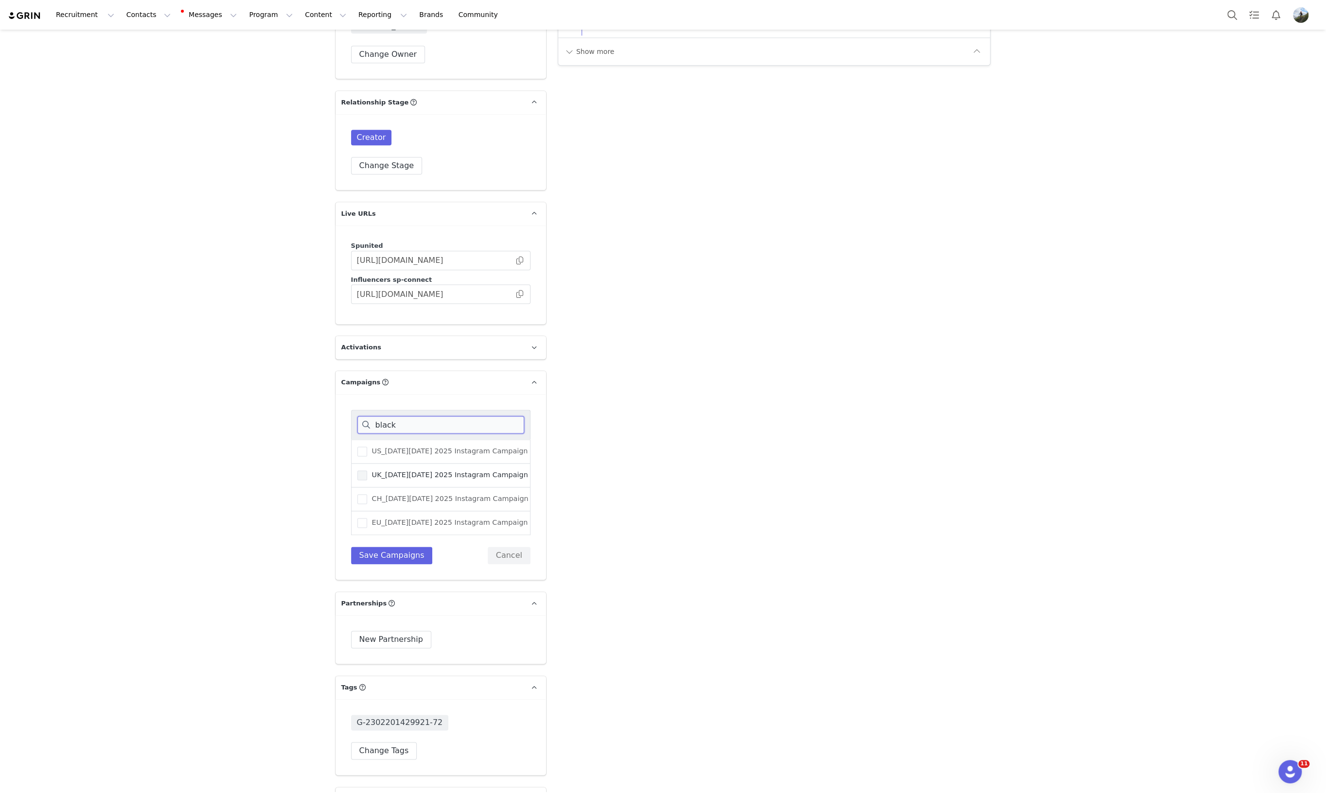
scroll to position [1260, 0]
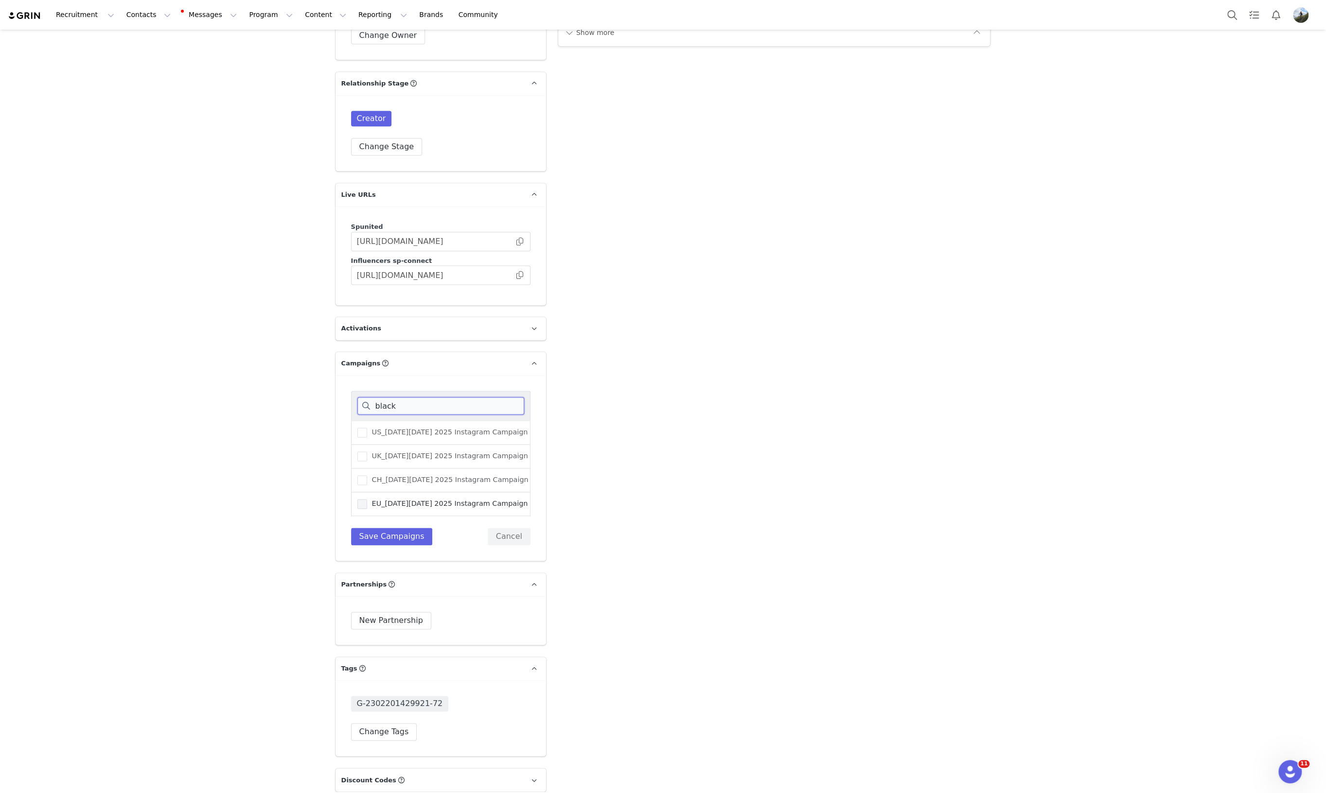
type input "black"
click at [360, 499] on span at bounding box center [362, 504] width 10 height 10
click at [367, 499] on input "EU_Black Friday 2025 Instagram Campaign" at bounding box center [367, 499] width 0 height 0
click at [379, 528] on button "Save Campaigns" at bounding box center [392, 537] width 82 height 18
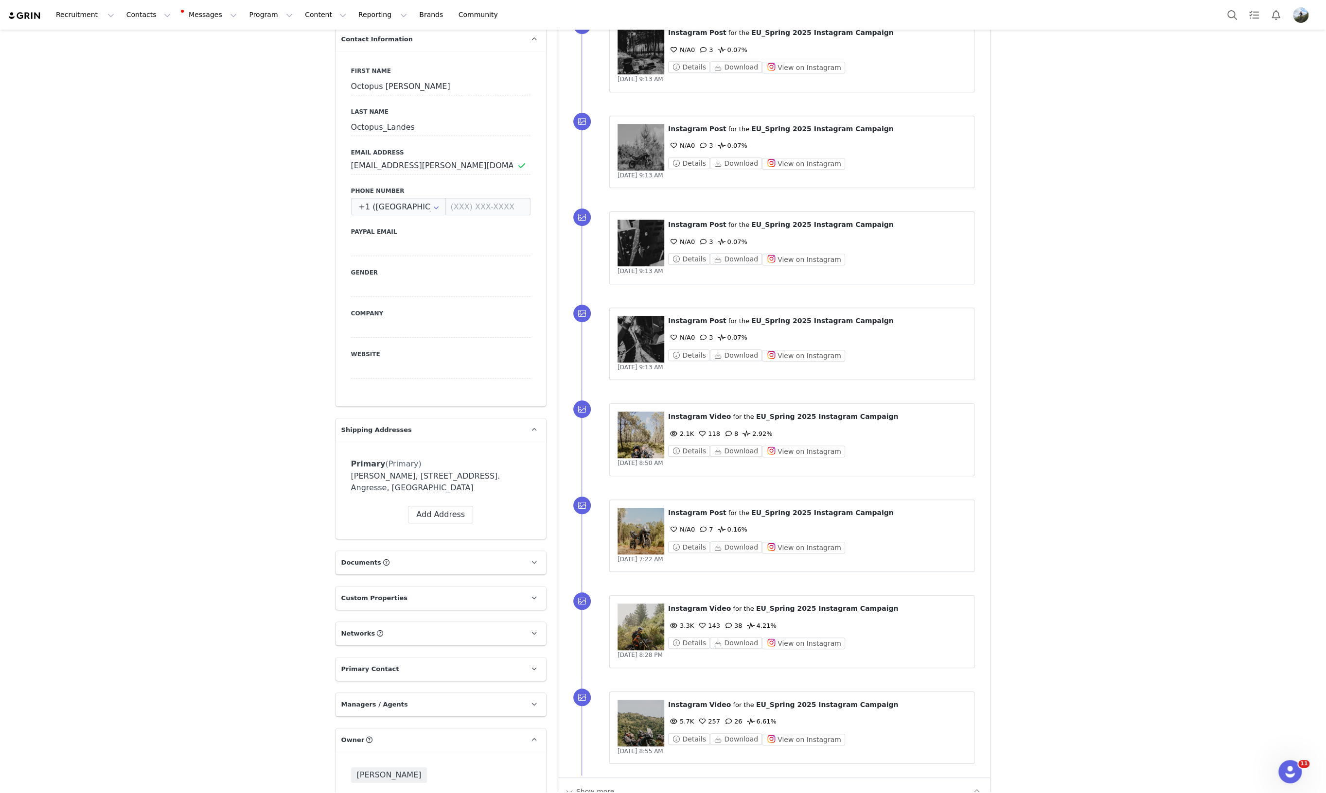
scroll to position [5, 0]
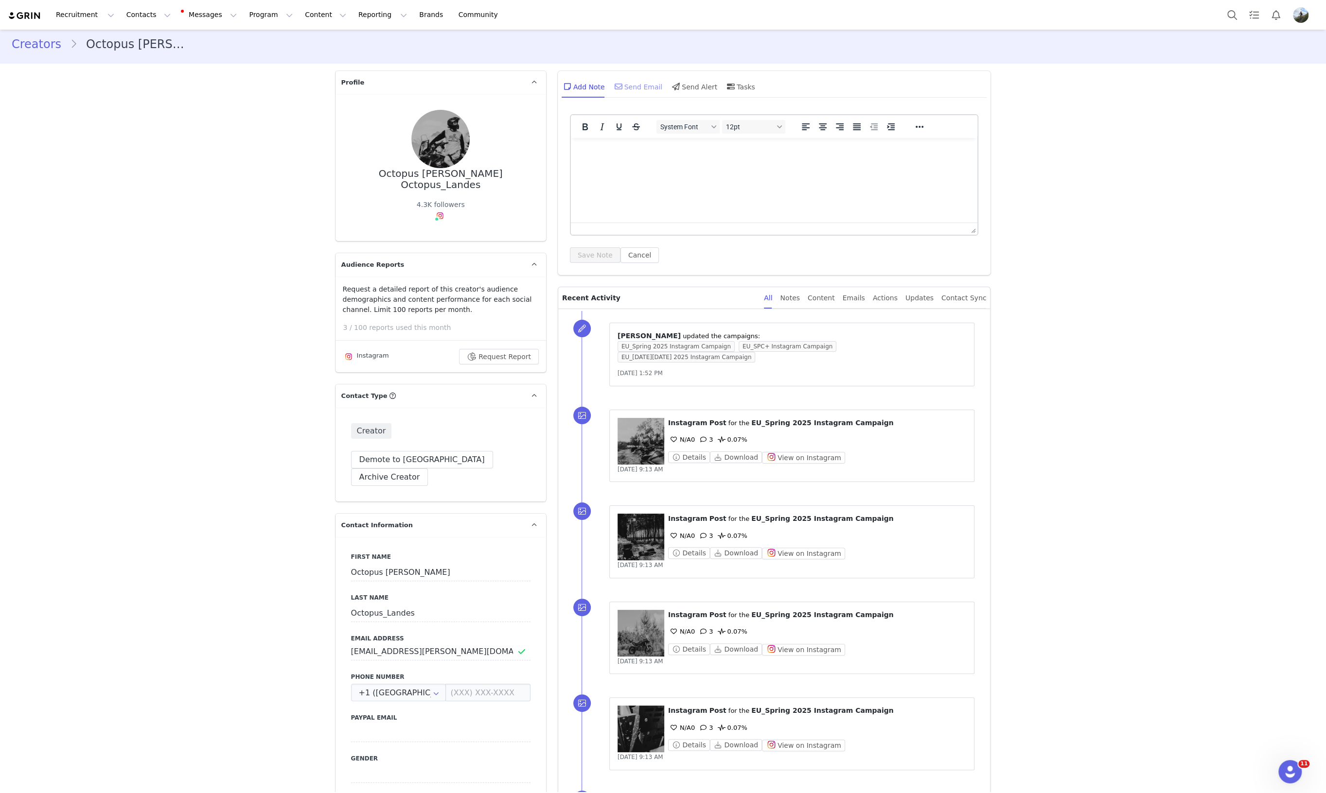
click at [641, 79] on div "Send Email" at bounding box center [638, 86] width 50 height 23
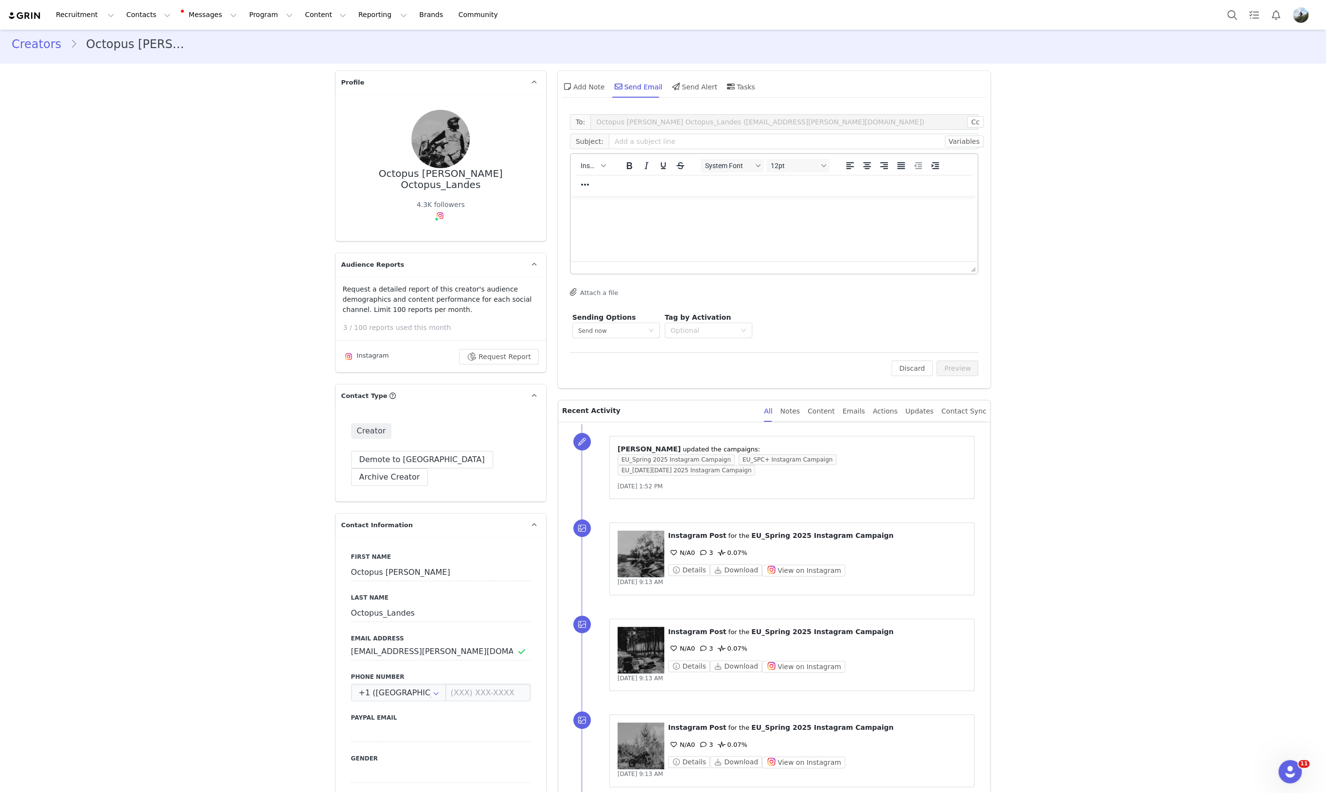
scroll to position [0, 0]
click at [591, 168] on span "Insert" at bounding box center [588, 166] width 17 height 8
click at [607, 186] on div "Insert Template" at bounding box center [624, 182] width 88 height 12
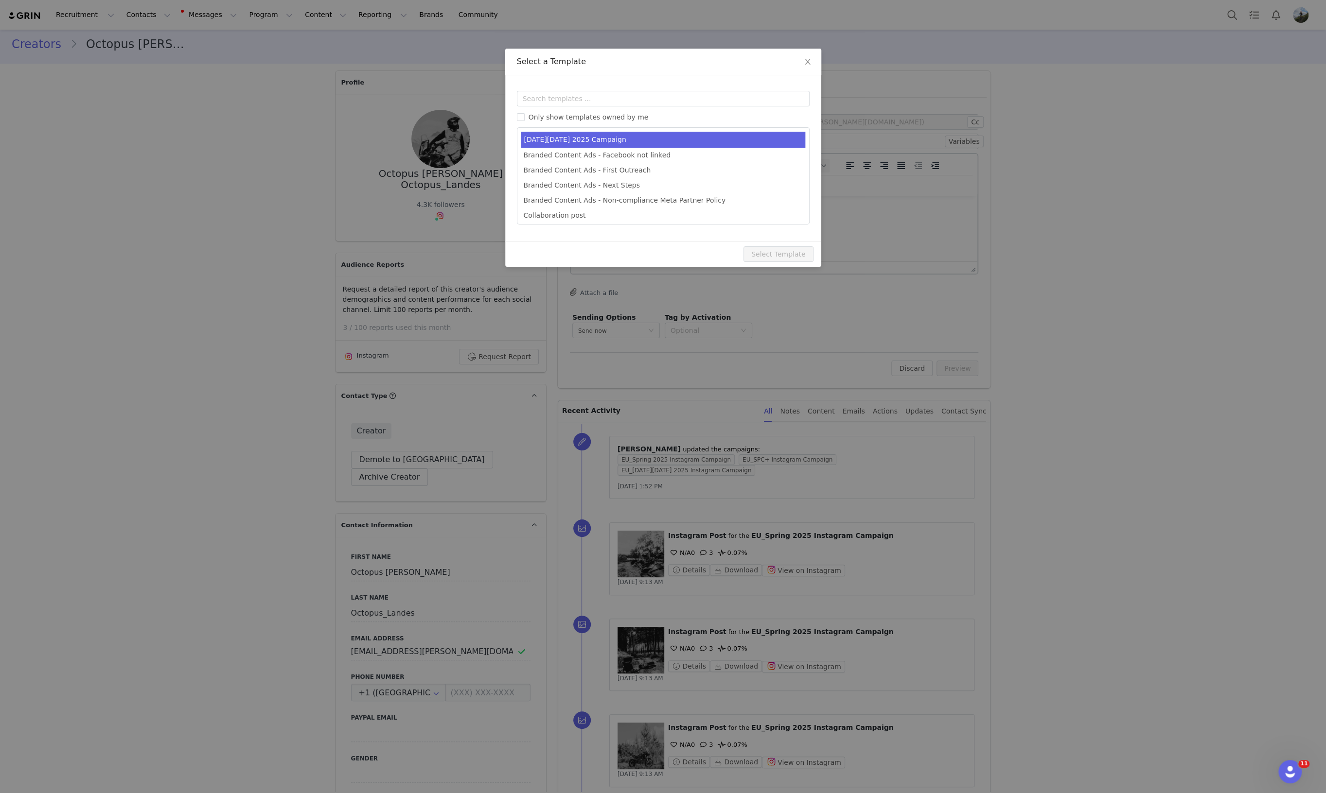
type input "[first_name] [last_name] join our Black Friday Campaign! ✨"
click at [630, 138] on li "Black Friday 2025 Campaign" at bounding box center [663, 140] width 284 height 16
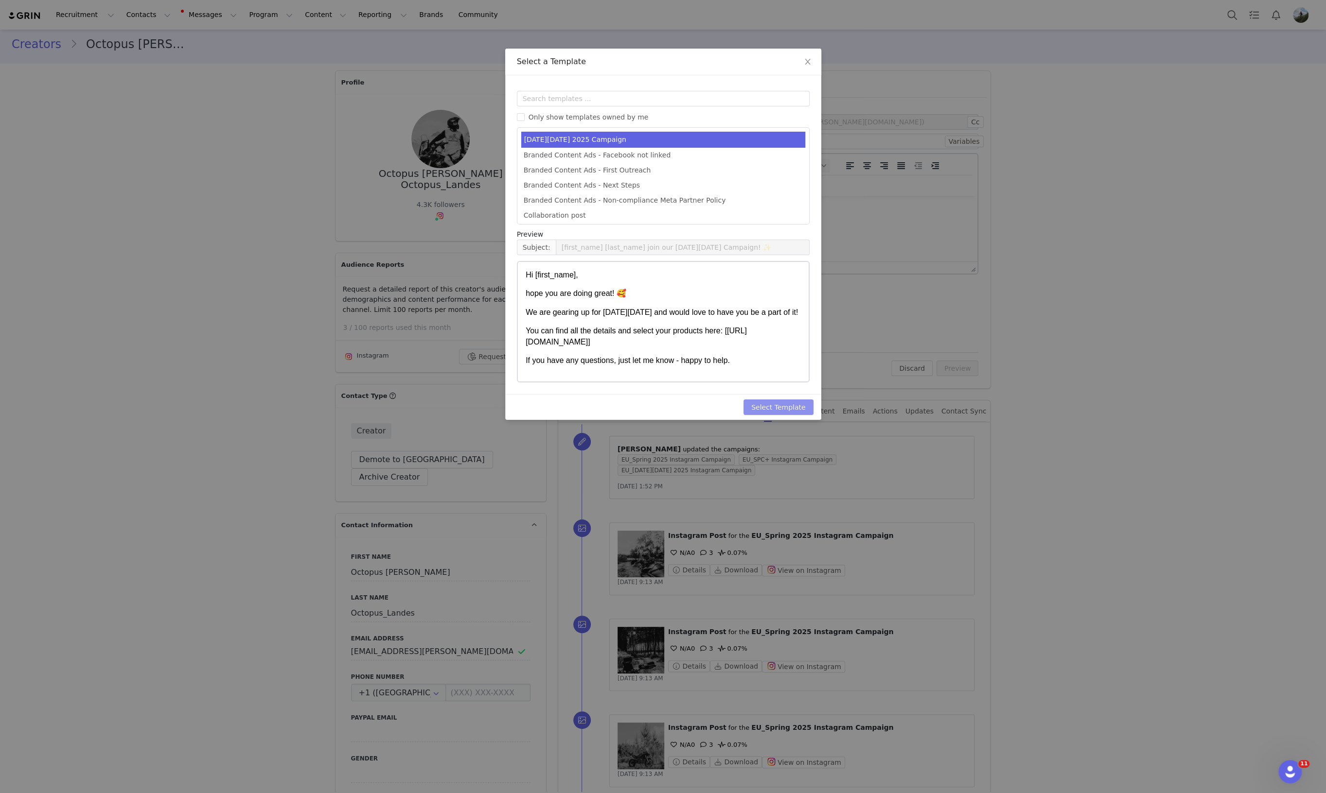
click at [768, 405] on button "Select Template" at bounding box center [778, 408] width 70 height 16
type input "[first_name] [last_name] join our Black Friday Campaign! ✨"
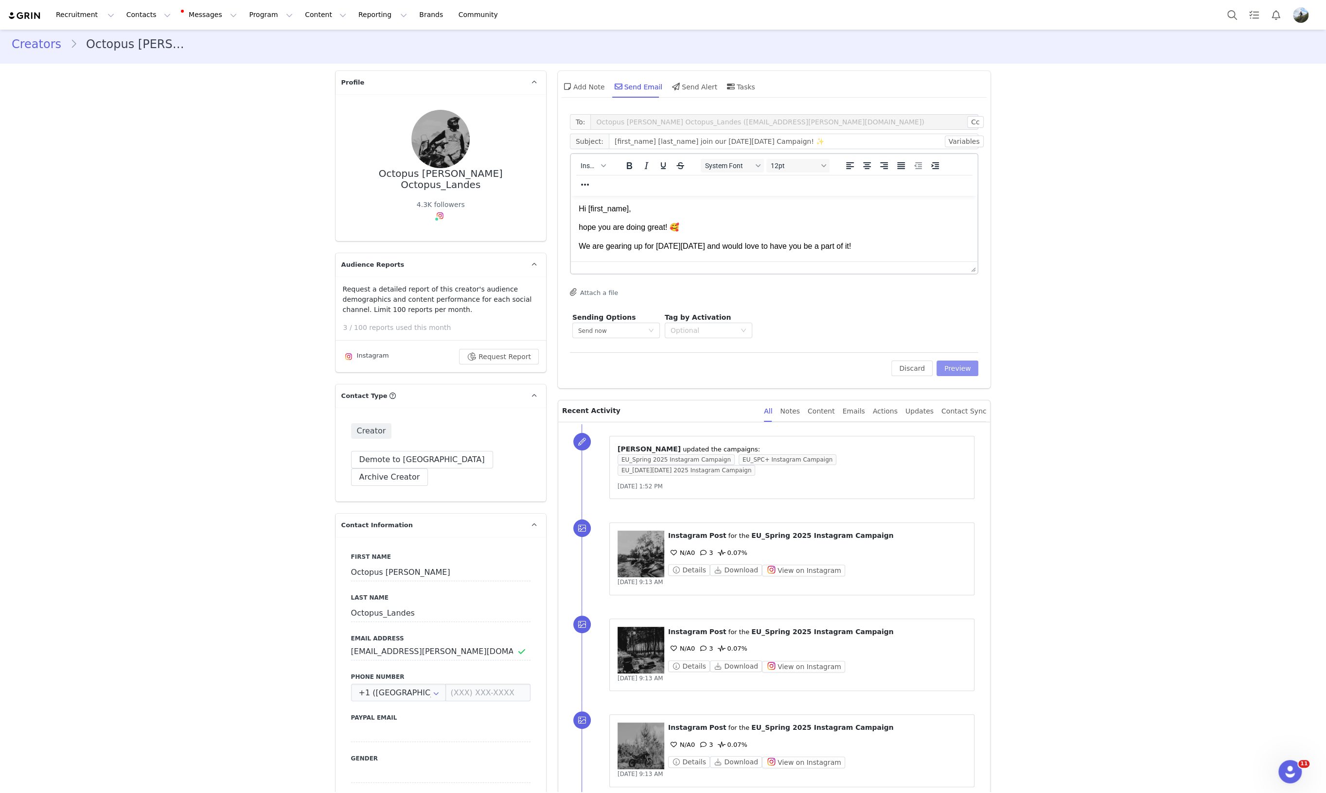
click at [949, 368] on button "Preview" at bounding box center [957, 369] width 42 height 16
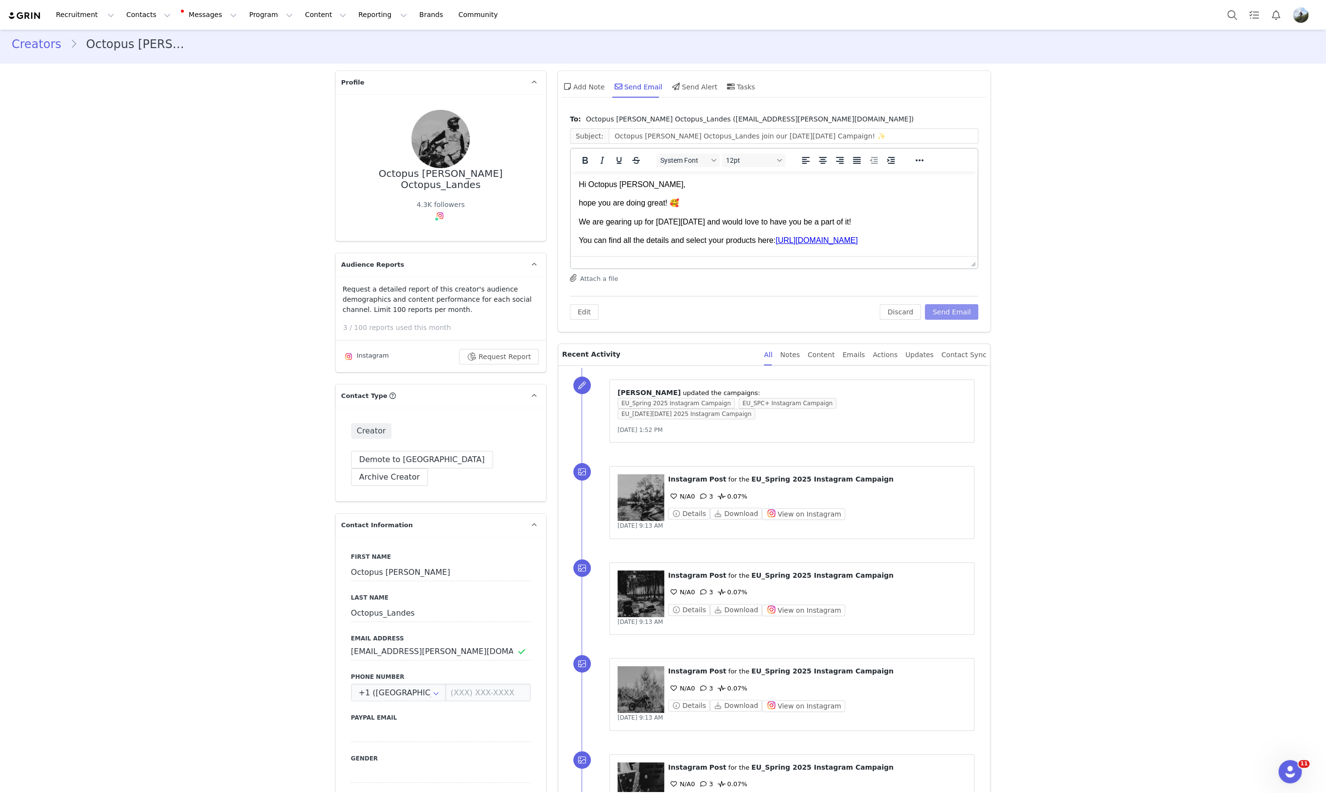
scroll to position [60, 0]
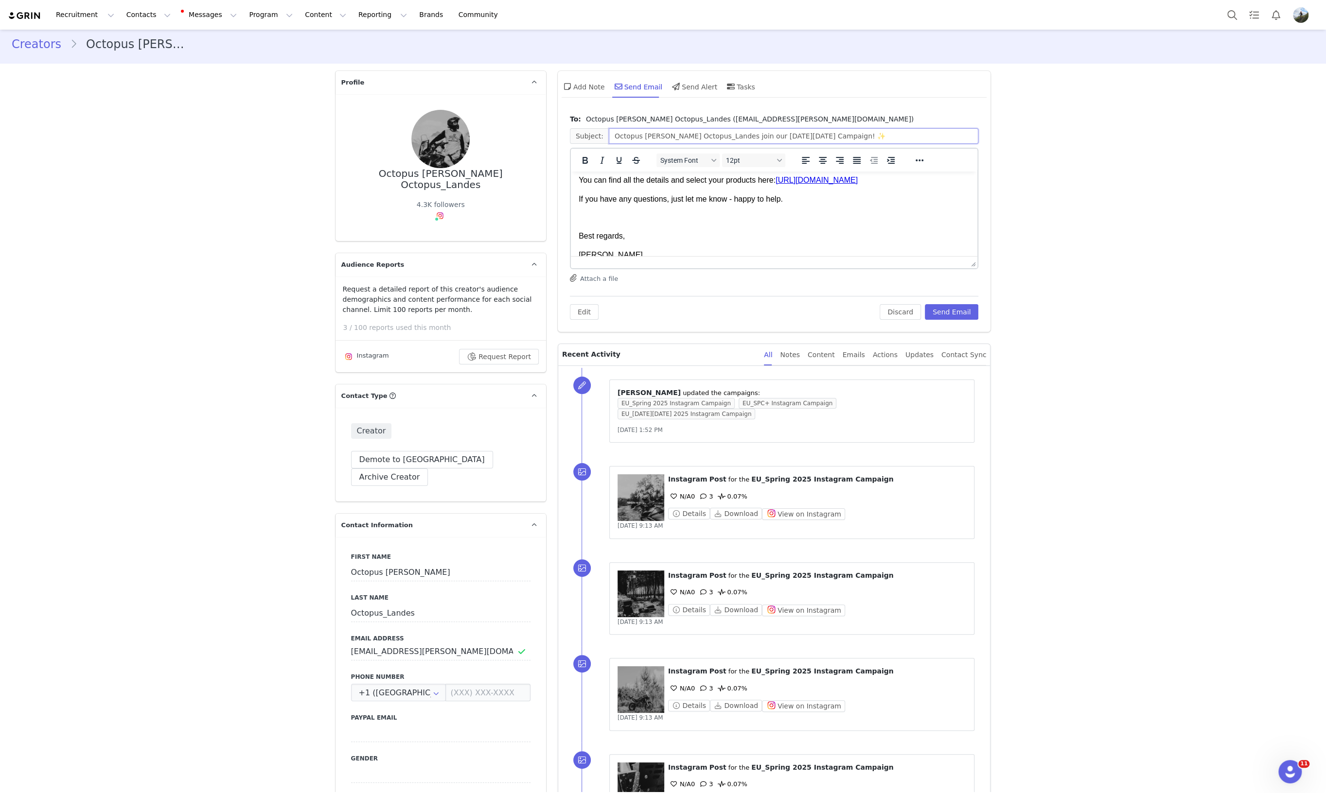
drag, startPoint x: 655, startPoint y: 135, endPoint x: 704, endPoint y: 139, distance: 49.2
click at [704, 139] on input "Octopus Landes Octopus_Landes join our Black Friday Campaign! ✨" at bounding box center [794, 136] width 370 height 16
type input "Octopus Landes join our Black Friday Campaign! ✨"
click at [943, 310] on button "Send Email" at bounding box center [952, 312] width 54 height 16
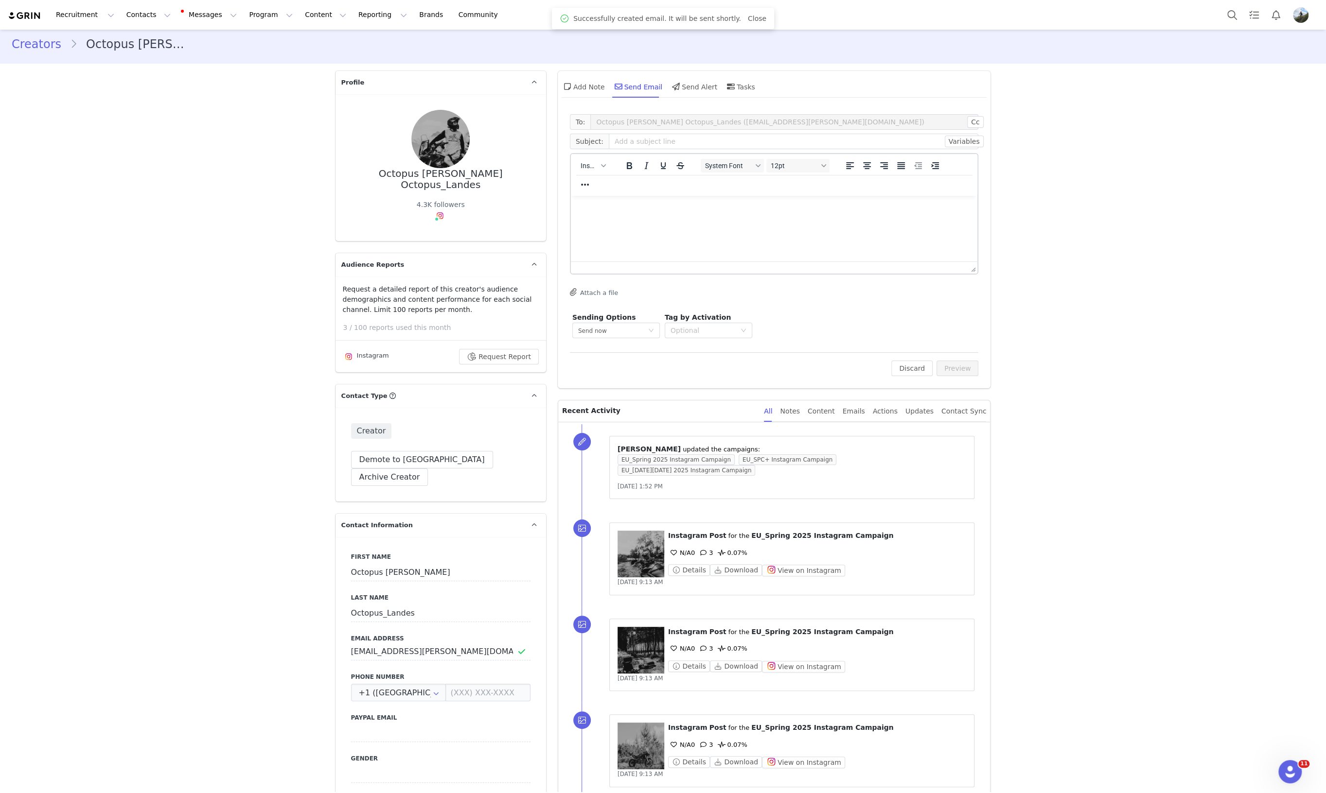
scroll to position [0, 0]
drag, startPoint x: 362, startPoint y: 120, endPoint x: 432, endPoint y: 128, distance: 70.9
click at [432, 128] on div "Octopus Landes Octopus_Landes 4.3K followers" at bounding box center [440, 168] width 179 height 116
copy div "Octopus Landes"
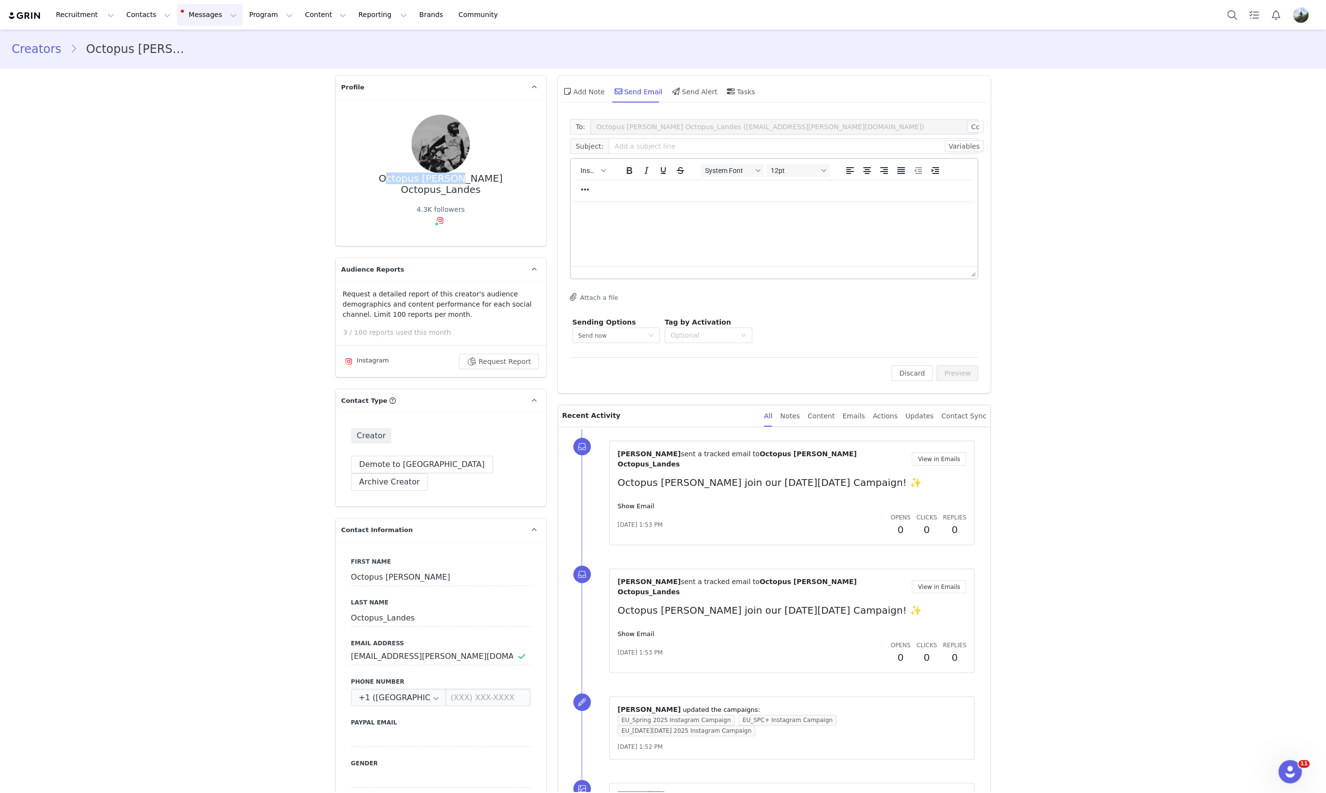
click at [204, 10] on button "Messages Messages" at bounding box center [210, 15] width 66 height 22
click at [185, 59] on div "Inbox 29" at bounding box center [186, 61] width 35 height 10
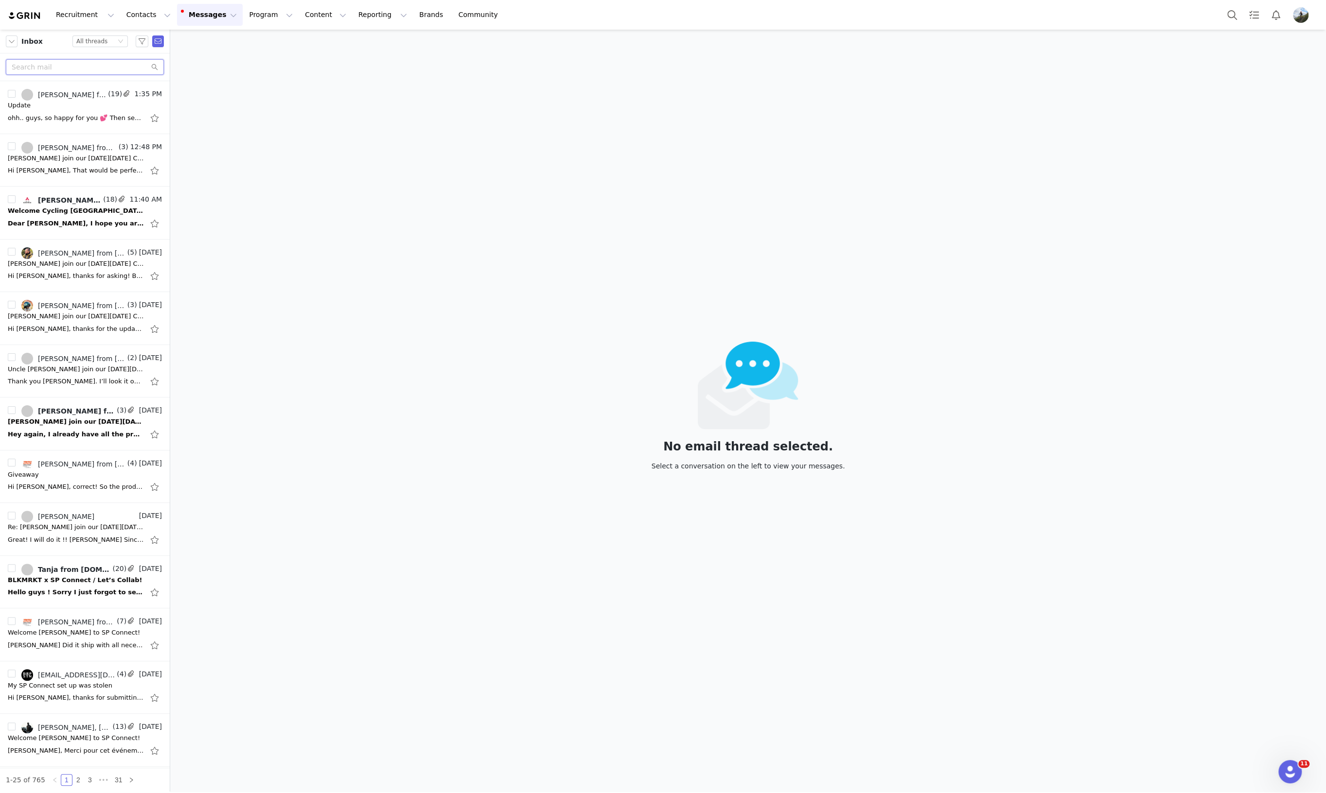
click at [70, 70] on input "text" at bounding box center [85, 67] width 158 height 16
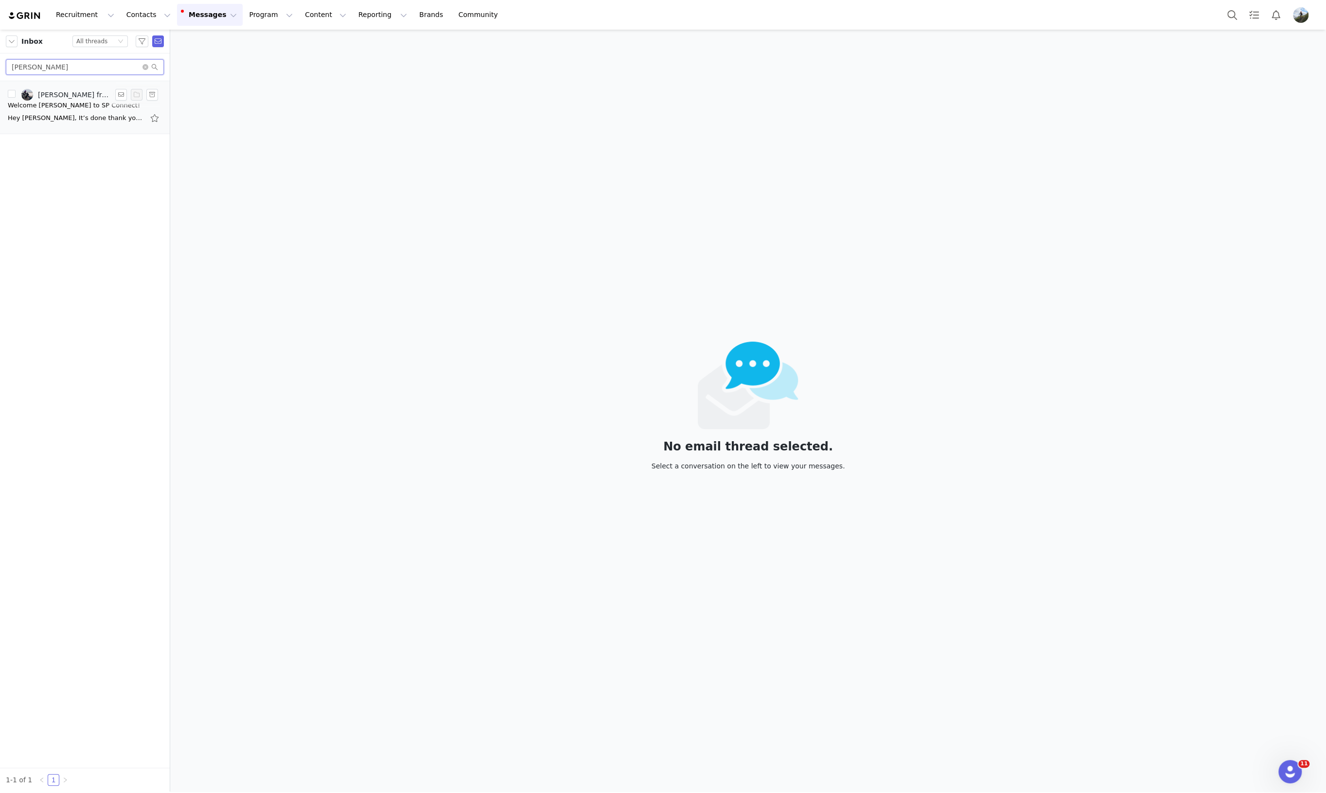
type input "jess"
click at [56, 104] on div "Welcome Jessica Phœnix to SP Connect!" at bounding box center [74, 106] width 132 height 10
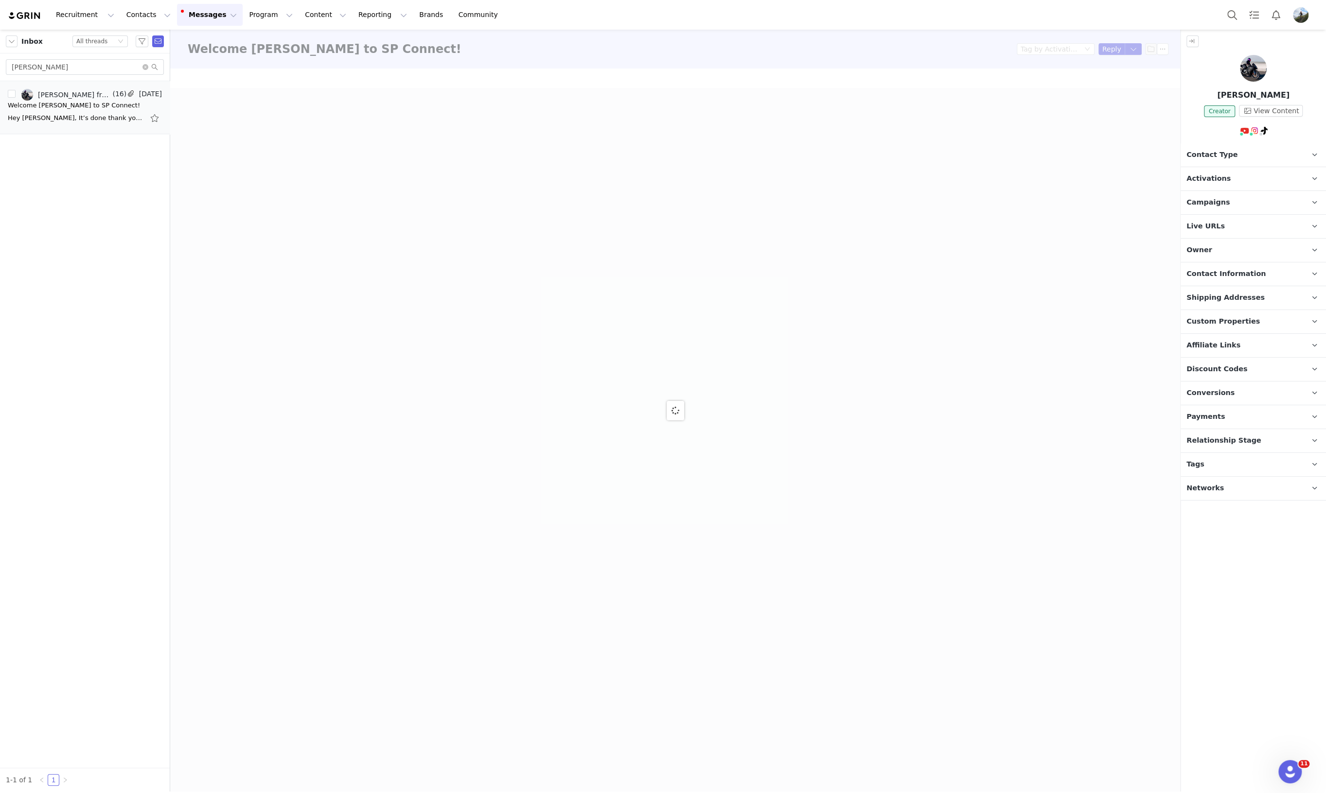
click at [1250, 67] on img at bounding box center [1253, 68] width 27 height 27
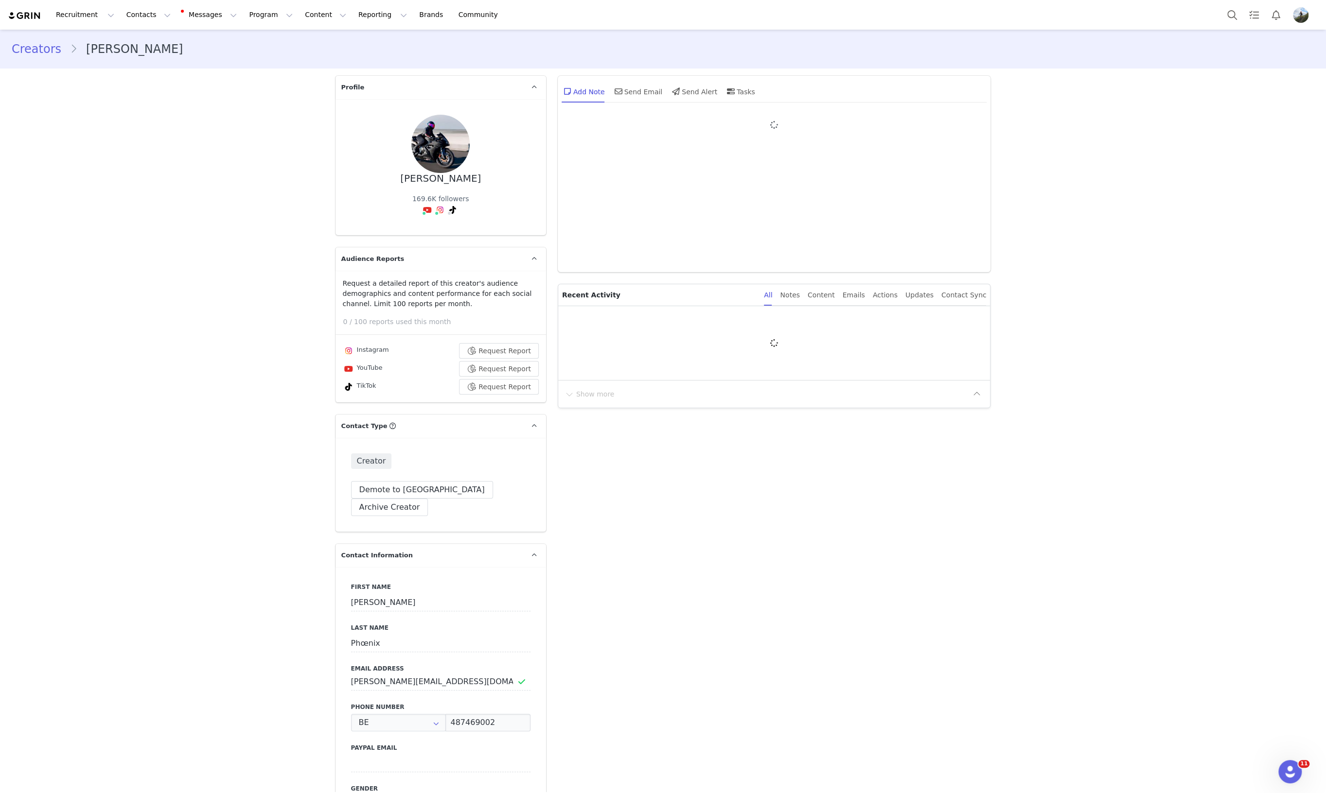
type input "+32 ([GEOGRAPHIC_DATA])"
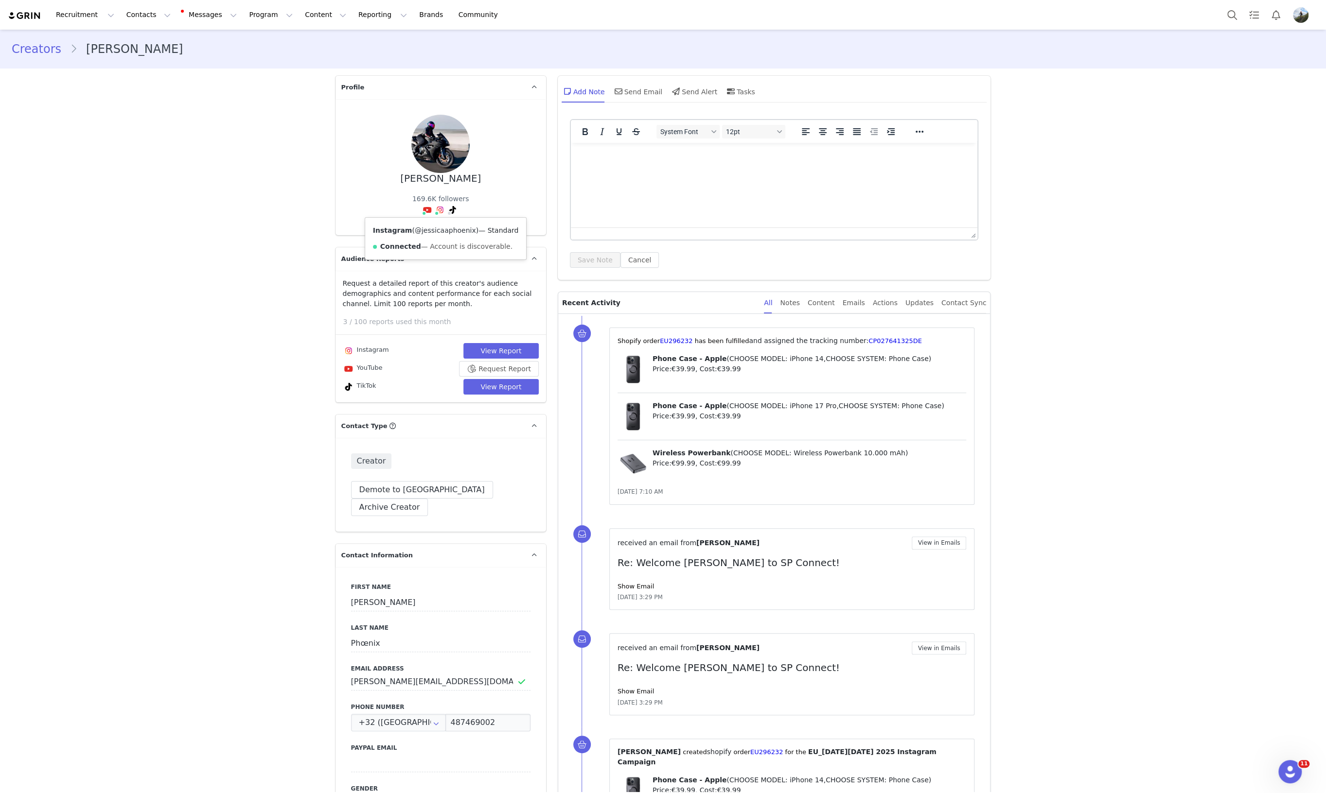
click at [430, 234] on link "@jessicaaphoenix" at bounding box center [445, 231] width 61 height 8
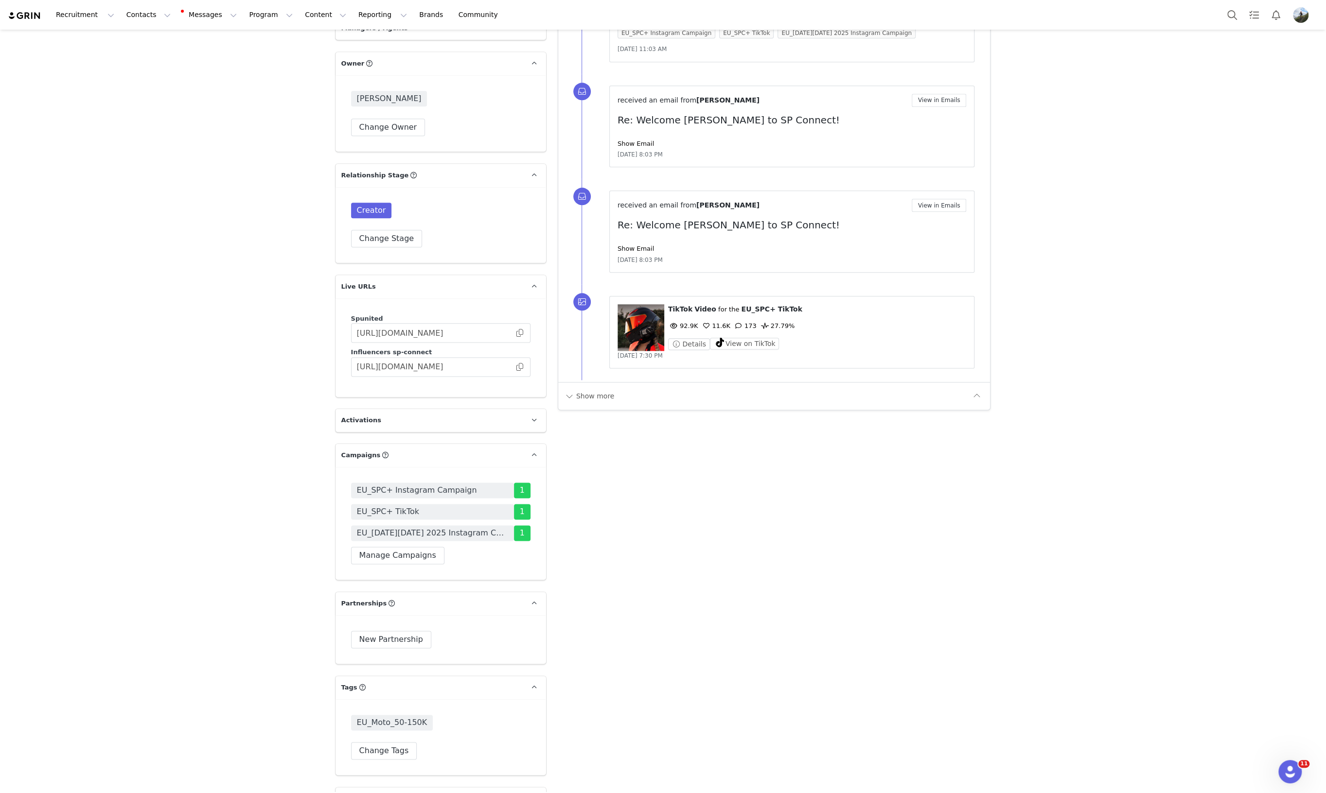
scroll to position [1307, 0]
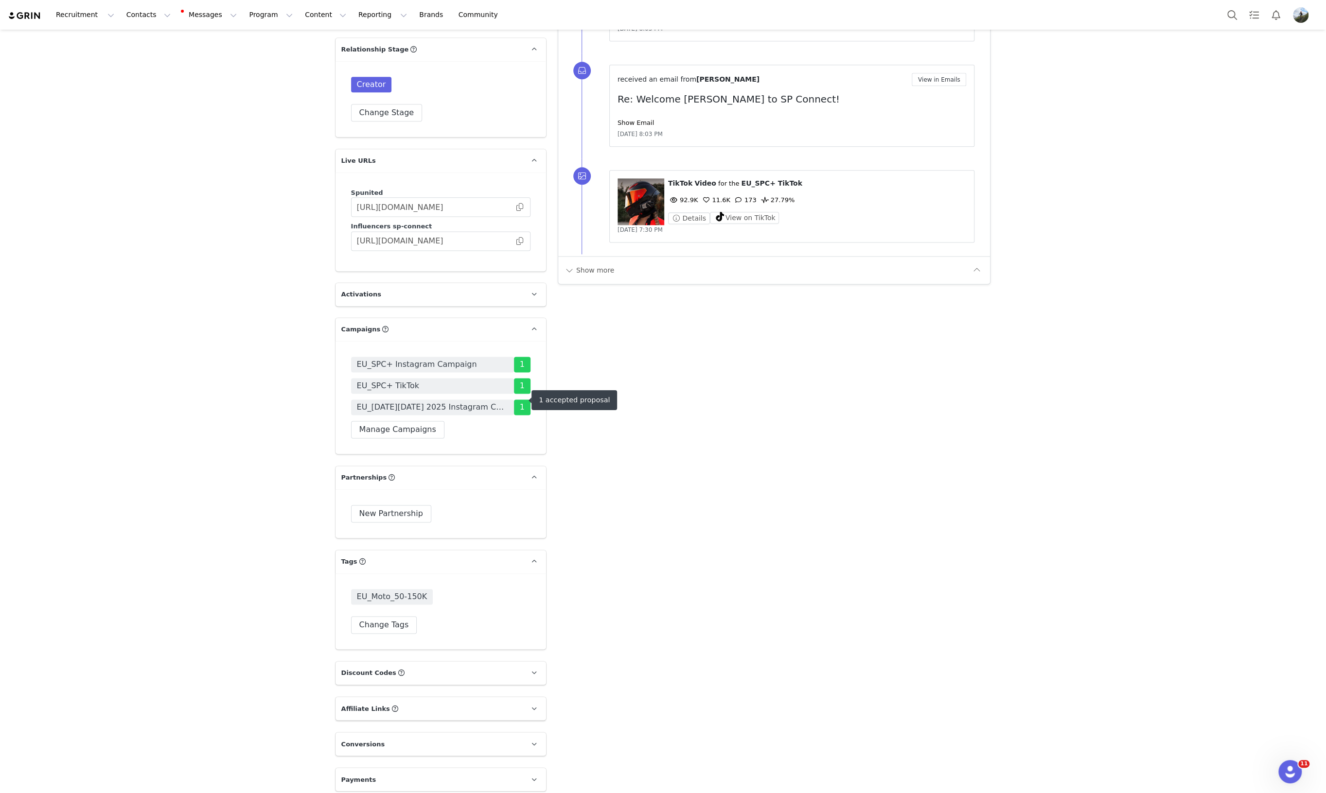
click at [419, 402] on span "EU_Black Friday 2025 Instagram Campaign" at bounding box center [432, 408] width 151 height 12
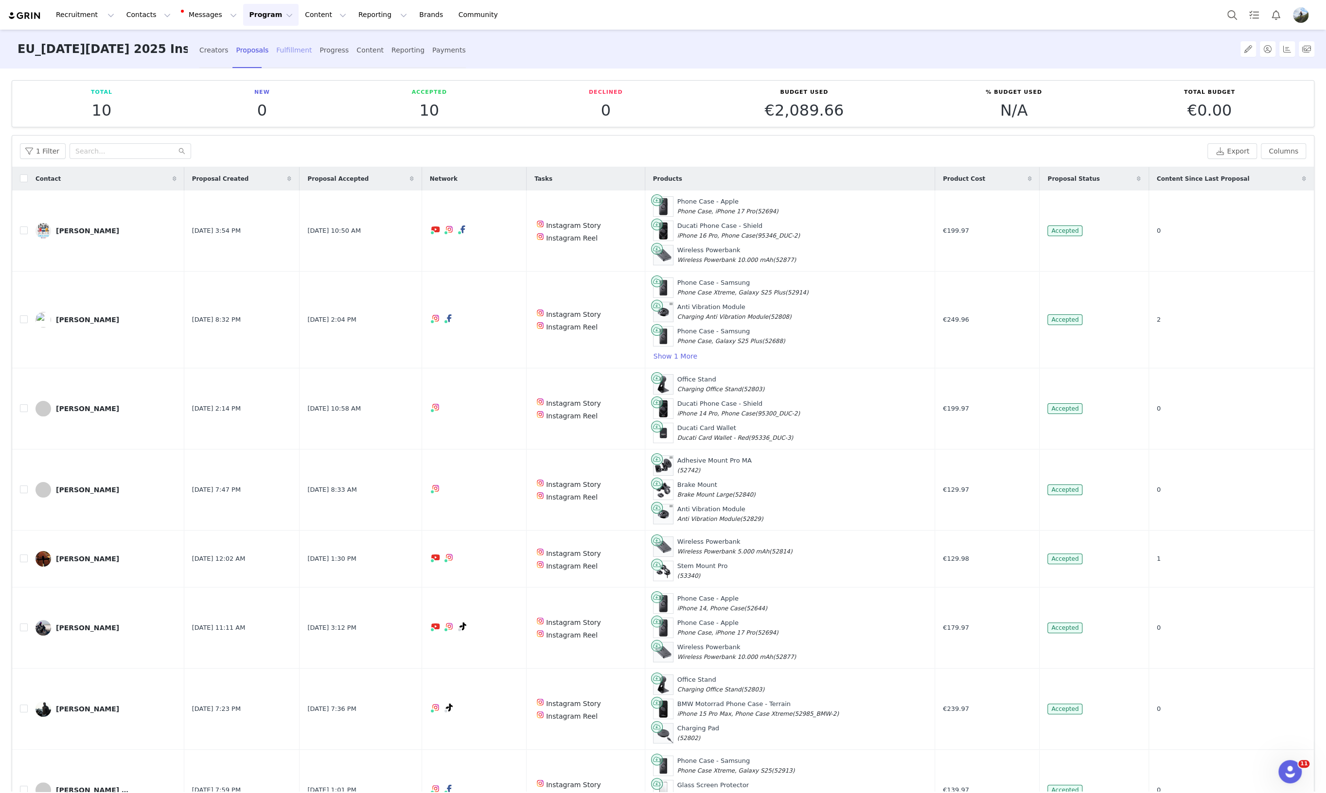
click at [281, 52] on div "Fulfillment" at bounding box center [293, 50] width 35 height 26
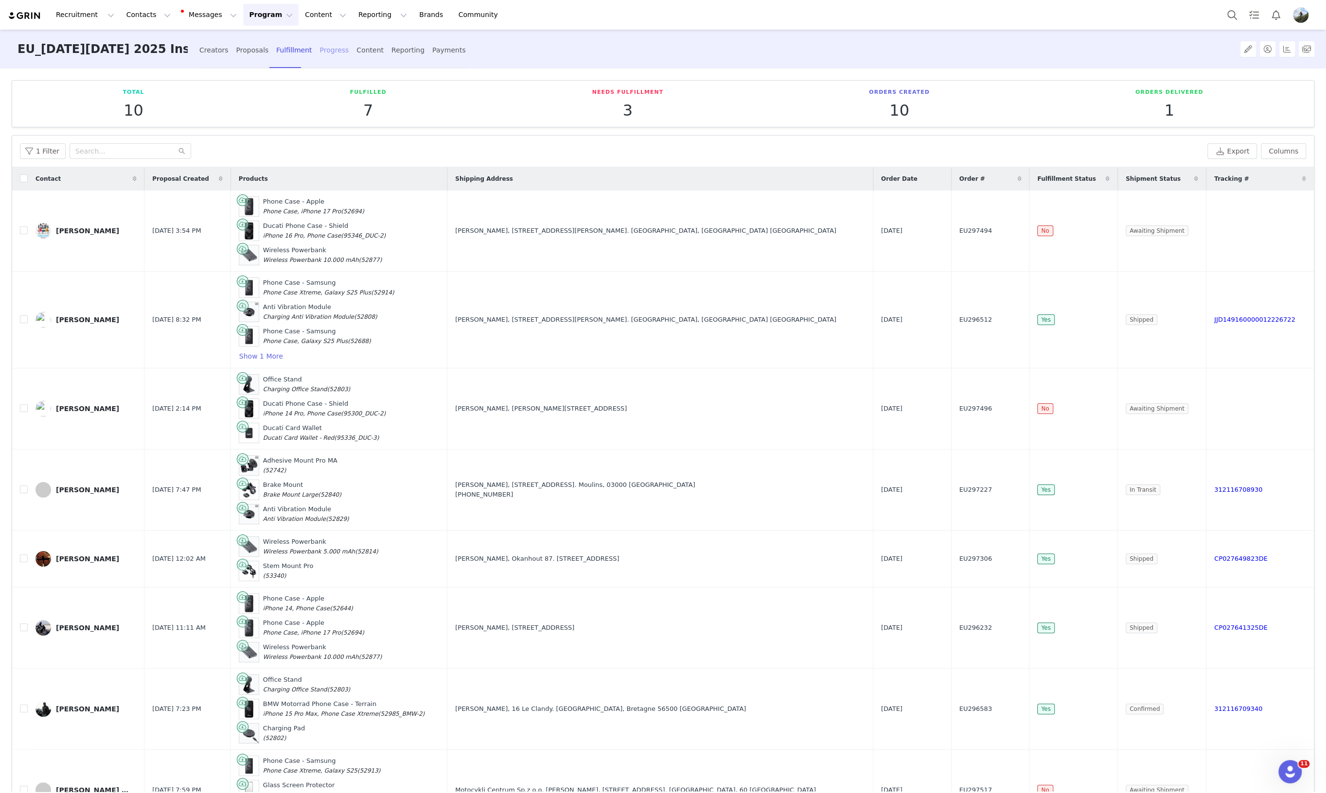
click at [320, 48] on div "Progress" at bounding box center [334, 50] width 29 height 26
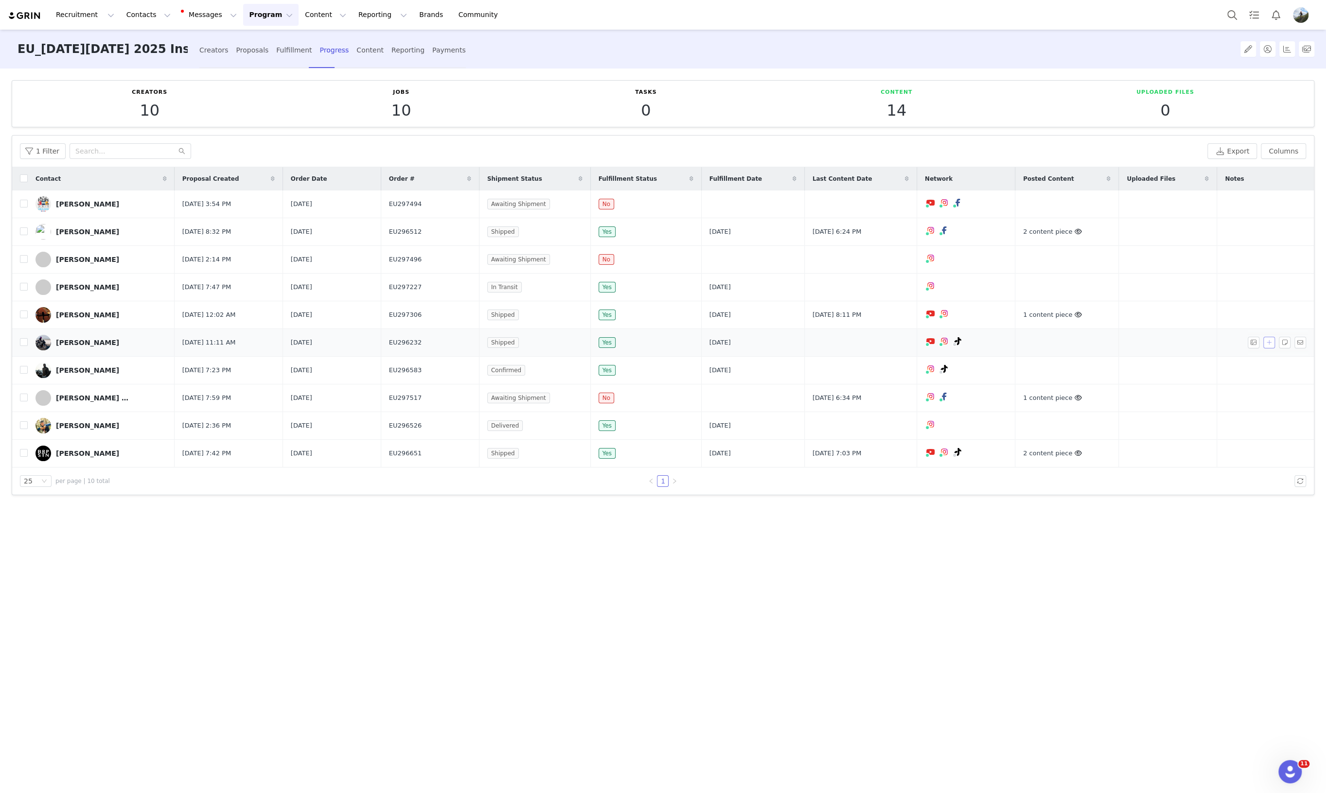
click at [1271, 342] on button "button" at bounding box center [1269, 343] width 12 height 12
click at [1229, 417] on div "No Task" at bounding box center [1198, 418] width 119 height 15
click at [1229, 453] on li "Instagram Reel (Instagram)" at bounding box center [1201, 453] width 137 height 16
click at [1182, 443] on input "text" at bounding box center [1201, 442] width 137 height 16
paste input "https://www.instagram.com/p/DPNUB4wCGts/"
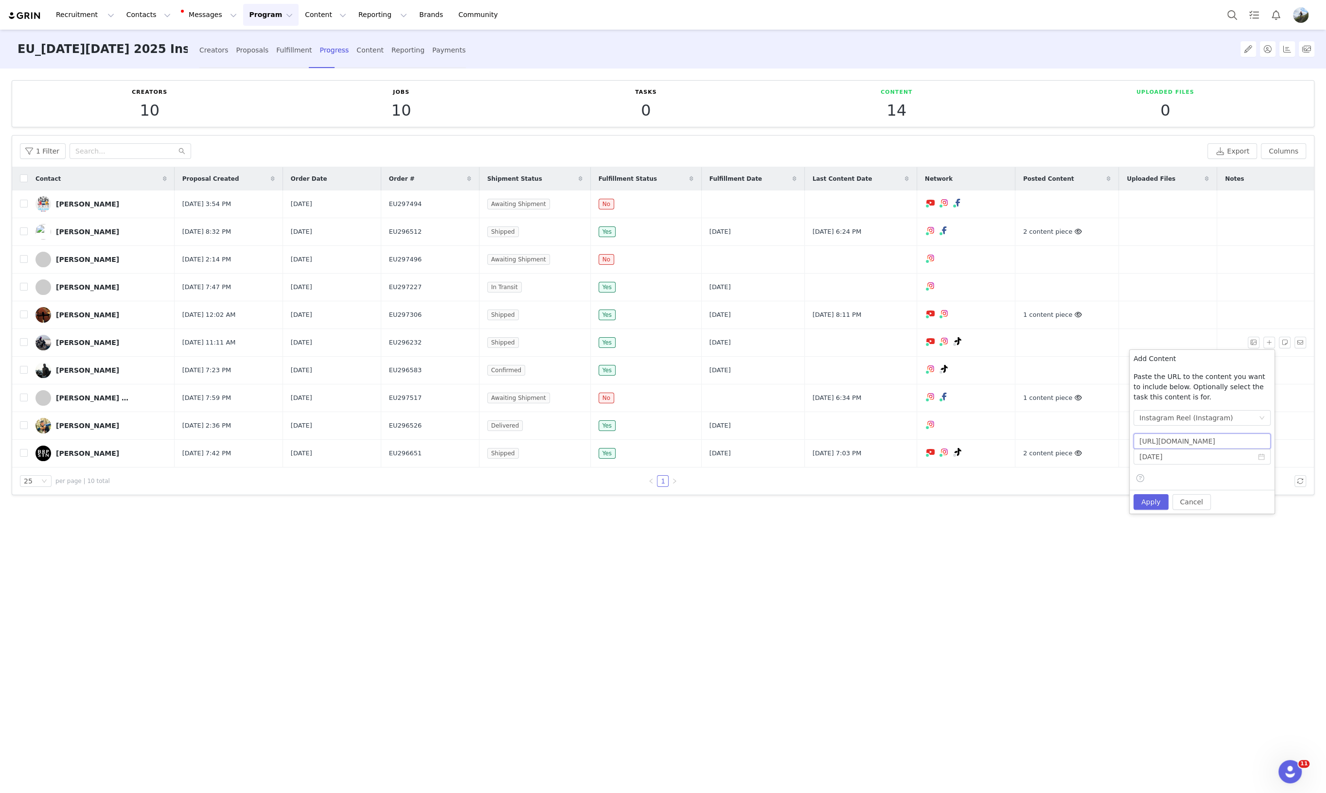
scroll to position [0, 13]
type input "https://www.instagram.com/p/DPNUB4wCGts/"
click at [1139, 499] on button "Apply" at bounding box center [1150, 502] width 35 height 16
click at [248, 50] on div "Proposals" at bounding box center [252, 50] width 33 height 26
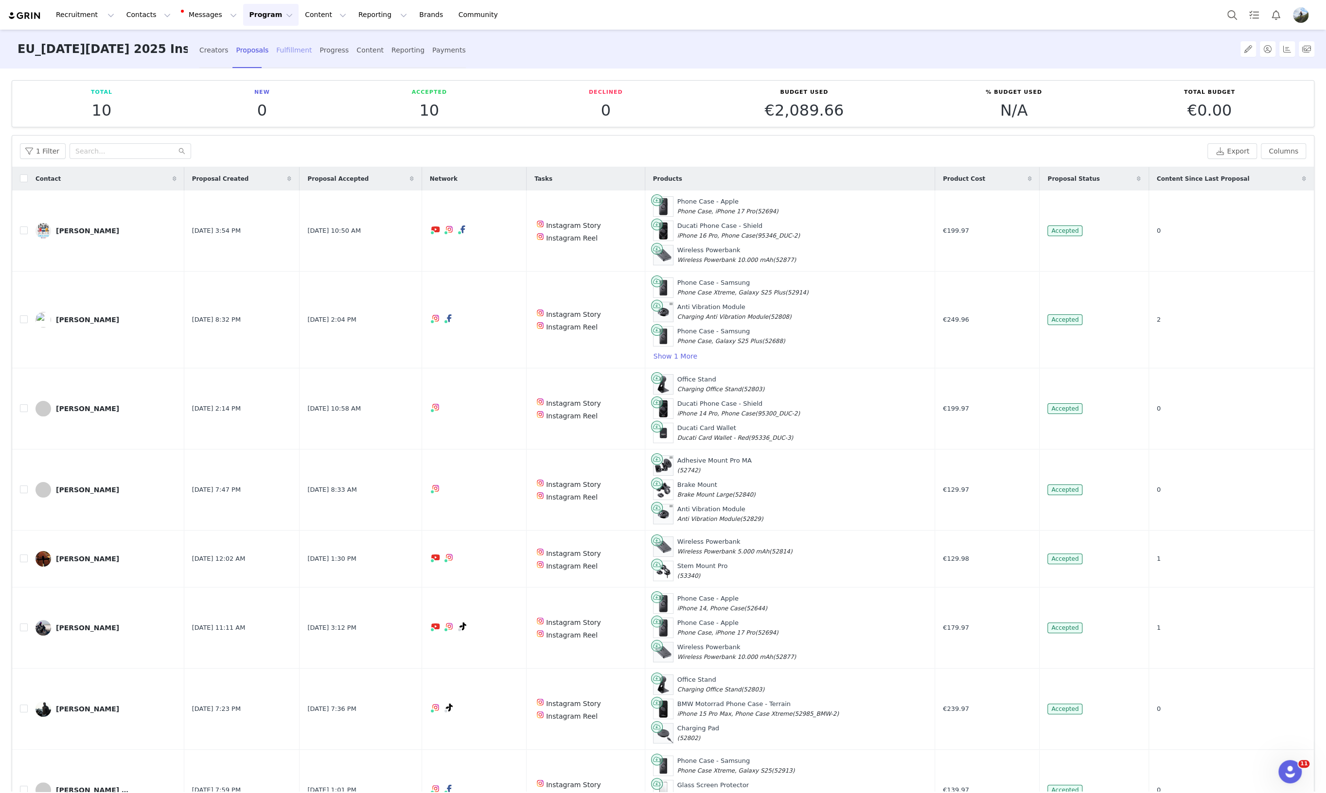
click at [288, 52] on div "Fulfillment" at bounding box center [293, 50] width 35 height 26
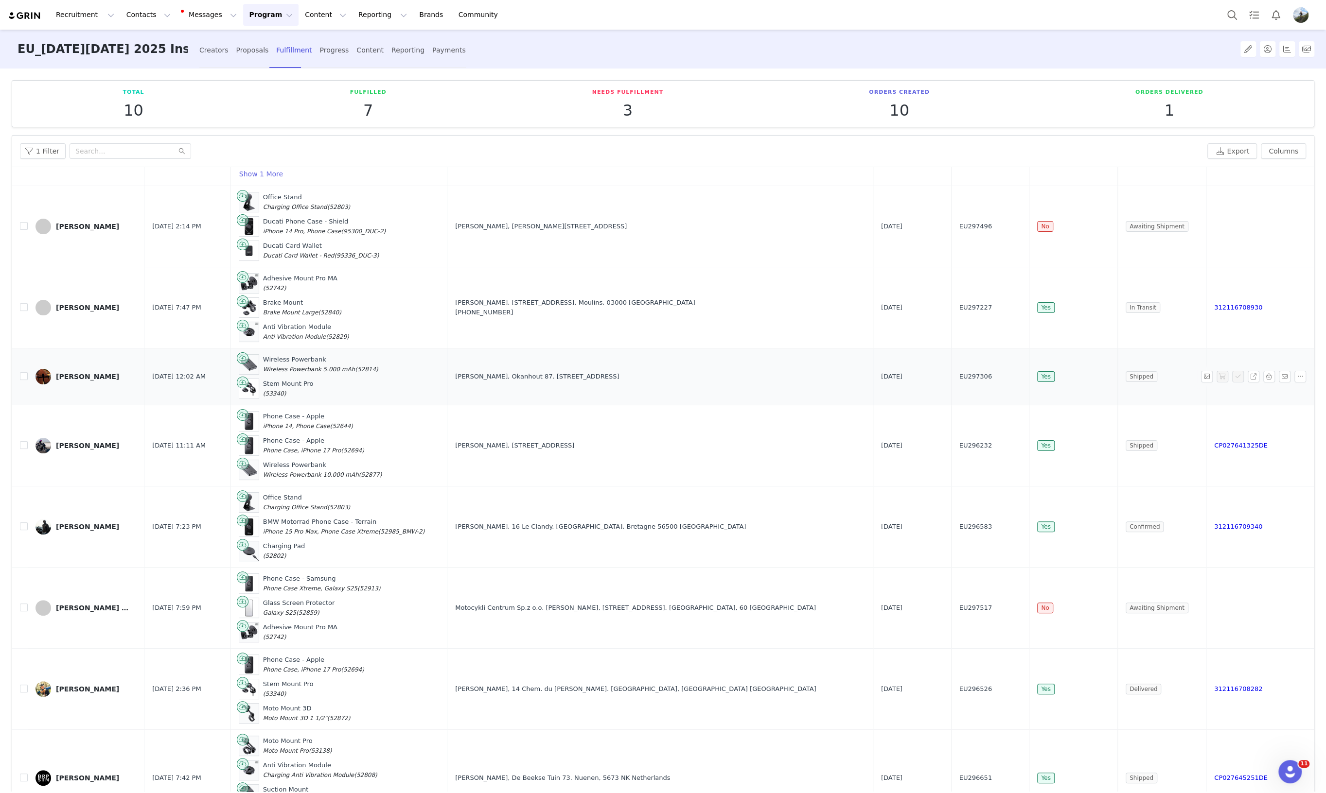
scroll to position [188, 0]
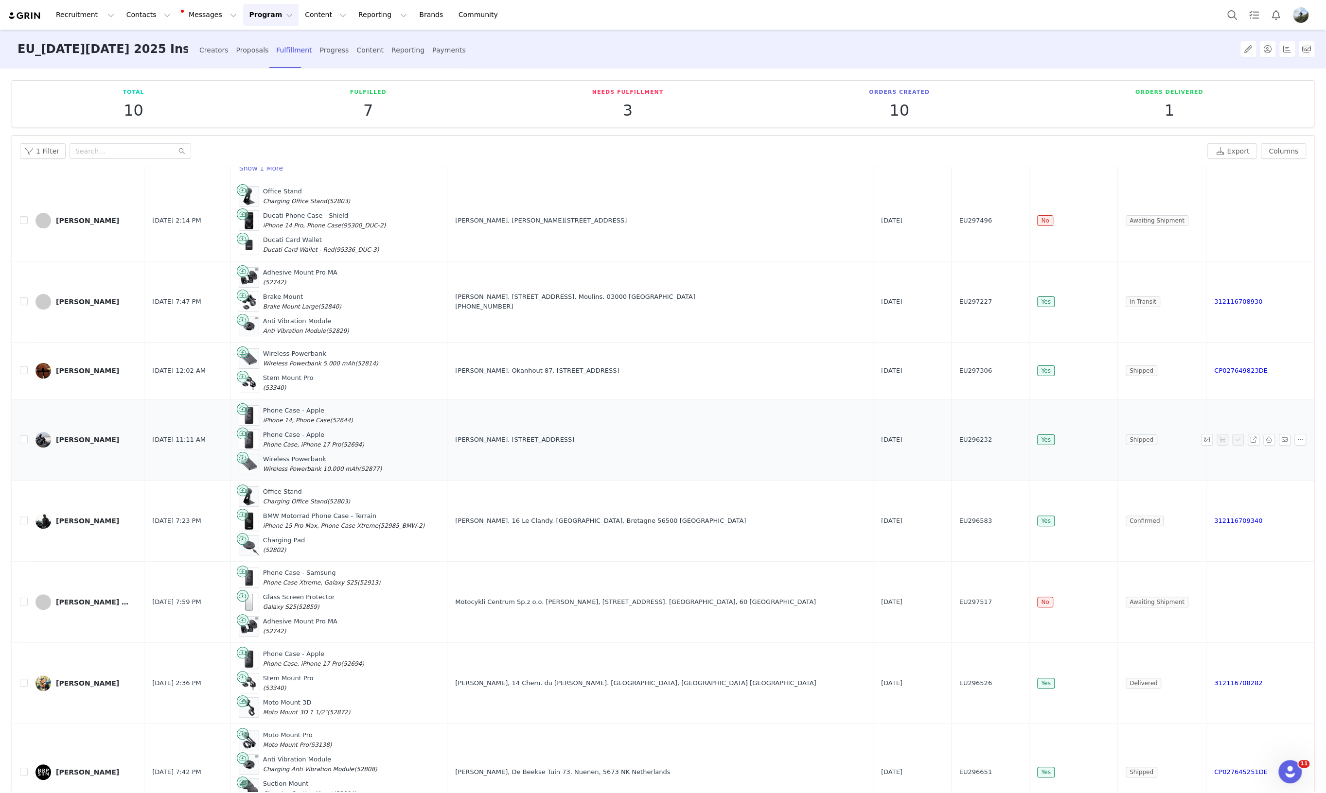
click at [44, 436] on img at bounding box center [43, 440] width 16 height 16
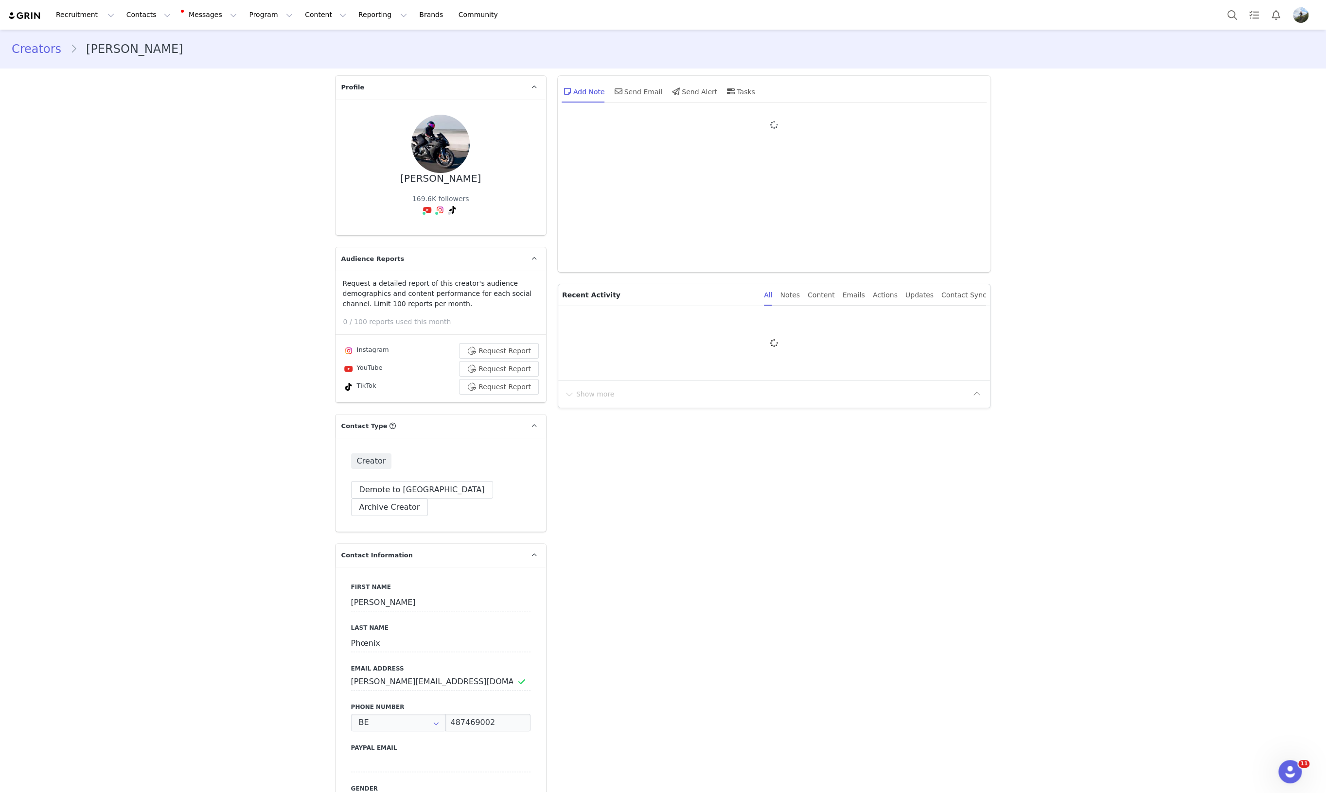
type input "+32 ([GEOGRAPHIC_DATA])"
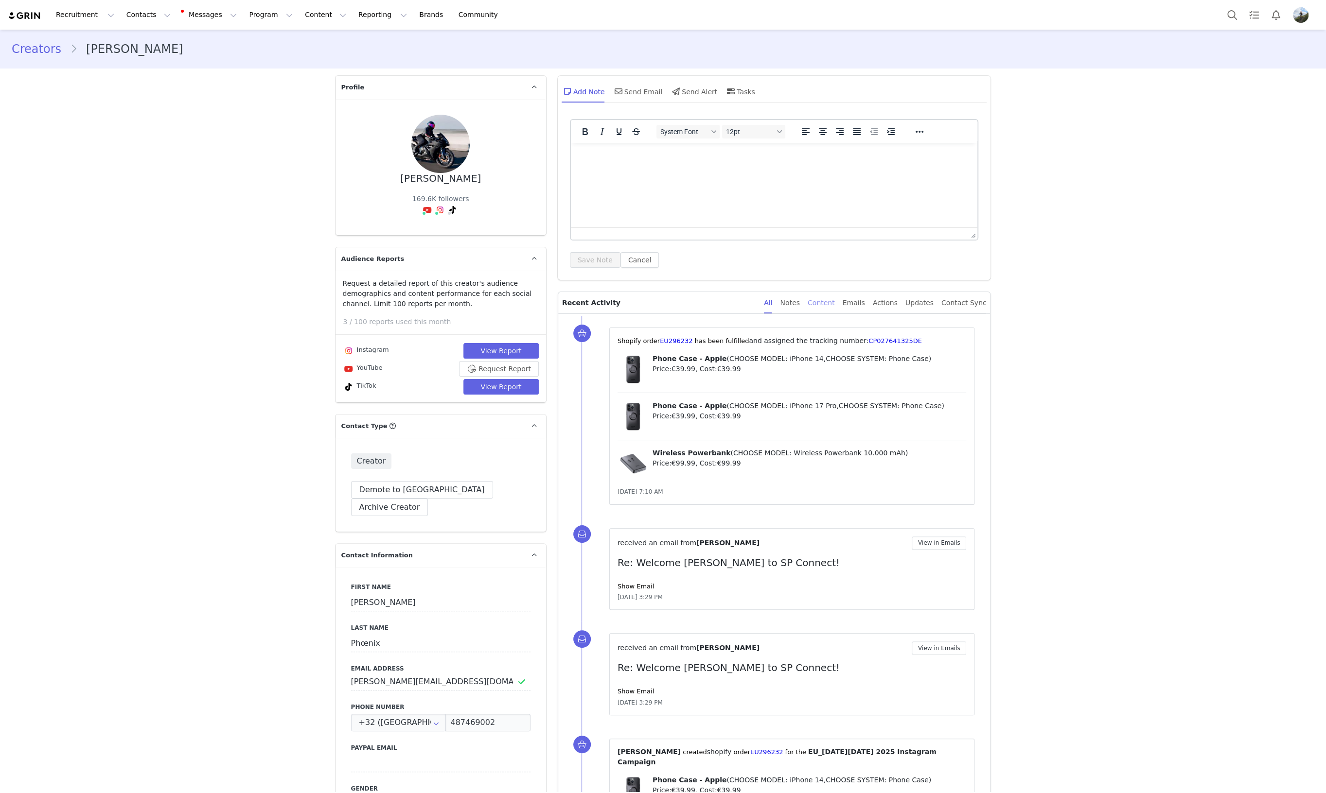
click at [835, 301] on div "Content" at bounding box center [820, 303] width 27 height 22
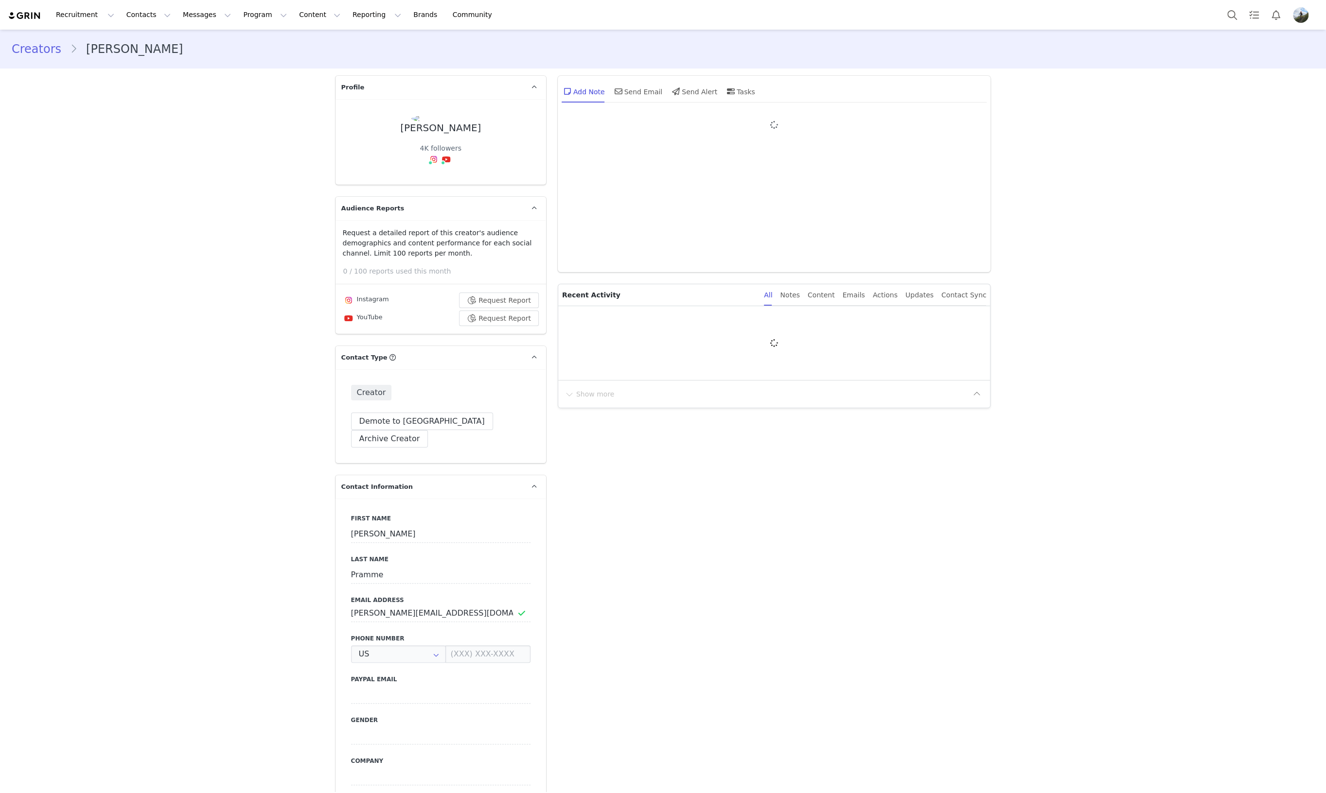
type input "+1 ([GEOGRAPHIC_DATA])"
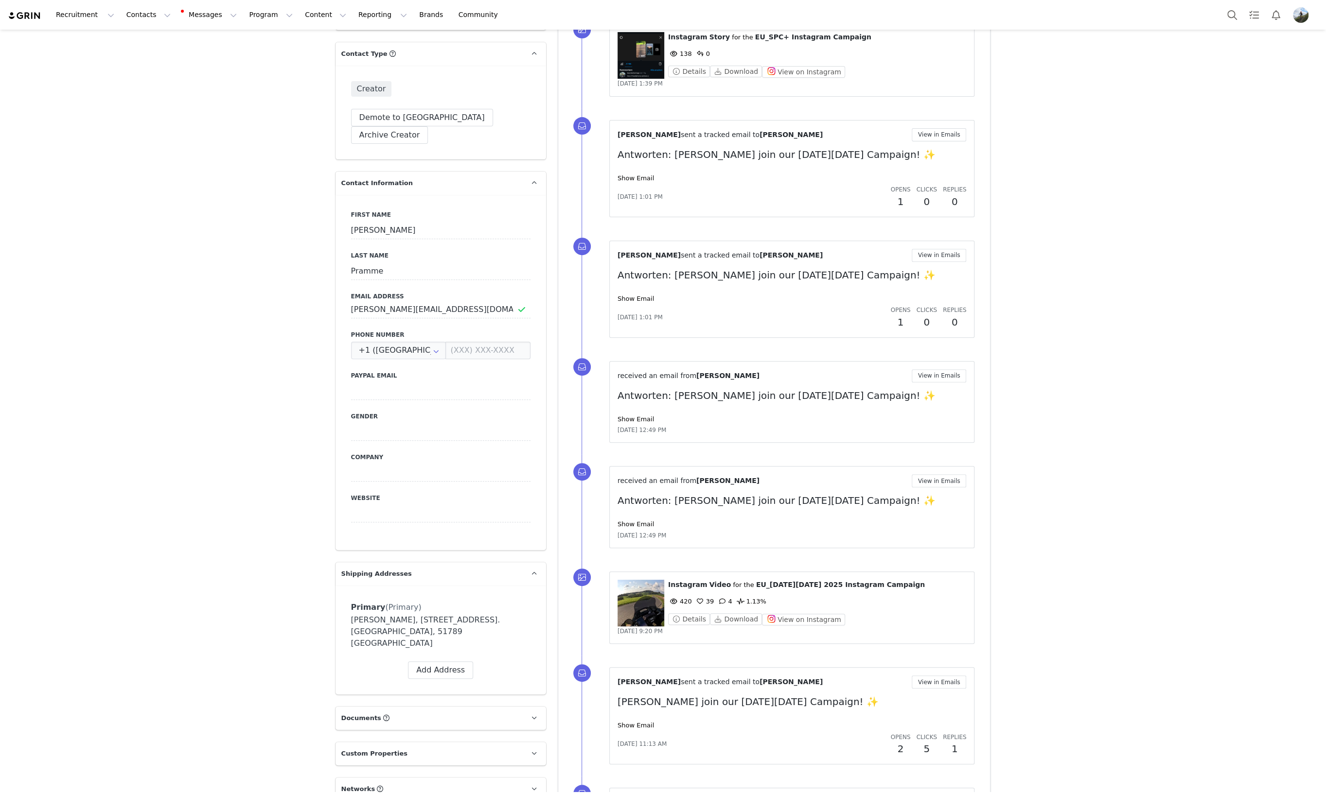
scroll to position [121, 0]
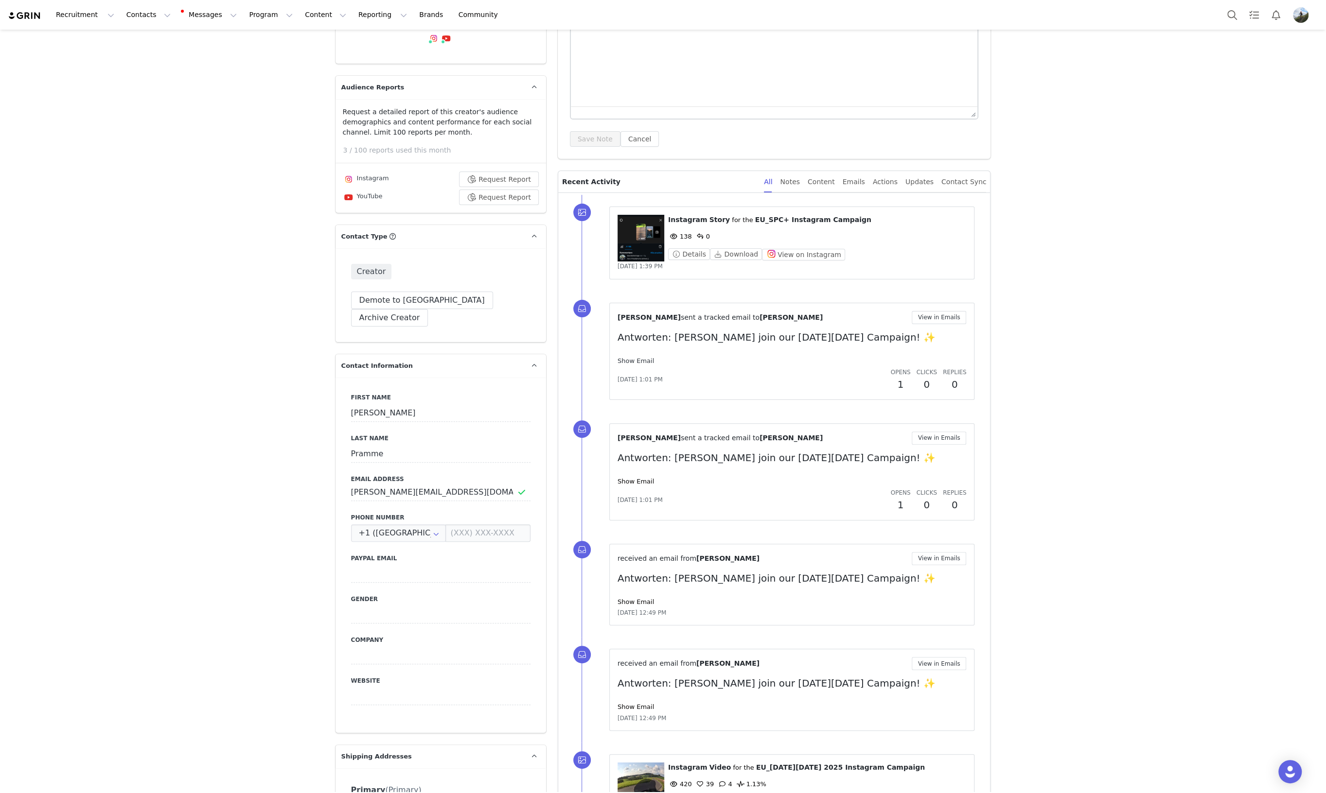
click at [627, 360] on link "Show Email" at bounding box center [635, 360] width 36 height 7
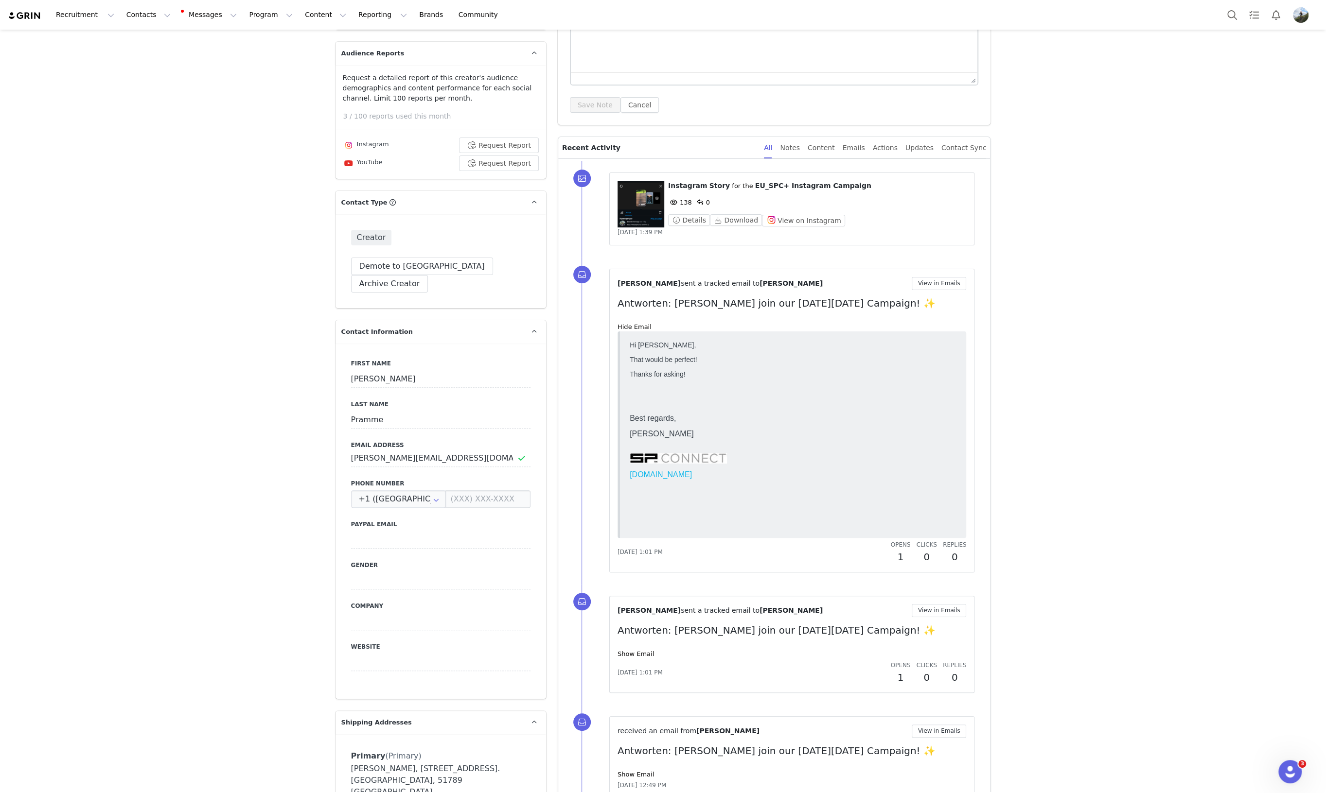
scroll to position [182, 0]
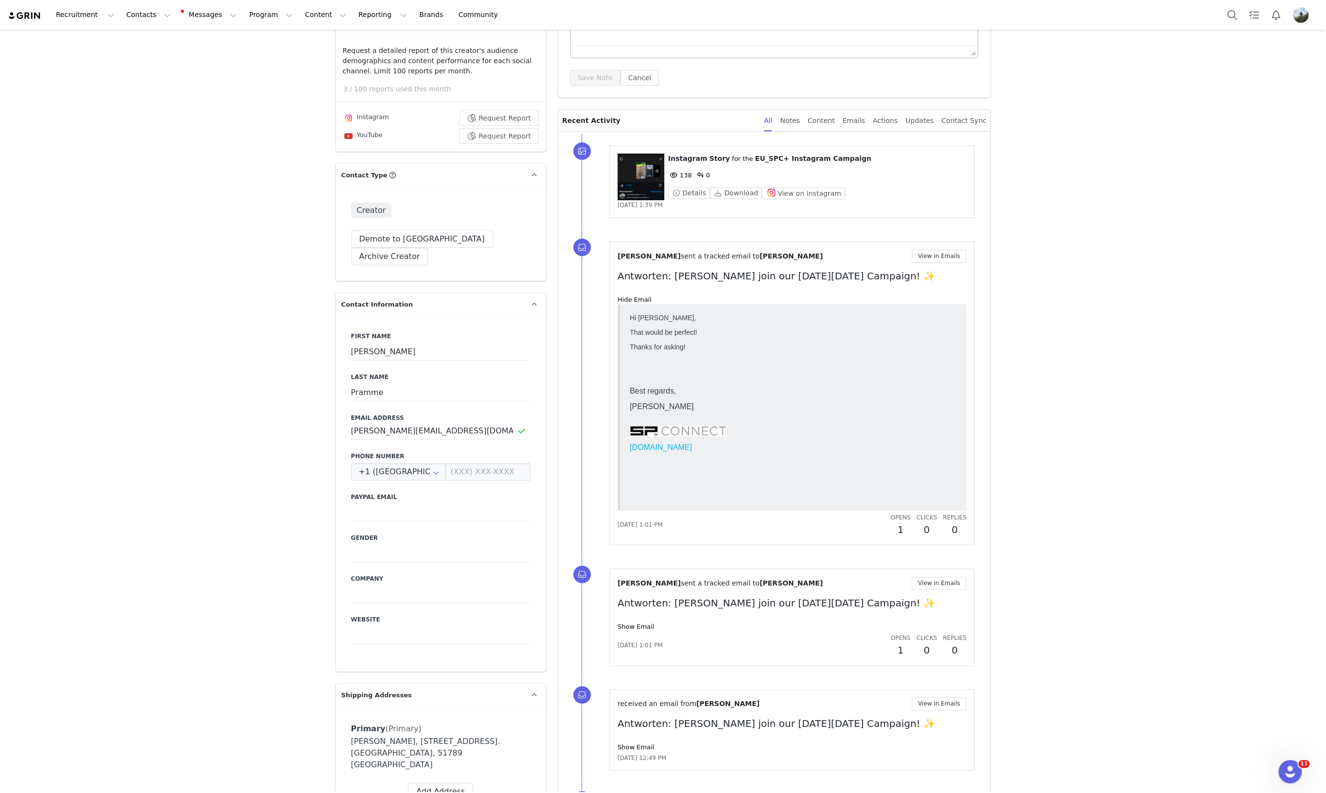
click at [627, 182] on figure at bounding box center [640, 177] width 47 height 47
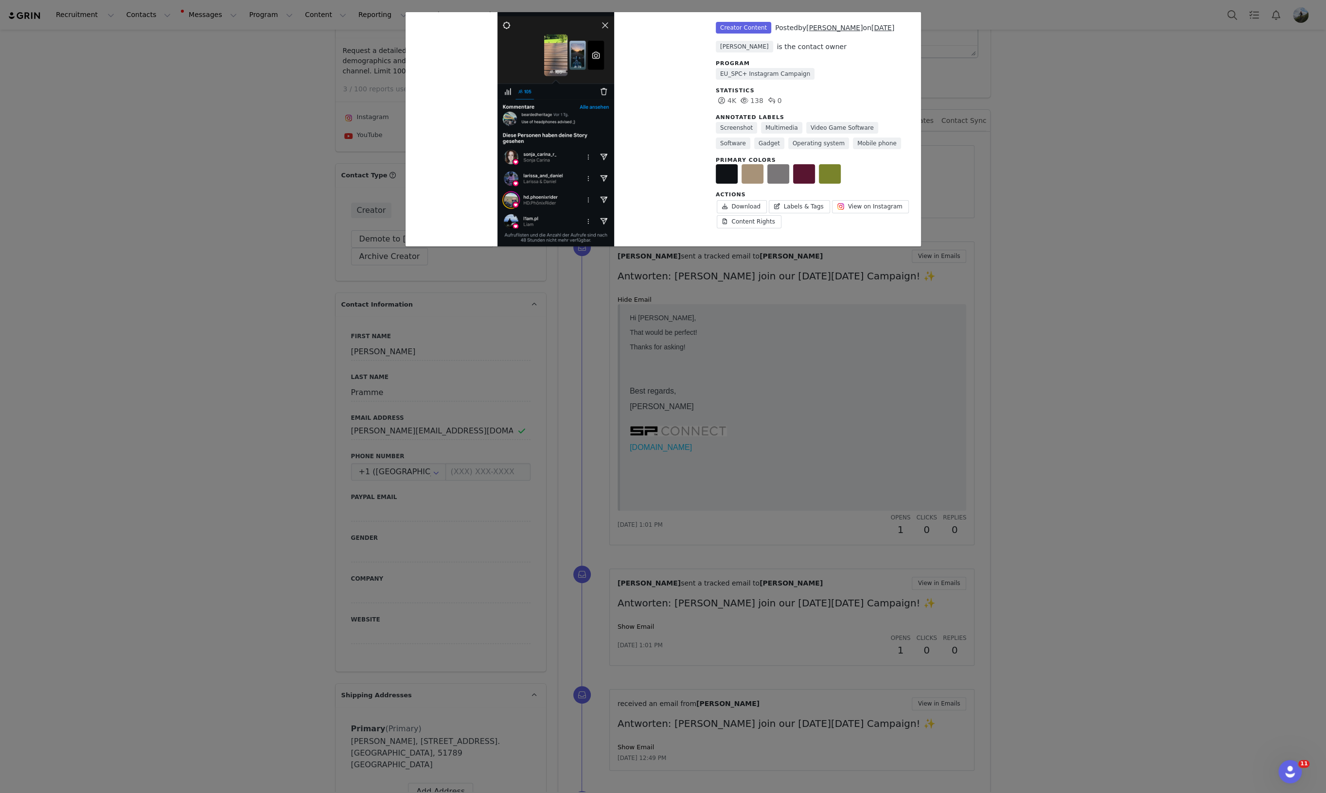
click at [1048, 268] on div "Unlabeled Creator Content Posted by [PERSON_NAME] on [DATE] [PERSON_NAME] is th…" at bounding box center [663, 396] width 1326 height 793
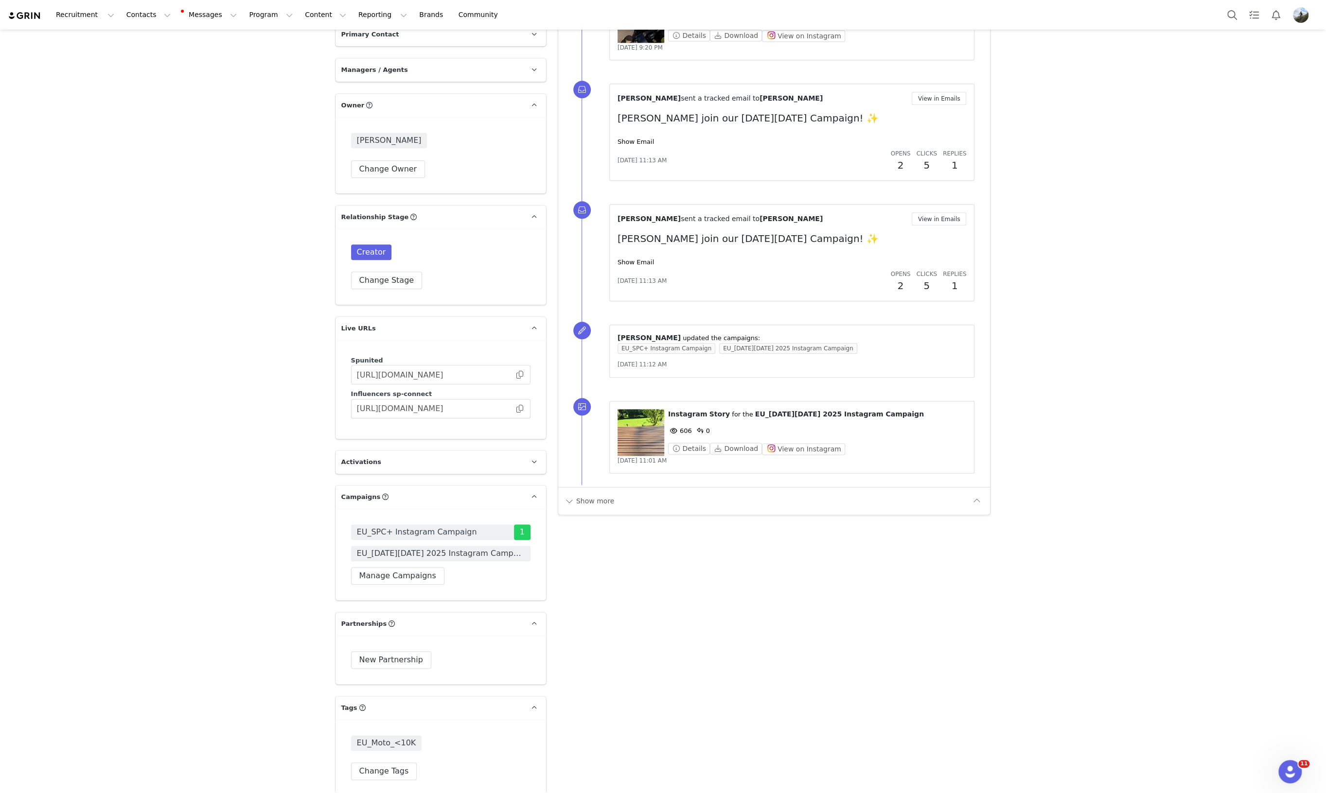
scroll to position [1155, 0]
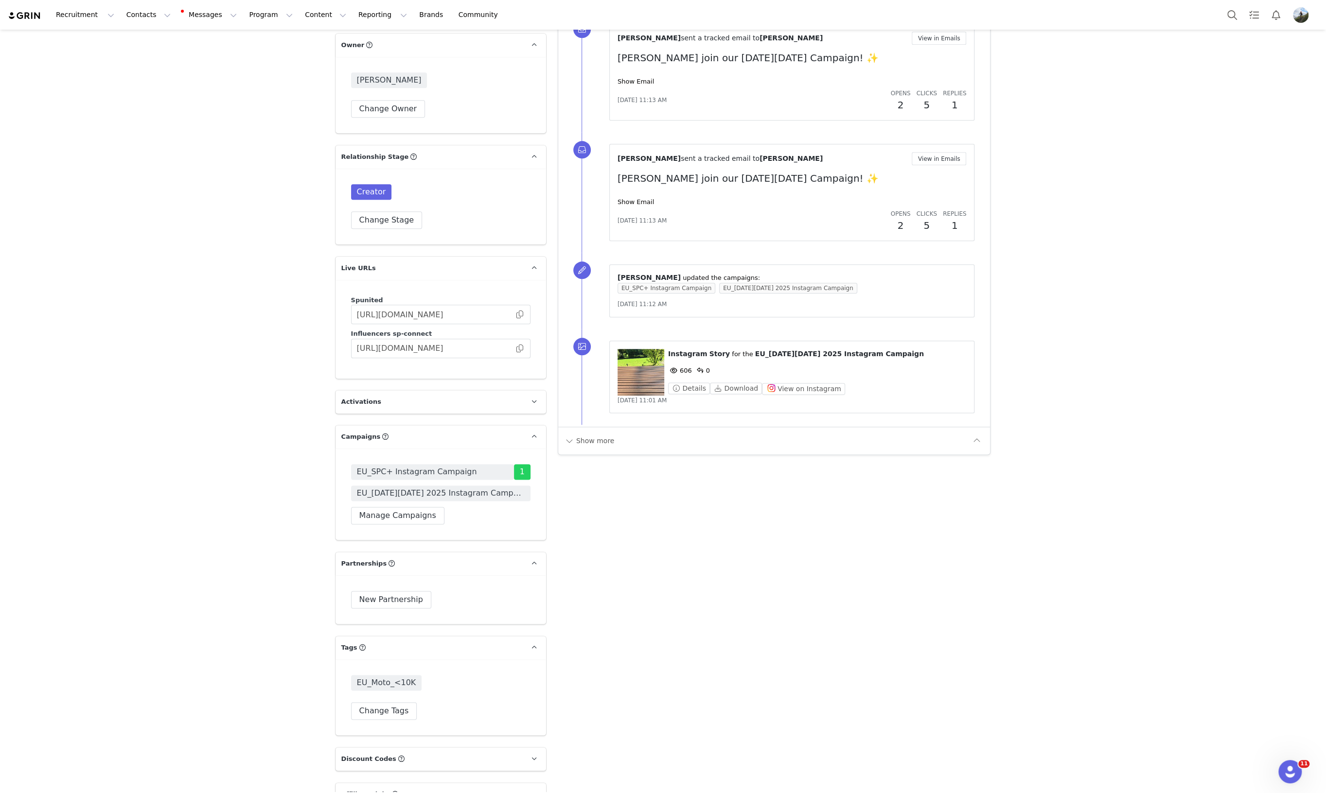
click at [620, 368] on figure at bounding box center [640, 372] width 47 height 47
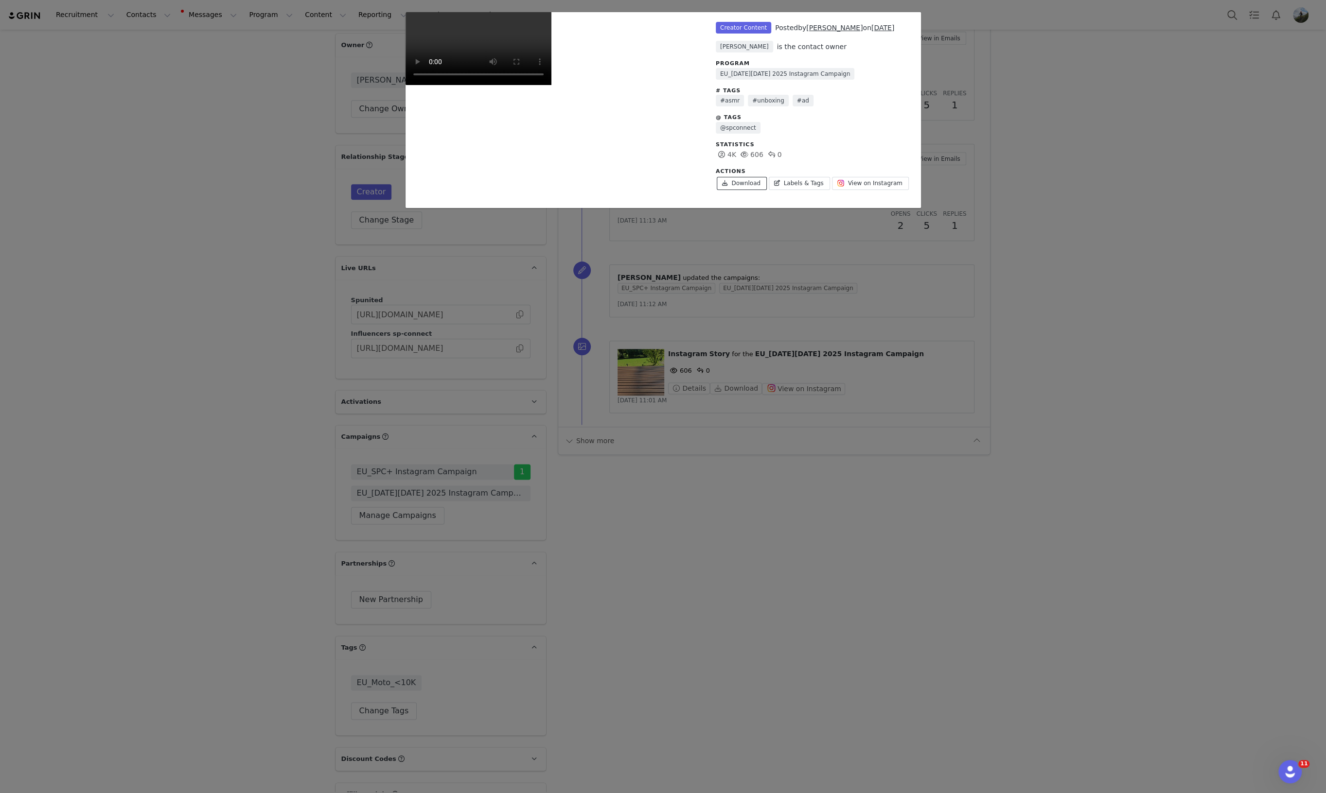
click at [748, 184] on link "Download" at bounding box center [742, 183] width 50 height 13
click at [747, 182] on link "Download" at bounding box center [742, 183] width 50 height 13
click at [1213, 446] on div "Unlabeled Creator Content Posted by [PERSON_NAME] on [DATE] [PERSON_NAME] is th…" at bounding box center [663, 396] width 1326 height 793
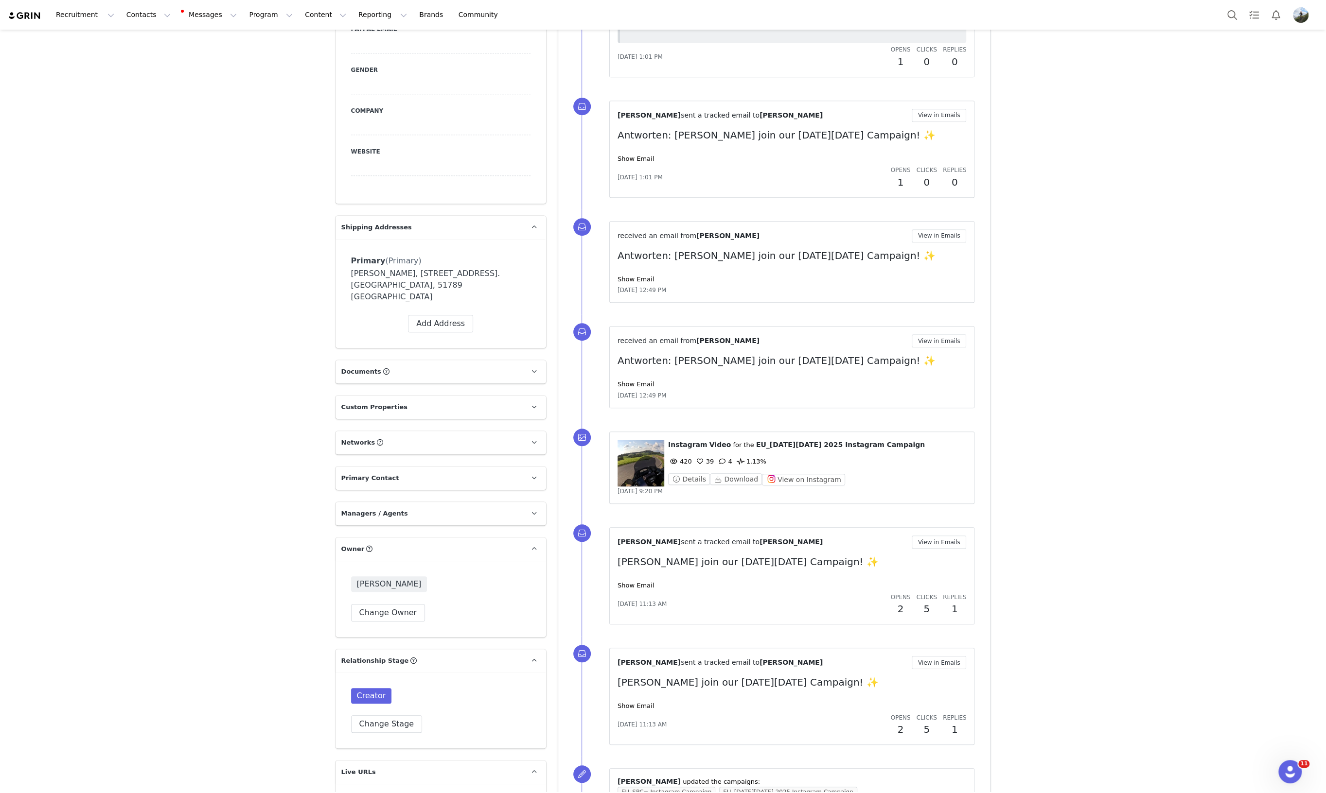
scroll to position [668, 0]
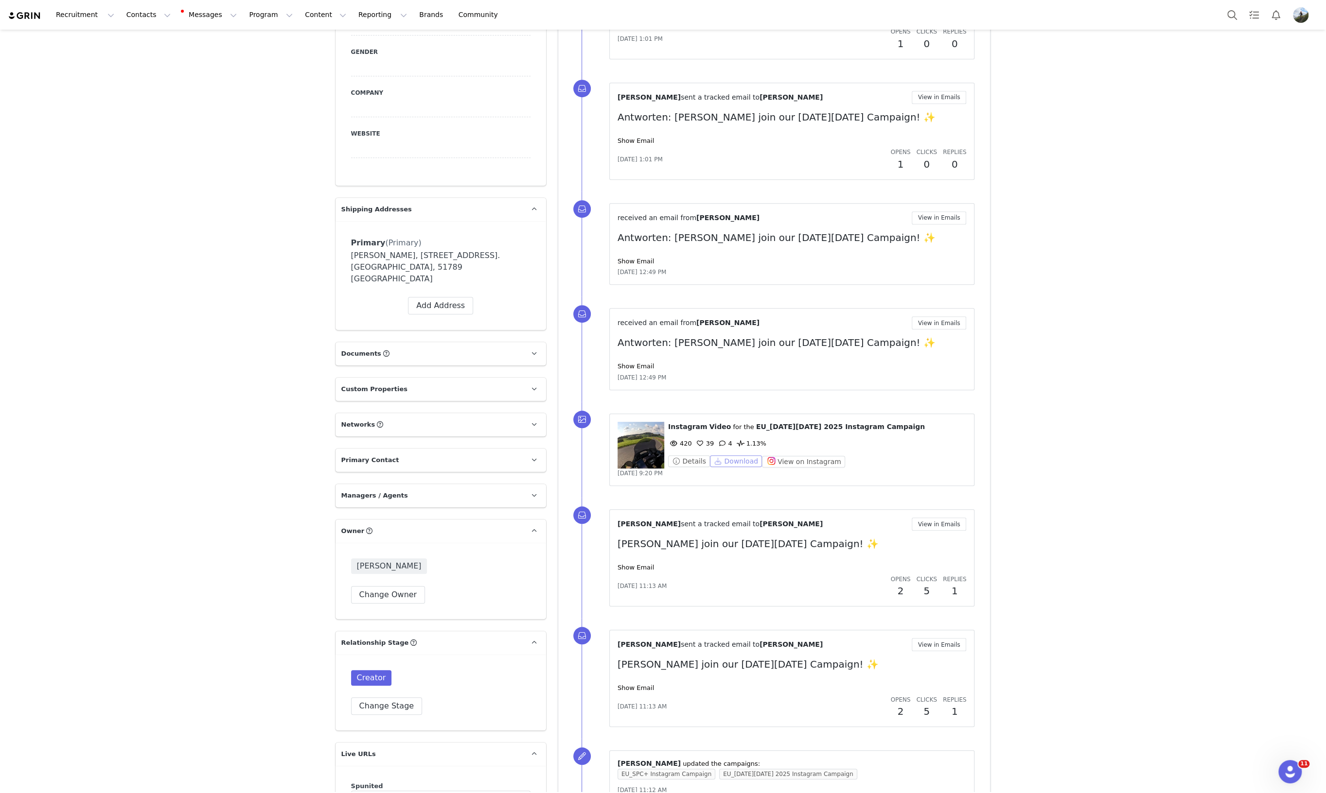
click at [726, 458] on button "Download" at bounding box center [736, 461] width 52 height 12
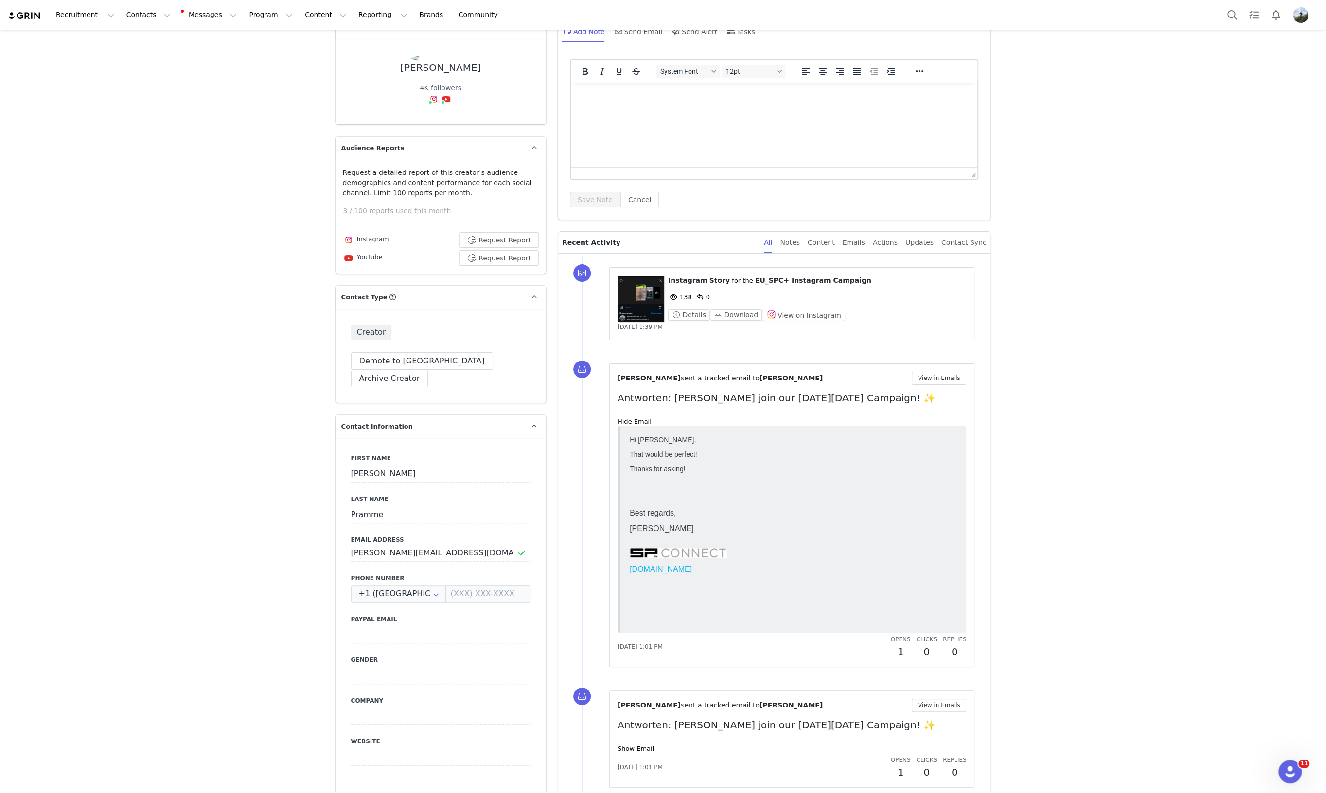
scroll to position [0, 0]
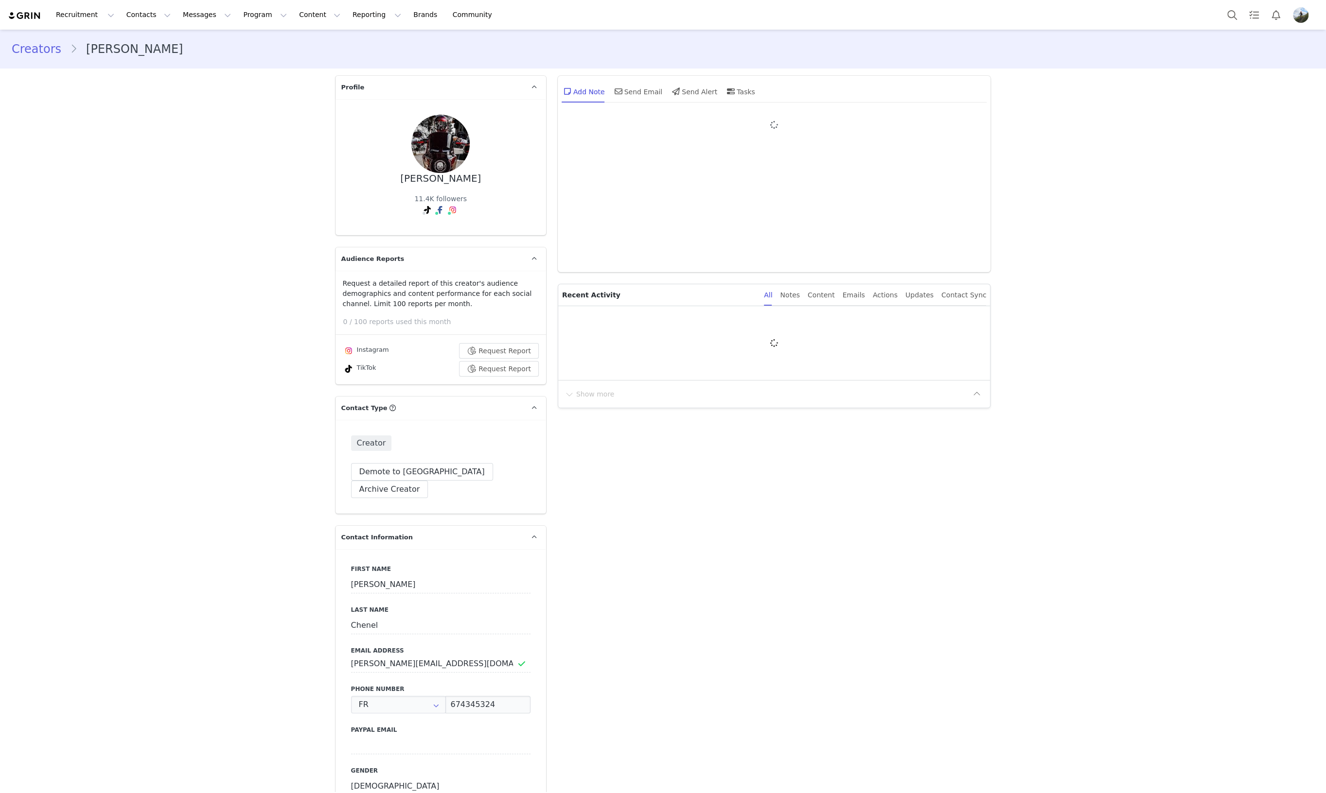
type input "+33 ([GEOGRAPHIC_DATA])"
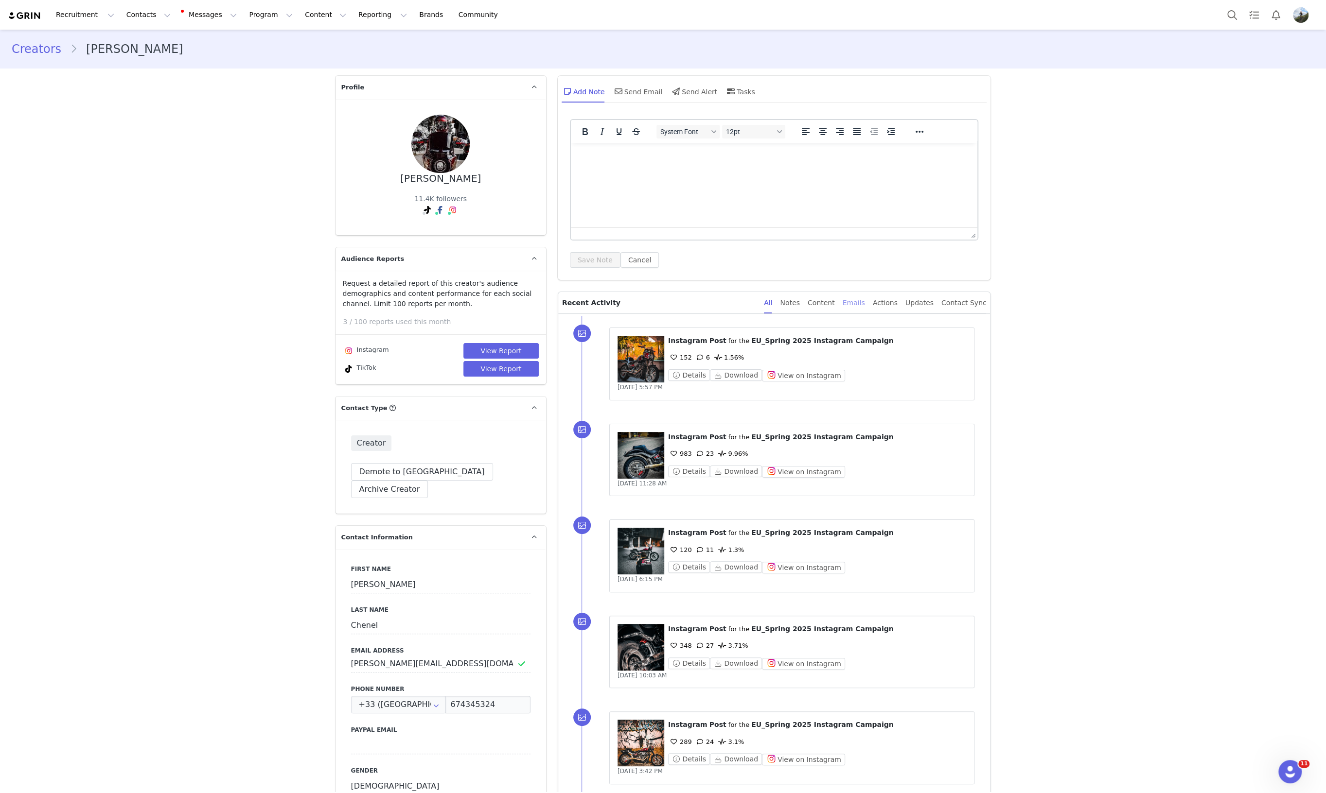
click at [863, 302] on div "Emails" at bounding box center [853, 303] width 22 height 22
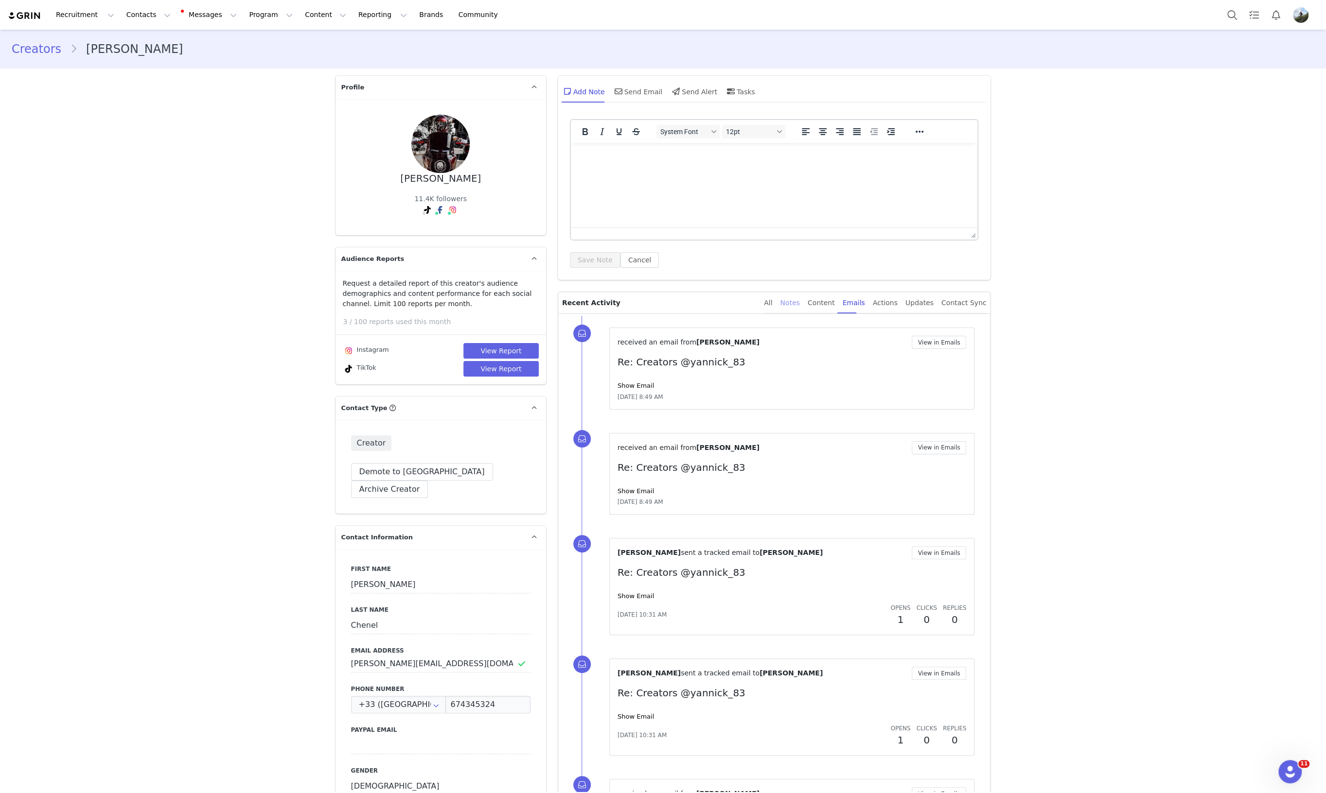
click at [799, 303] on div "Notes" at bounding box center [789, 303] width 19 height 22
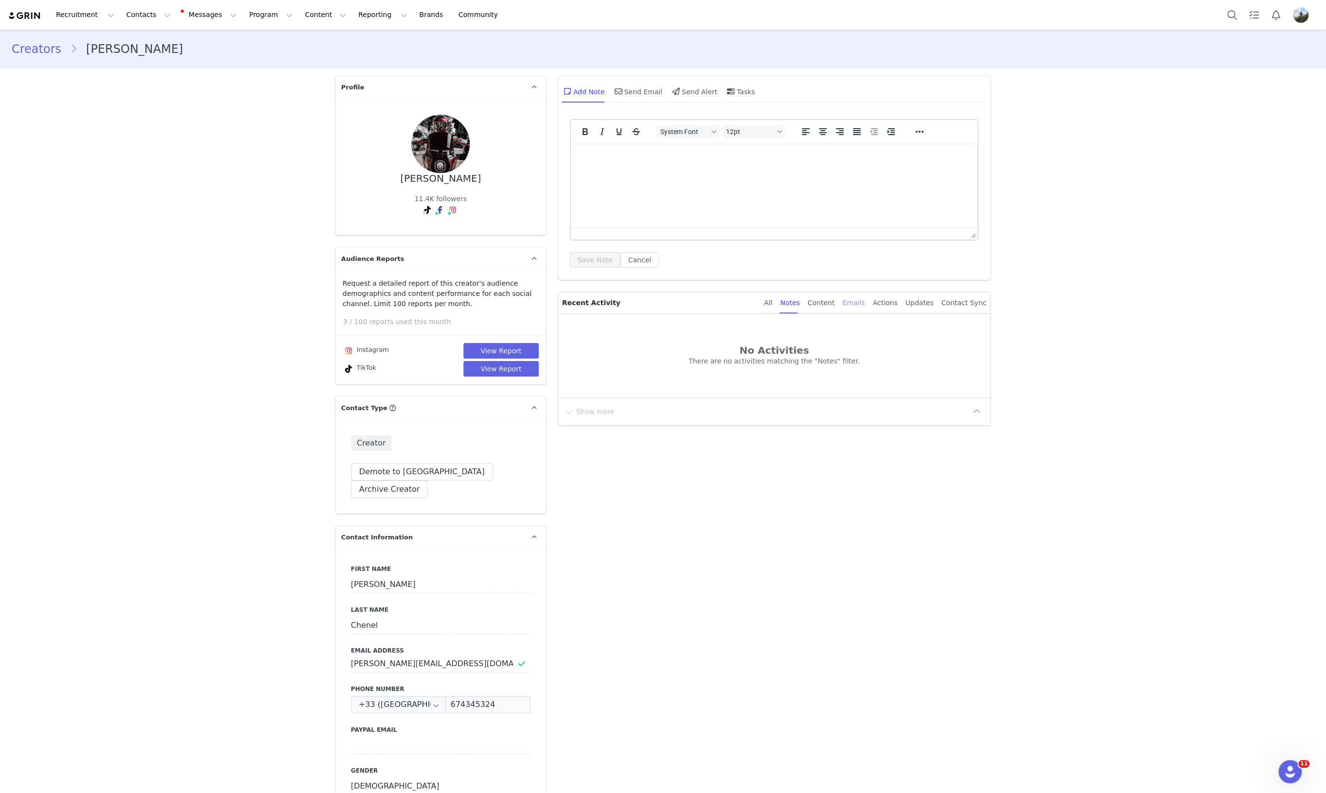
click at [865, 300] on div "Emails" at bounding box center [853, 303] width 22 height 22
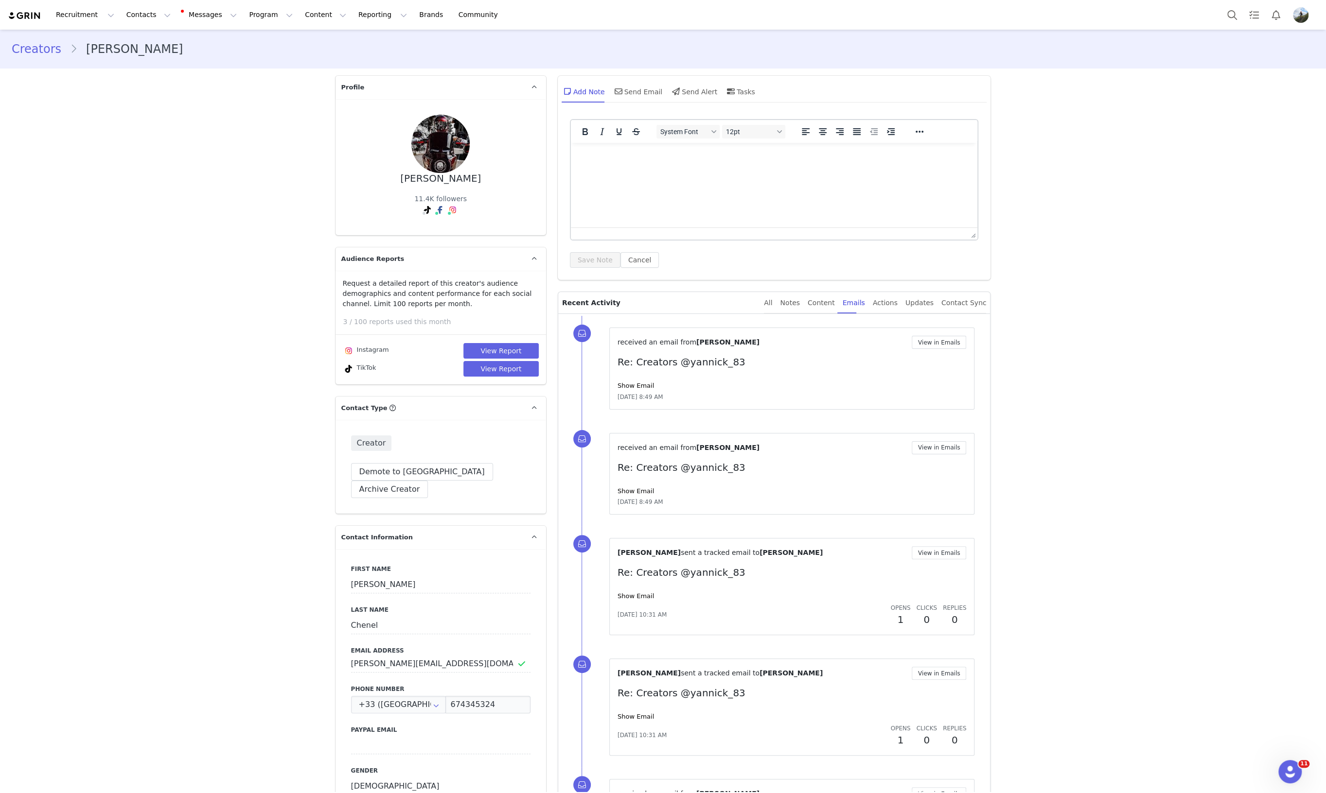
drag, startPoint x: 869, startPoint y: 309, endPoint x: 872, endPoint y: 391, distance: 82.2
click at [862, 308] on div "Emails" at bounding box center [853, 303] width 22 height 22
click at [865, 305] on div "Emails" at bounding box center [853, 303] width 22 height 22
click at [633, 384] on link "Show Email" at bounding box center [635, 385] width 36 height 7
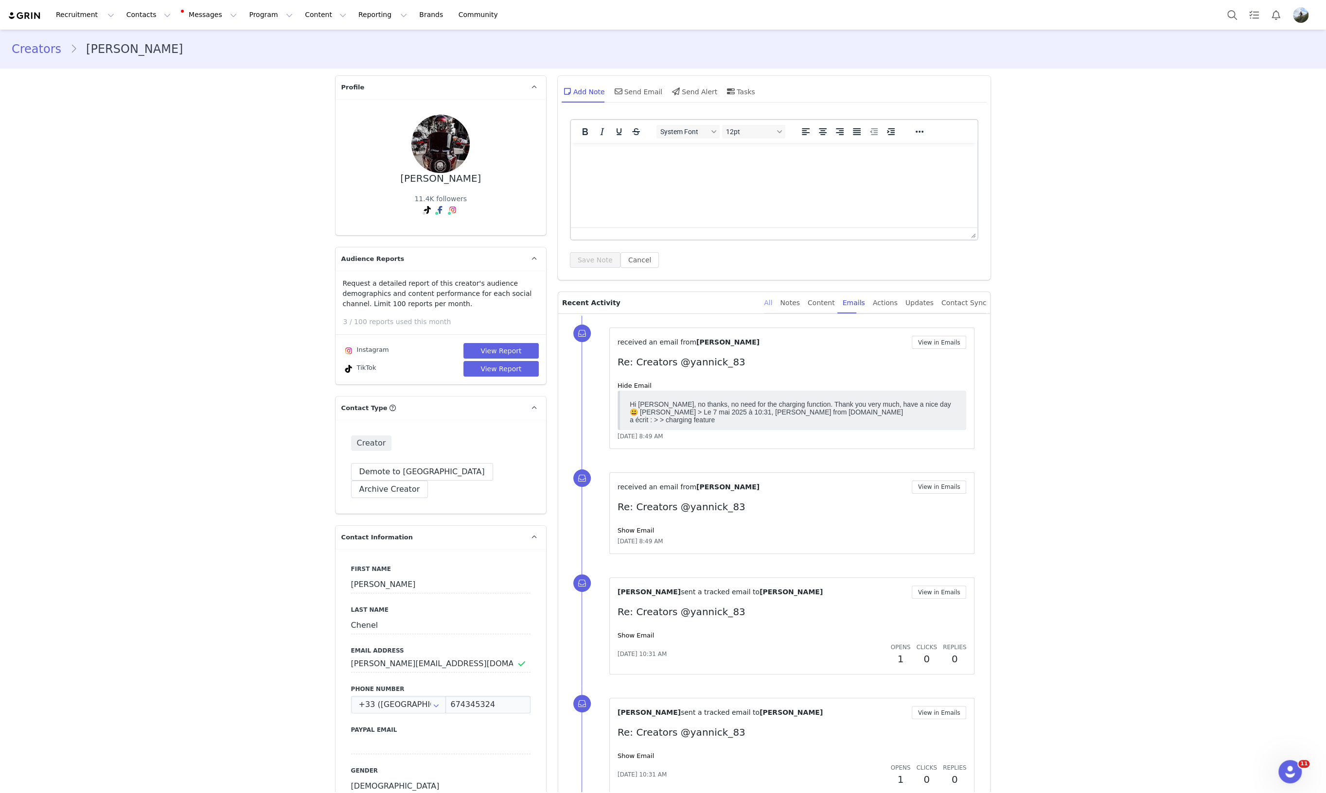
click at [772, 301] on div "All" at bounding box center [768, 303] width 8 height 22
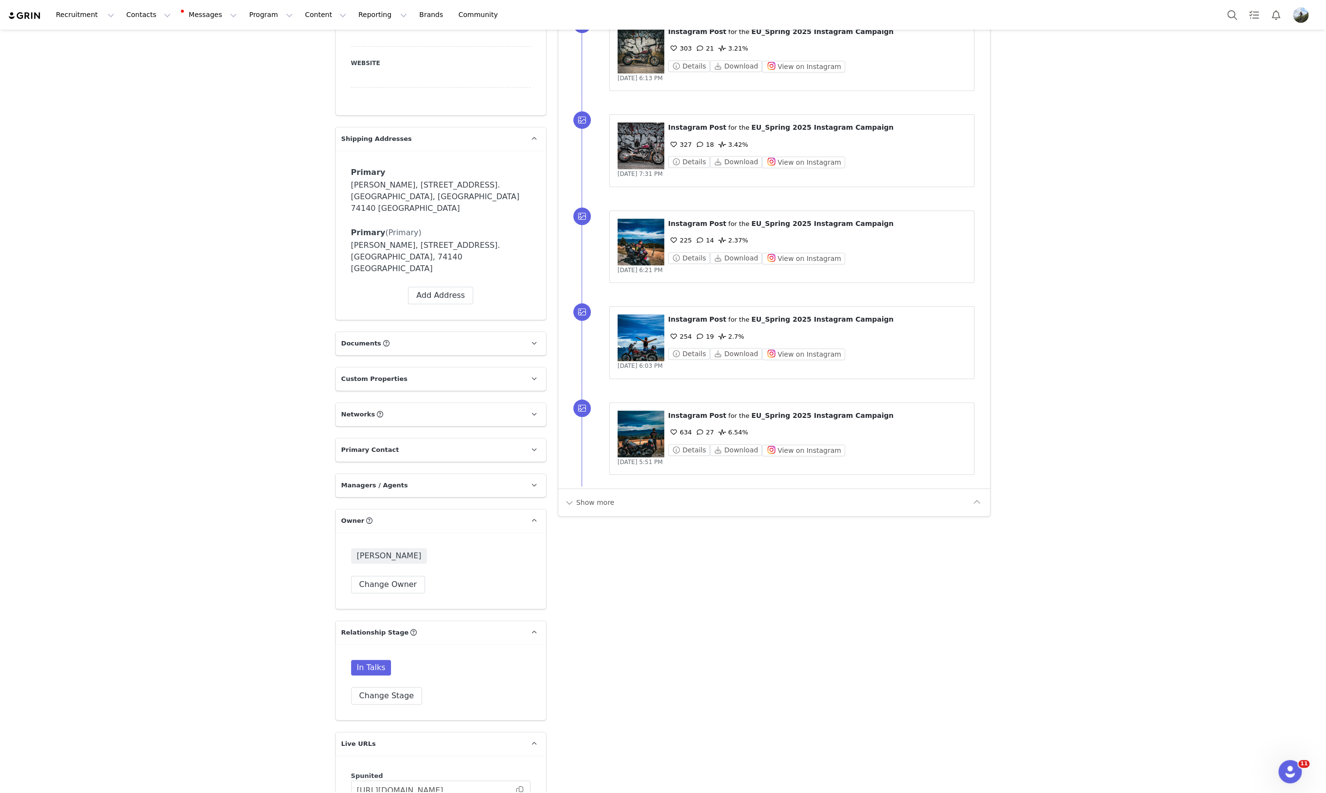
scroll to position [1094, 0]
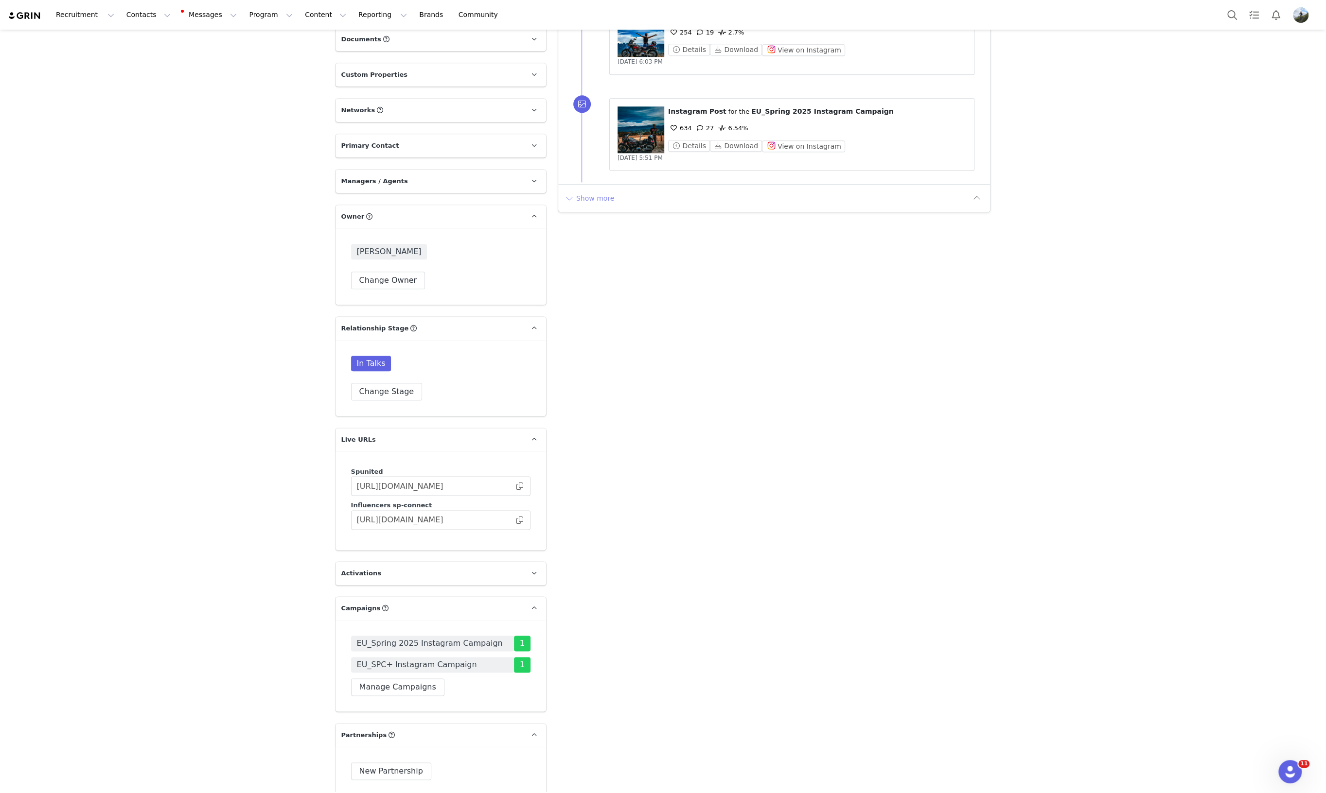
click at [596, 194] on button "Show more" at bounding box center [589, 199] width 51 height 16
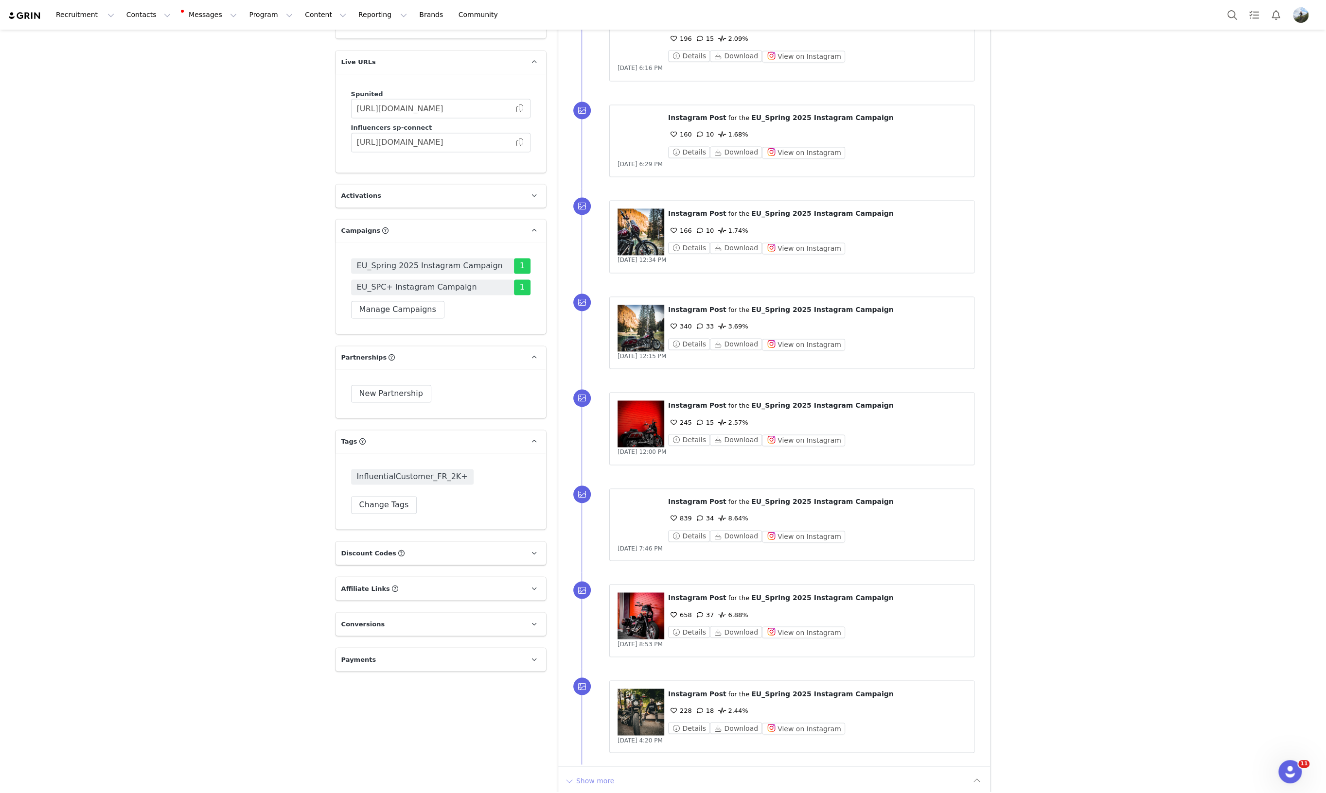
scroll to position [1479, 0]
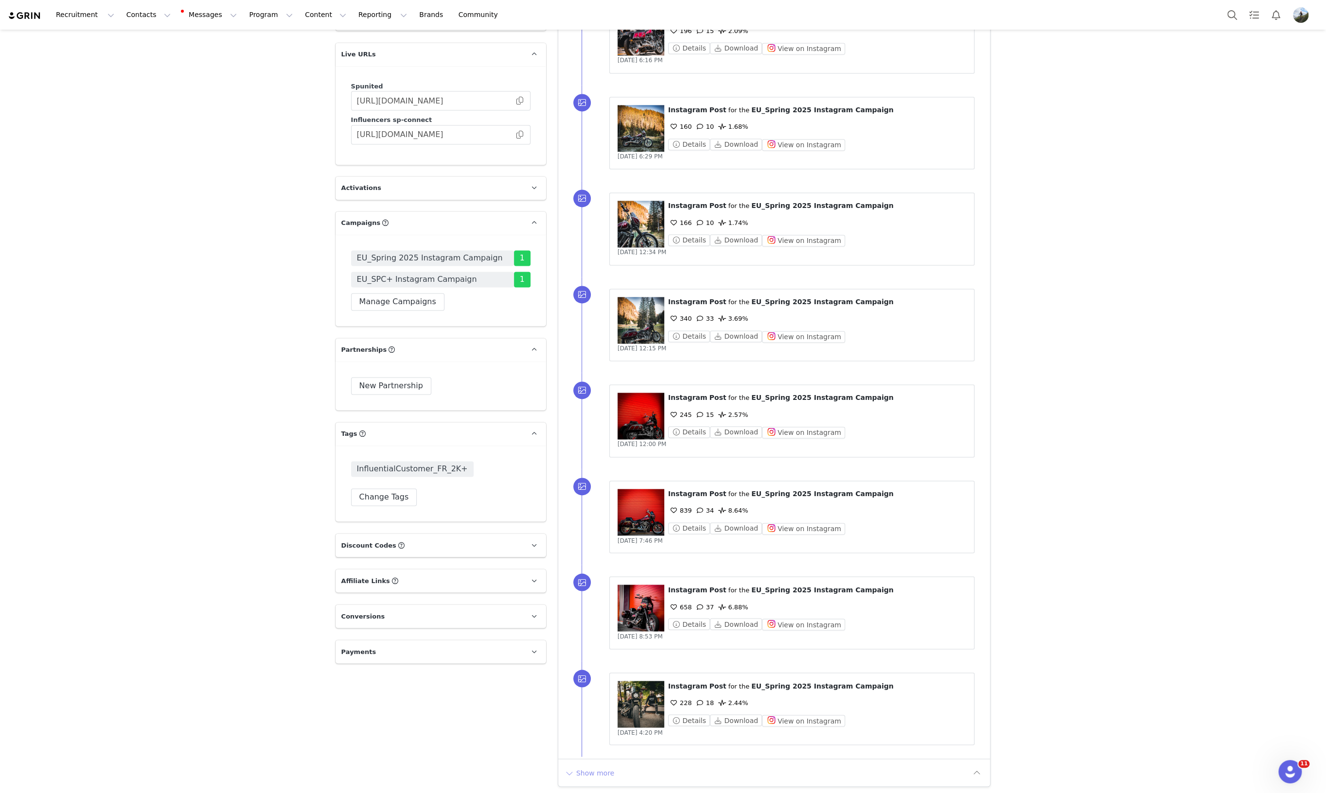
click at [591, 769] on button "Show more" at bounding box center [589, 773] width 51 height 16
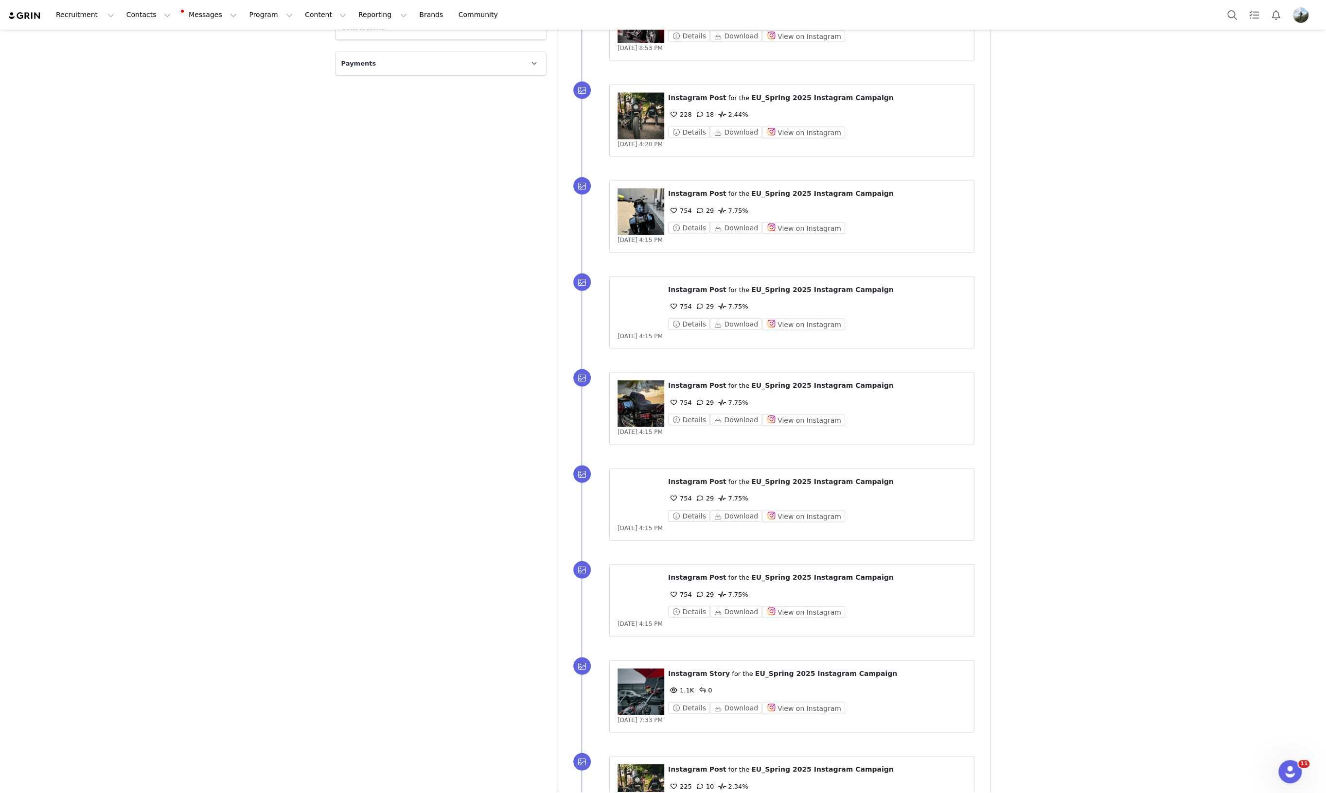
scroll to position [2438, 0]
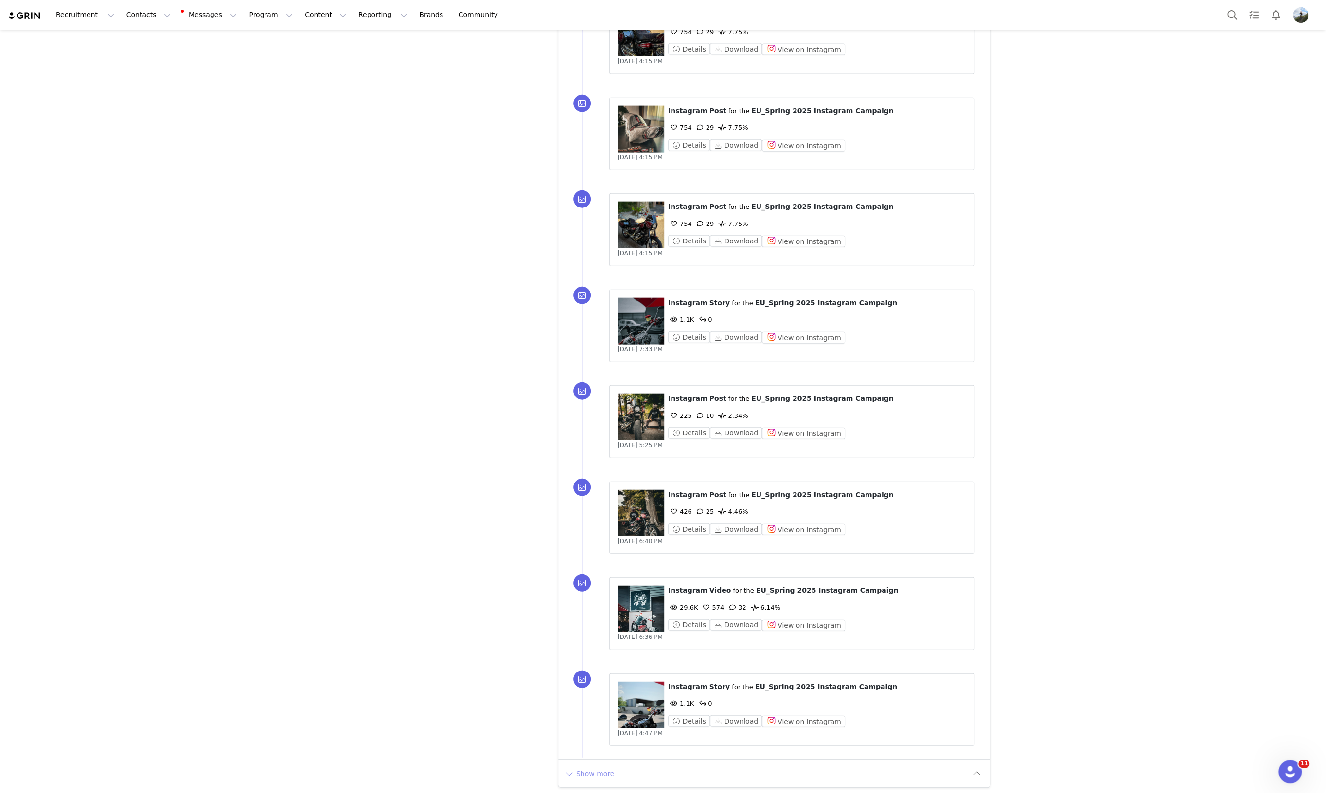
drag, startPoint x: 587, startPoint y: 769, endPoint x: 730, endPoint y: 676, distance: 169.8
click at [587, 768] on button "Show more" at bounding box center [589, 774] width 51 height 16
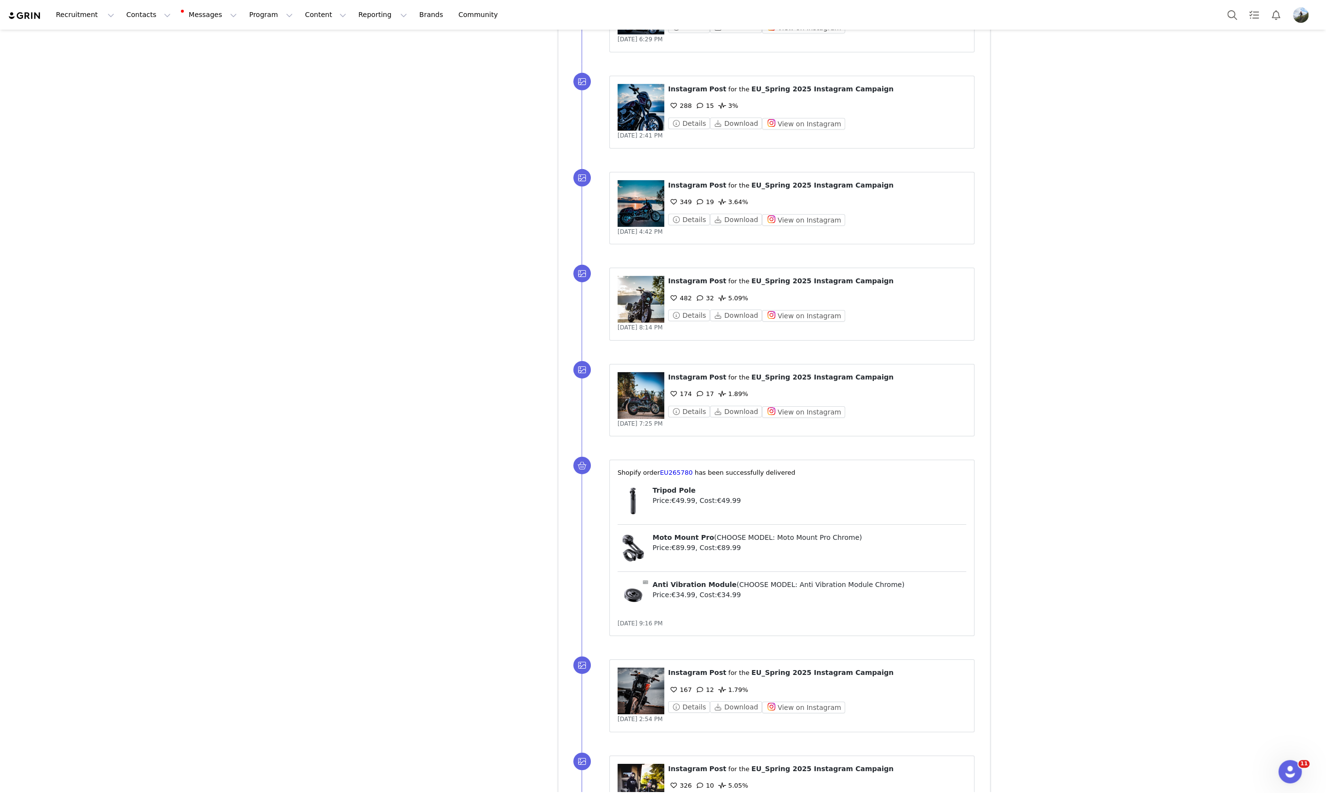
scroll to position [3168, 0]
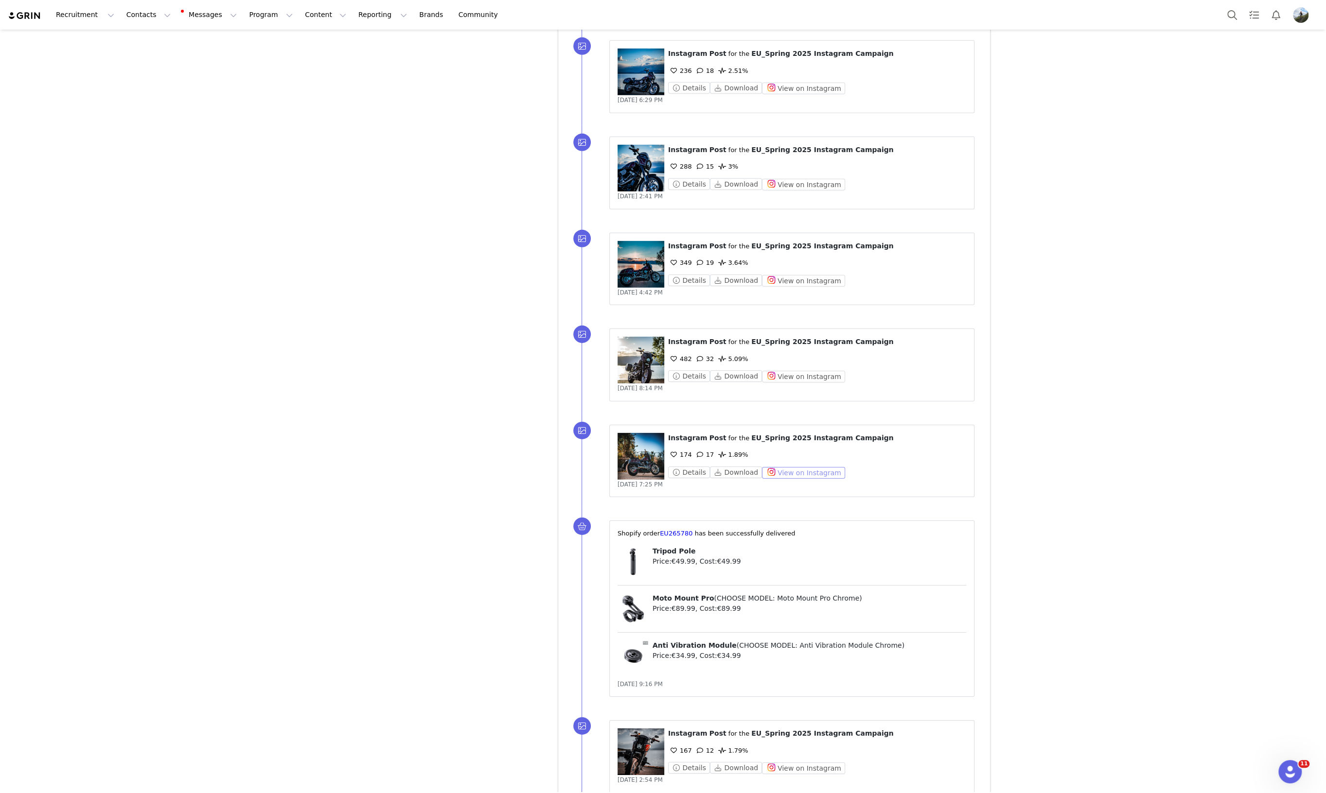
click at [801, 471] on button "View on Instagram" at bounding box center [803, 473] width 83 height 12
click at [805, 371] on button "View on Instagram" at bounding box center [803, 377] width 83 height 12
click at [781, 275] on button "View on Instagram" at bounding box center [803, 281] width 83 height 12
click at [792, 183] on button "View on Instagram" at bounding box center [803, 185] width 83 height 12
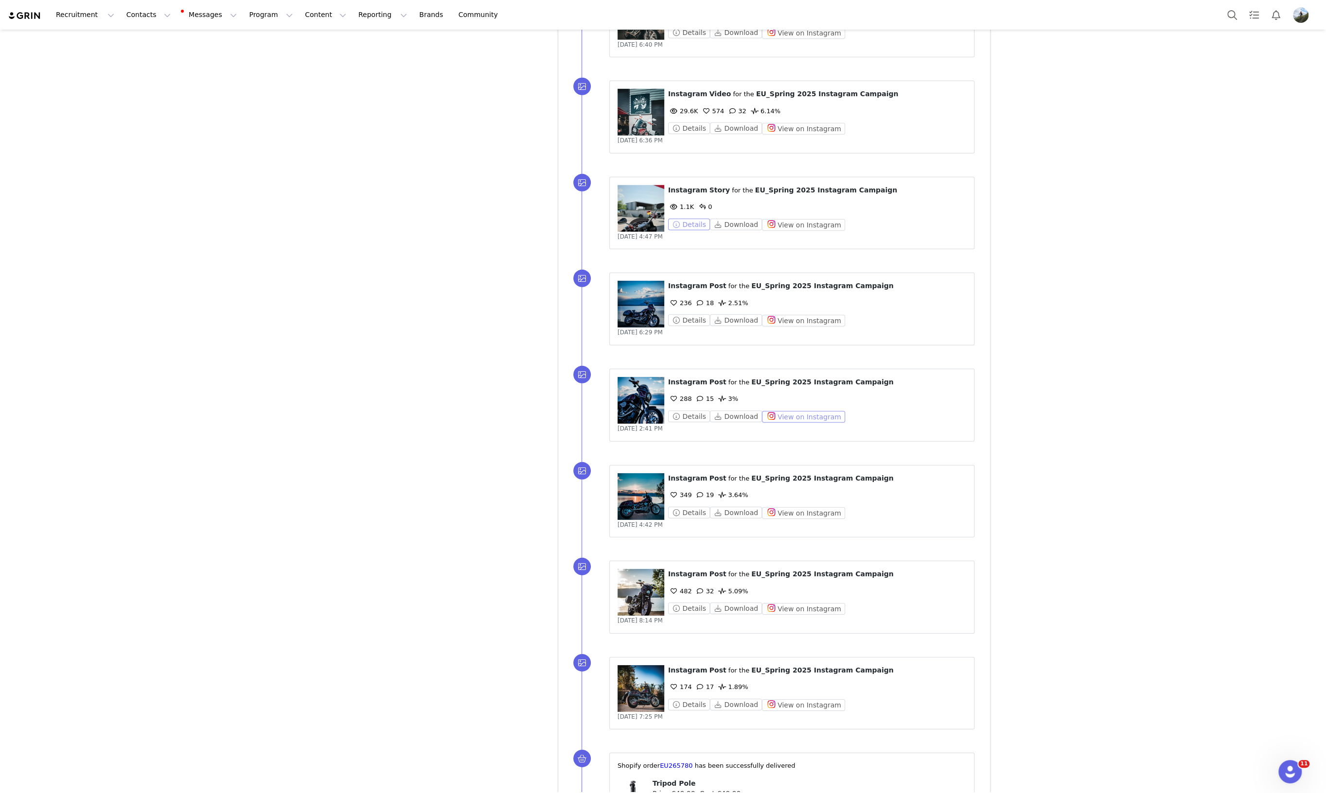
scroll to position [2924, 0]
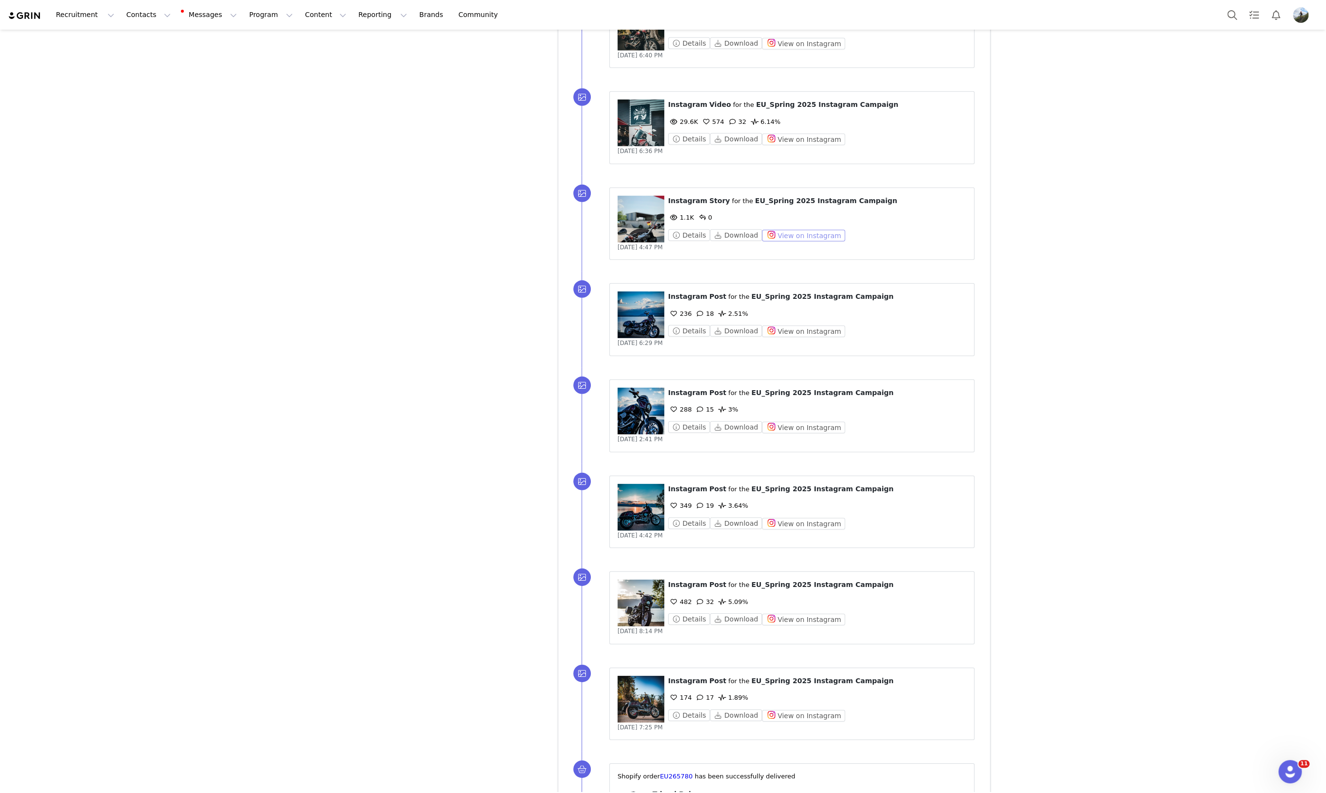
click at [785, 230] on button "View on Instagram" at bounding box center [803, 236] width 83 height 12
